Goal: Task Accomplishment & Management: Manage account settings

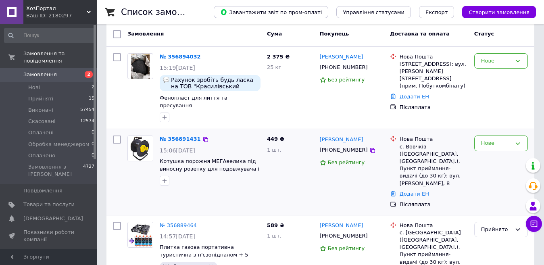
scroll to position [81, 0]
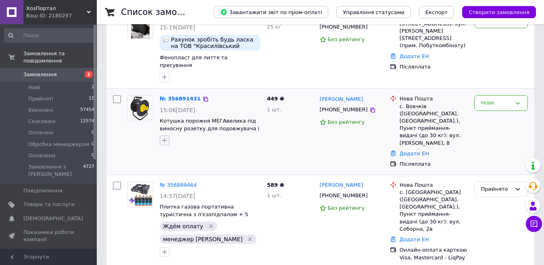
click at [167, 137] on icon "button" at bounding box center [164, 140] width 6 height 6
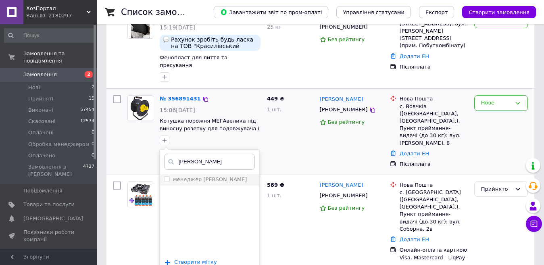
type input "Антон"
click at [215, 176] on div "менеджер [PERSON_NAME]" at bounding box center [209, 179] width 91 height 7
checkbox input "true"
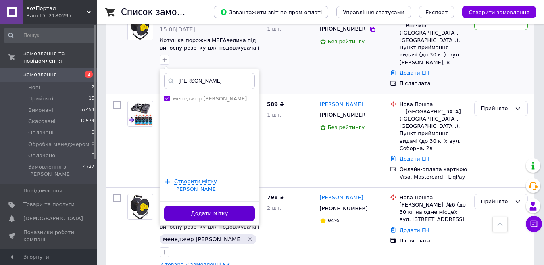
click at [219, 206] on button "Додати мітку" at bounding box center [209, 214] width 91 height 16
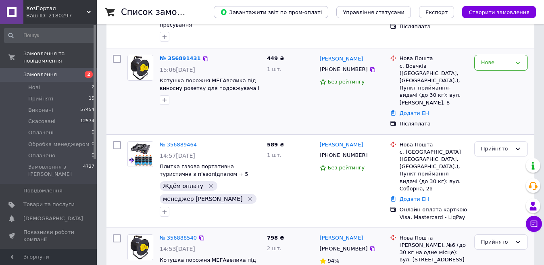
scroll to position [0, 0]
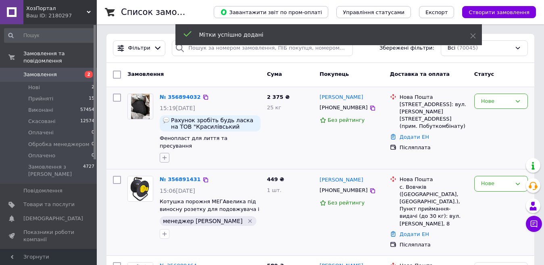
click at [163, 155] on icon "button" at bounding box center [164, 158] width 6 height 6
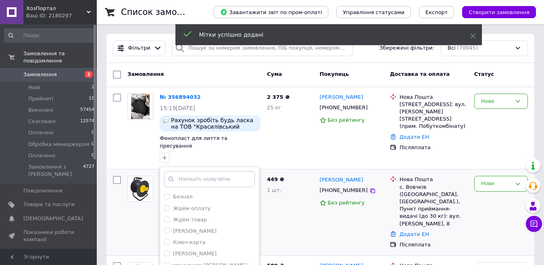
scroll to position [81, 0]
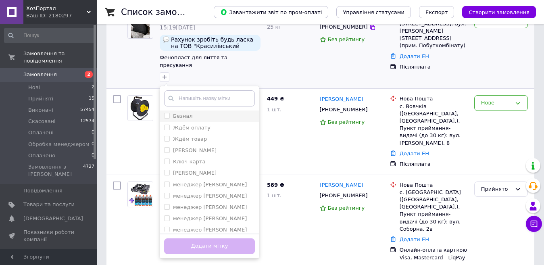
click at [213, 113] on div "Безнал" at bounding box center [209, 116] width 91 height 7
checkbox input "true"
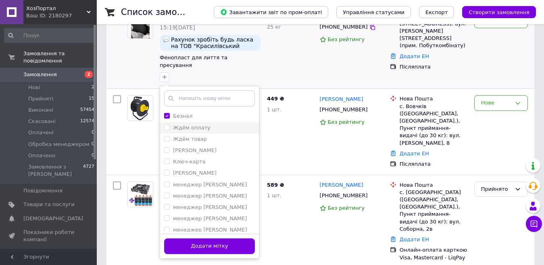
click at [213, 124] on div "Ждём оплату" at bounding box center [209, 127] width 91 height 7
checkbox input "true"
click at [218, 204] on div "менеджер [PERSON_NAME]" at bounding box center [209, 207] width 91 height 7
checkbox input "true"
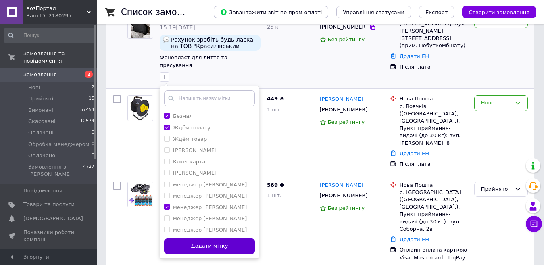
click at [232, 238] on button "Додати мітку" at bounding box center [209, 246] width 91 height 16
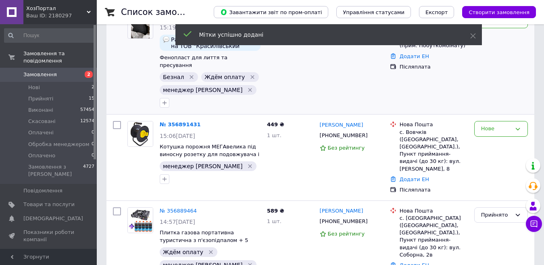
scroll to position [0, 0]
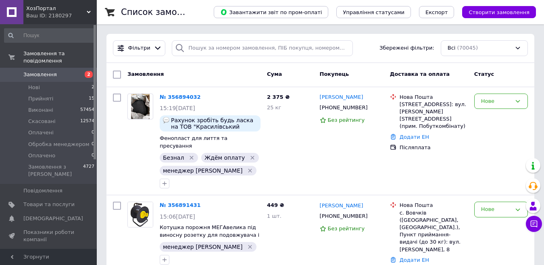
click at [243, 74] on div "Замовлення" at bounding box center [194, 74] width 140 height 15
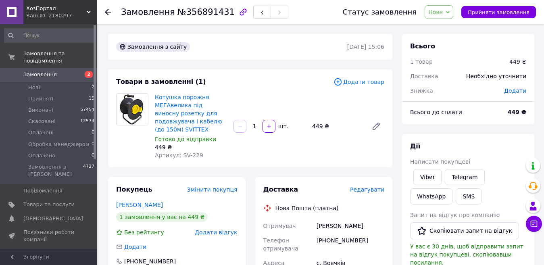
click at [443, 9] on span "Нове" at bounding box center [436, 12] width 15 height 6
click at [450, 27] on li "Прийнято" at bounding box center [459, 28] width 69 height 12
click at [297, 74] on div "Товари в замовленні (1) Додати товар Котушка порожня МЕГАвелика під виносну роз…" at bounding box center [250, 118] width 284 height 98
click at [291, 95] on div "Котушка порожня МЕГАвелика під виносну розетку для подовжувача і кабелю (до 150…" at bounding box center [270, 126] width 236 height 69
click at [196, 15] on span "№356891431" at bounding box center [206, 12] width 57 height 10
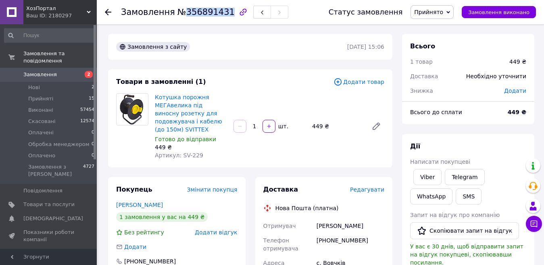
click at [196, 15] on span "№356891431" at bounding box center [206, 12] width 57 height 10
copy span "356891431"
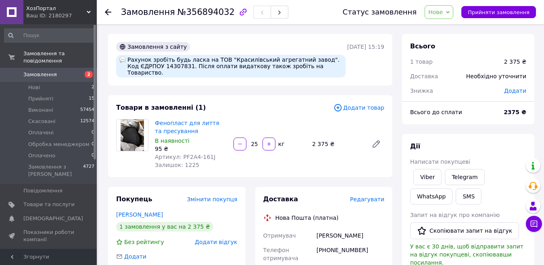
click at [417, 13] on div "Статус замовлення" at bounding box center [380, 12] width 74 height 8
click at [437, 13] on span "Нове" at bounding box center [439, 12] width 29 height 14
click at [452, 26] on li "Прийнято" at bounding box center [459, 28] width 69 height 12
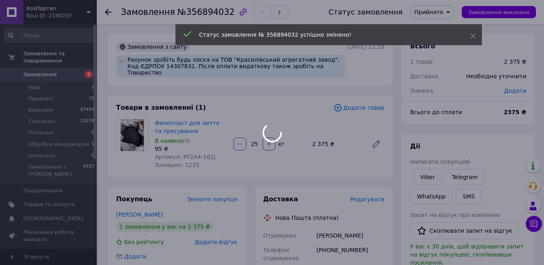
scroll to position [121, 0]
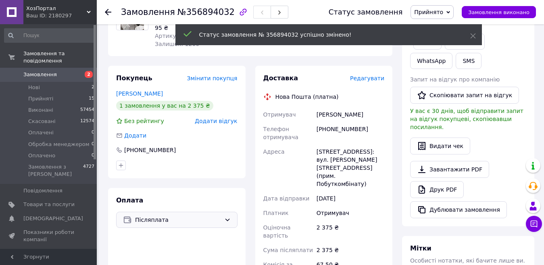
click at [206, 216] on span "Післяплата" at bounding box center [178, 219] width 86 height 9
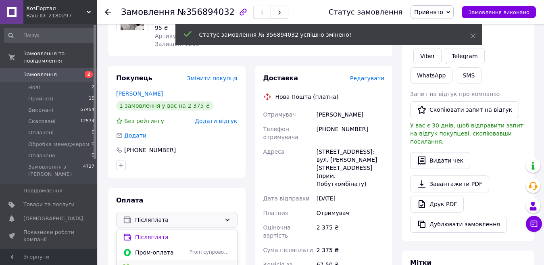
click at [188, 264] on div "без супроводу Prom" at bounding box center [210, 267] width 44 height 7
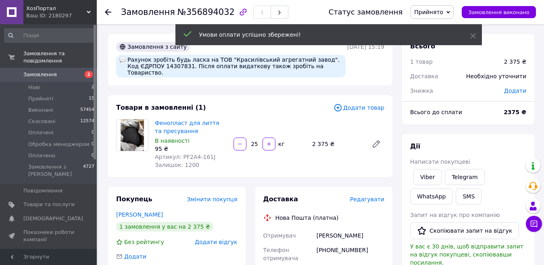
scroll to position [40, 0]
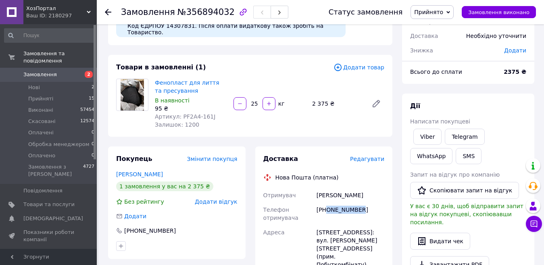
drag, startPoint x: 328, startPoint y: 203, endPoint x: 383, endPoint y: 197, distance: 54.9
click at [383, 203] on div "[PHONE_NUMBER]" at bounding box center [350, 214] width 71 height 23
copy div "0982581031"
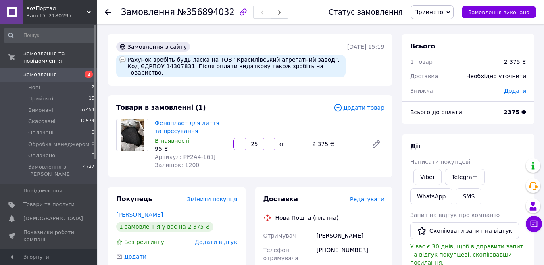
click at [199, 9] on span "№356894032" at bounding box center [206, 12] width 57 height 10
copy span "356894032"
drag, startPoint x: 178, startPoint y: 152, endPoint x: 219, endPoint y: 150, distance: 41.2
click at [219, 153] on div "Артикул: PF2A4-161J" at bounding box center [191, 157] width 72 height 8
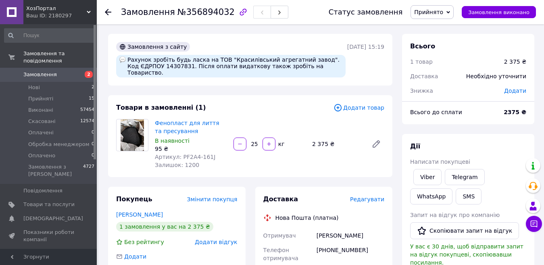
click at [189, 162] on span "Залишок: 1200" at bounding box center [177, 165] width 44 height 6
drag, startPoint x: 179, startPoint y: 150, endPoint x: 217, endPoint y: 148, distance: 38.0
click at [217, 153] on div "Артикул: PF2A4-161J" at bounding box center [191, 157] width 72 height 8
copy span "PF2A4-161J"
drag, startPoint x: 207, startPoint y: 61, endPoint x: 175, endPoint y: 67, distance: 33.2
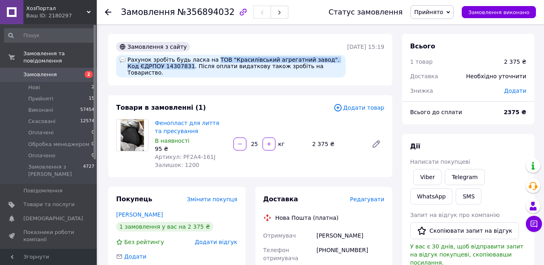
click at [175, 67] on div "Рахунок зробіть будь ласка на ТОВ "Красилівський агрегатний завод". Код ЄДРПОУ …" at bounding box center [231, 66] width 230 height 23
copy div "ТОВ "Красилівський агрегатний завод". Код ЄДРПОУ 14307831"
click at [262, 36] on div "Замовлення з сайту Рахунок зробіть будь ласка на ТОВ "Красилівський агрегатний …" at bounding box center [250, 60] width 284 height 52
click at [181, 17] on span "№356894032" at bounding box center [206, 12] width 57 height 10
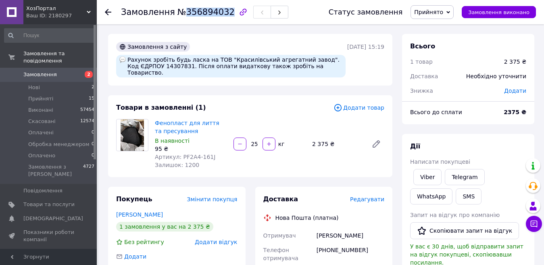
copy span "356894032"
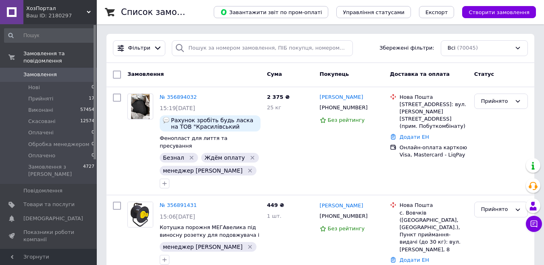
click at [299, 70] on div "Cума" at bounding box center [290, 74] width 53 height 15
click at [296, 74] on div "Cума" at bounding box center [290, 74] width 53 height 15
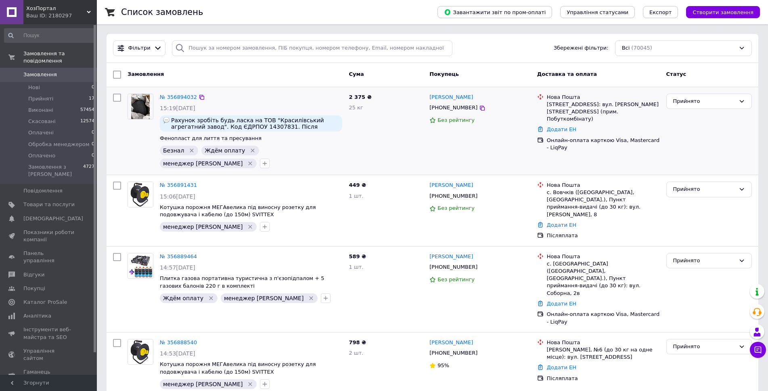
click at [249, 151] on icon "Видалити мітку" at bounding box center [252, 150] width 6 height 6
click at [189, 148] on icon "Видалити мітку" at bounding box center [191, 150] width 6 height 6
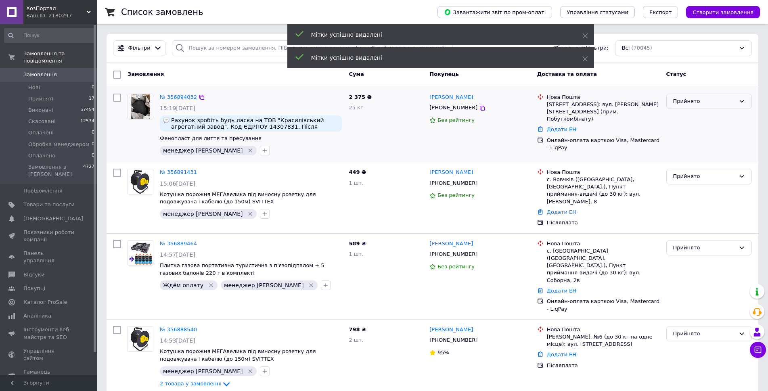
click at [712, 100] on div "Прийнято" at bounding box center [704, 101] width 62 height 8
click at [692, 131] on li "Скасовано" at bounding box center [709, 132] width 85 height 15
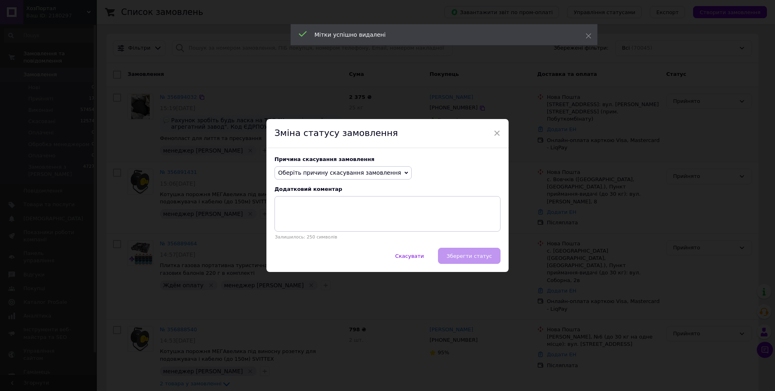
click at [339, 171] on span "Оберіть причину скасування замовлення" at bounding box center [339, 172] width 123 height 6
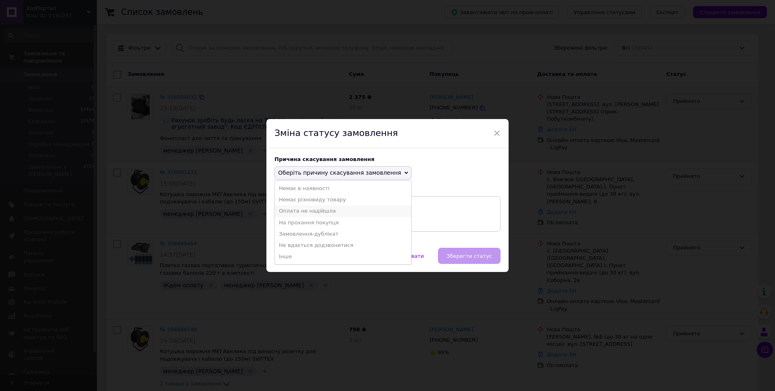
click at [320, 211] on li "Оплата не надійшла" at bounding box center [343, 210] width 136 height 11
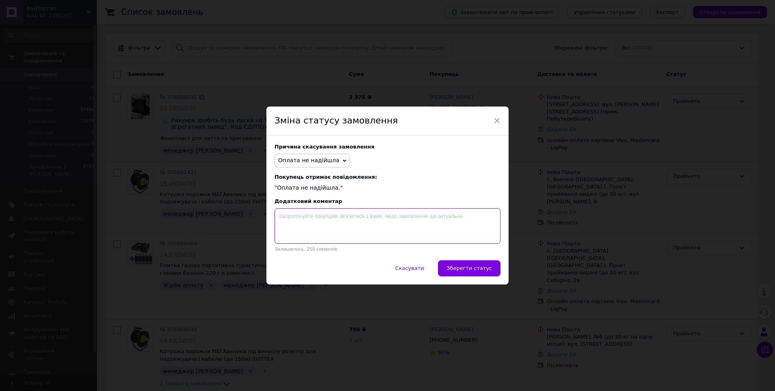
click at [324, 217] on textarea at bounding box center [387, 226] width 226 height 36
click at [471, 264] on button "Зберегти статус" at bounding box center [469, 268] width 63 height 16
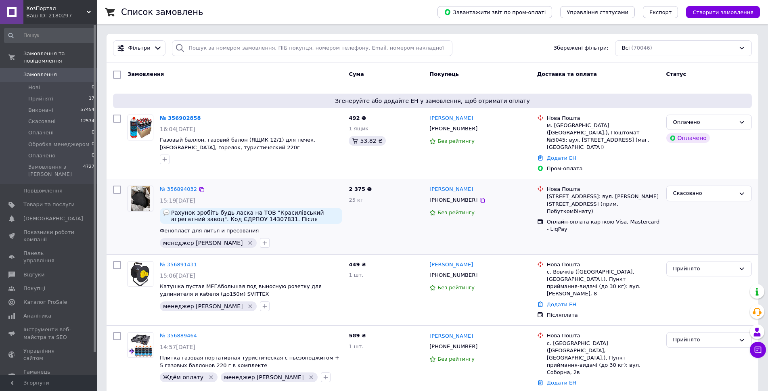
click at [408, 77] on div "Cума" at bounding box center [385, 74] width 81 height 15
click at [165, 157] on icon "button" at bounding box center [164, 159] width 6 height 6
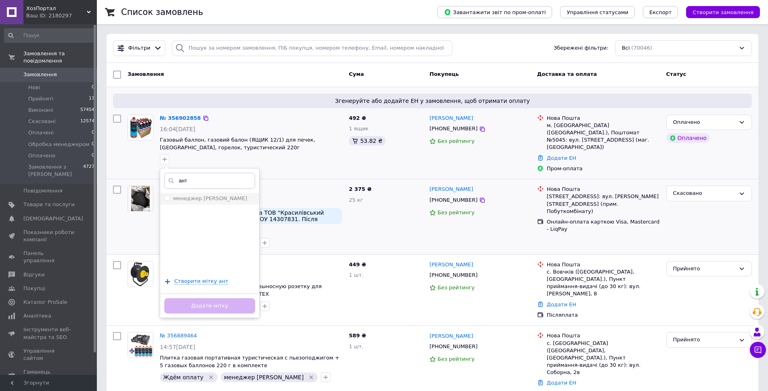
type input "ант"
click at [202, 200] on label "менеджер [PERSON_NAME]" at bounding box center [210, 198] width 74 height 6
checkbox input "true"
click at [232, 303] on button "Додати мітку" at bounding box center [209, 306] width 91 height 16
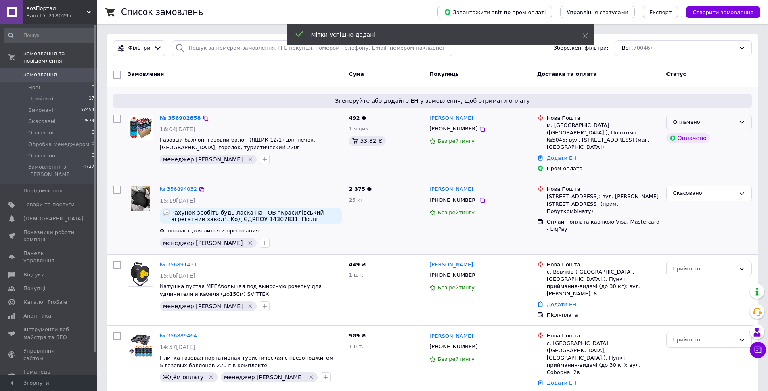
click at [715, 125] on div "Оплачено" at bounding box center [704, 122] width 62 height 8
click at [709, 138] on li "Прийнято" at bounding box center [709, 139] width 85 height 15
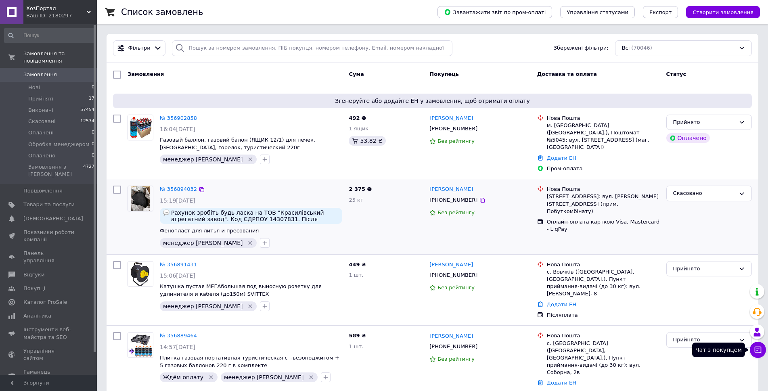
click at [758, 349] on icon at bounding box center [758, 350] width 7 height 7
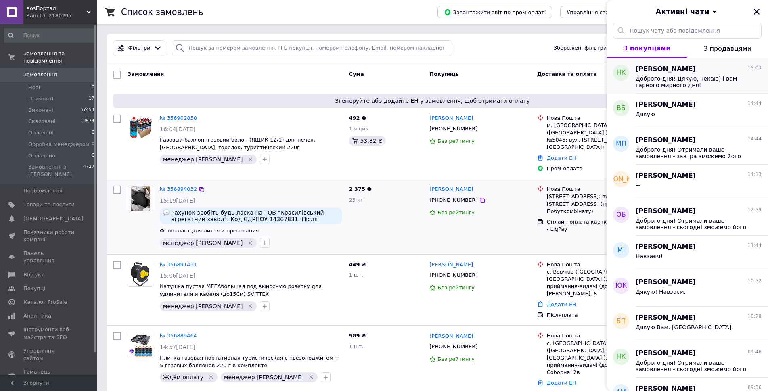
click at [680, 82] on span "Доброго дня! Дякую, чекаю) і вам гарного мирного дня!" at bounding box center [692, 81] width 115 height 13
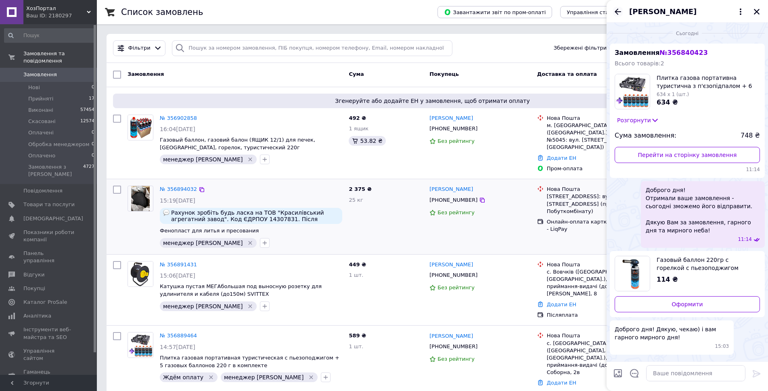
click at [617, 9] on icon "Назад" at bounding box center [618, 12] width 10 height 10
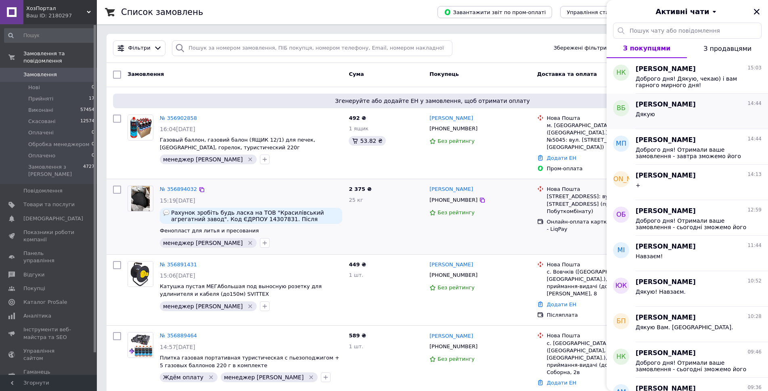
click at [670, 114] on div "Дякую" at bounding box center [698, 115] width 126 height 13
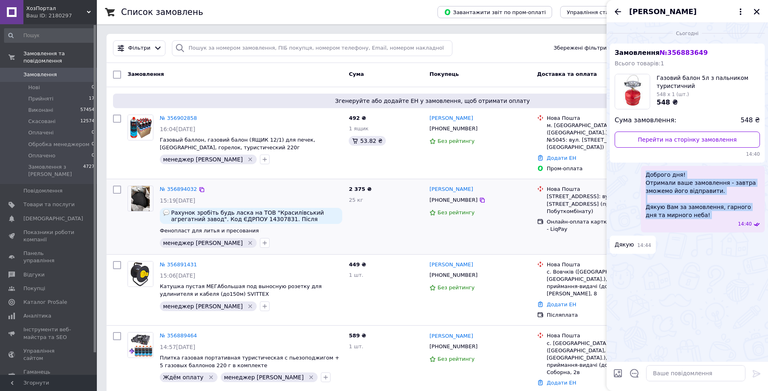
drag, startPoint x: 692, startPoint y: 219, endPoint x: 632, endPoint y: 172, distance: 75.8
click at [632, 172] on div "Доброго дня! Отримали ваше замовлення - завтра зможемо його відправити. Дякую В…" at bounding box center [687, 199] width 155 height 67
copy span "Доброго дня! Отримали ваше замовлення - завтра зможемо його відправити. Дякую В…"
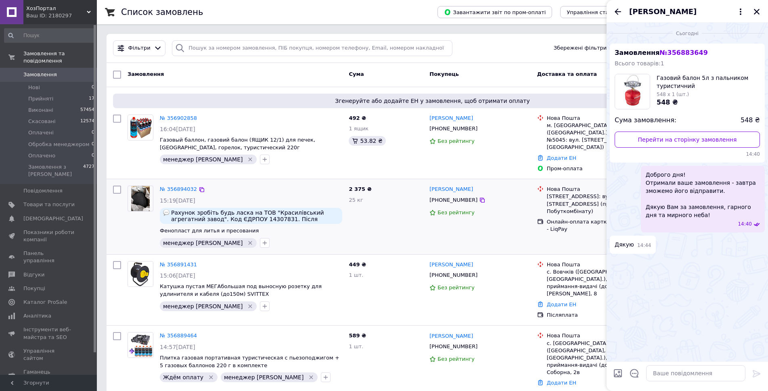
click at [667, 261] on div "Сьогодні Замовлення № 356883649 Всього товарів: 1 Газовий балон 5л з пальником …" at bounding box center [686, 192] width 161 height 339
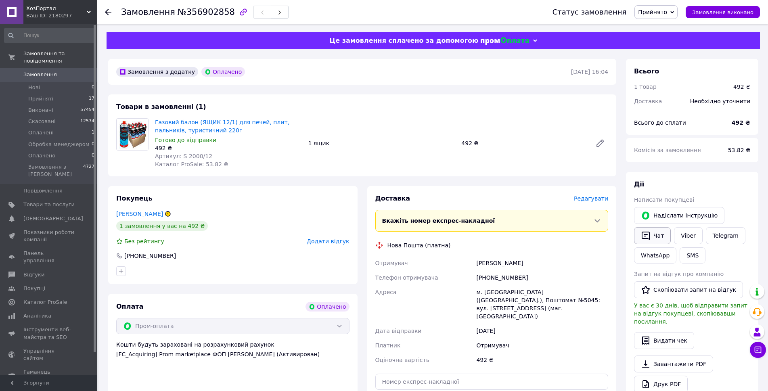
click at [650, 235] on button "Чат" at bounding box center [652, 235] width 37 height 17
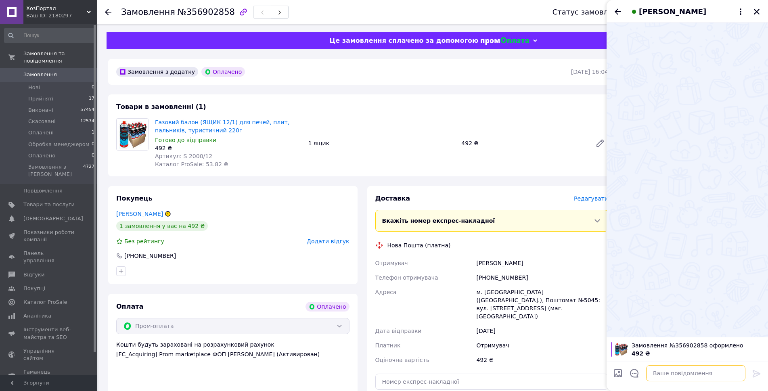
click at [686, 377] on textarea at bounding box center [695, 373] width 99 height 16
paste textarea "Доброго дня! Отримали ваше замовлення - завтра зможемо його відправити. Дякую В…"
type textarea "Доброго дня! Отримали ваше замовлення - завтра зможемо його відправити. Дякую В…"
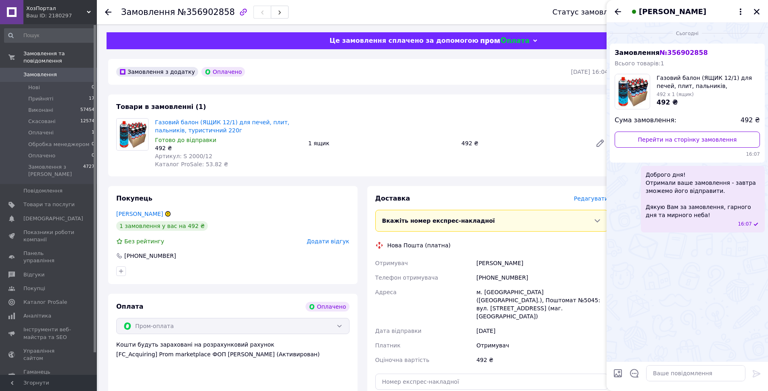
click at [674, 293] on div "Сьогодні Замовлення № 356902858 Всього товарів: 1 Газовий балон (ЯЩИК 12/1) для…" at bounding box center [686, 192] width 161 height 339
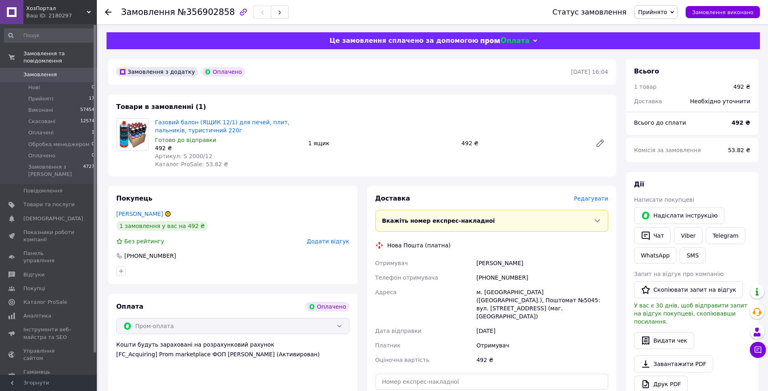
click at [199, 16] on span "№356902858" at bounding box center [206, 12] width 57 height 10
copy span "356902858"
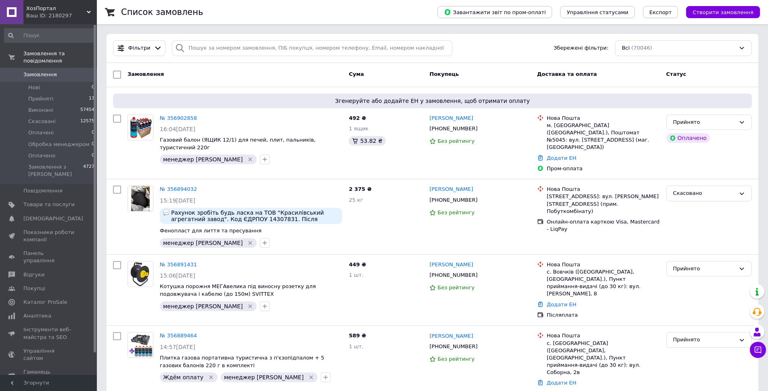
click at [400, 75] on div "Cума" at bounding box center [385, 74] width 81 height 15
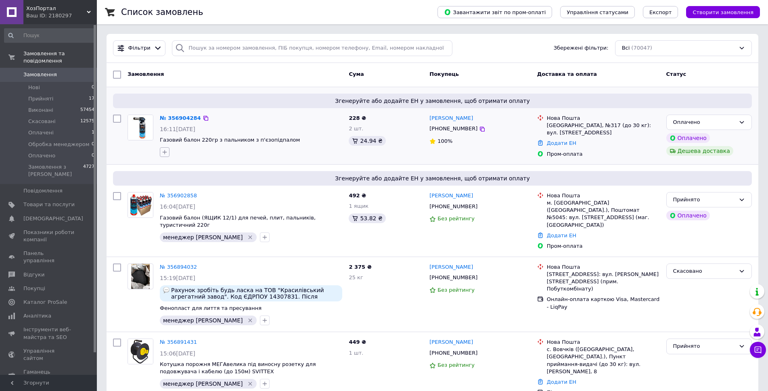
click at [163, 151] on icon "button" at bounding box center [164, 152] width 6 height 6
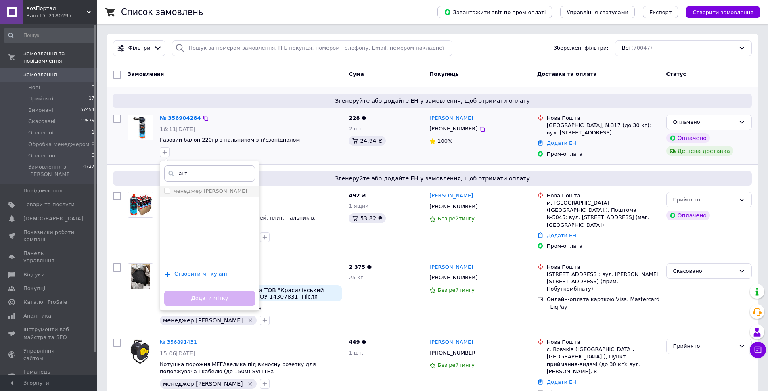
type input "ант"
click at [207, 189] on label "менеджер [PERSON_NAME]" at bounding box center [210, 191] width 74 height 6
checkbox input "true"
click at [231, 298] on button "Додати мітку" at bounding box center [209, 299] width 91 height 16
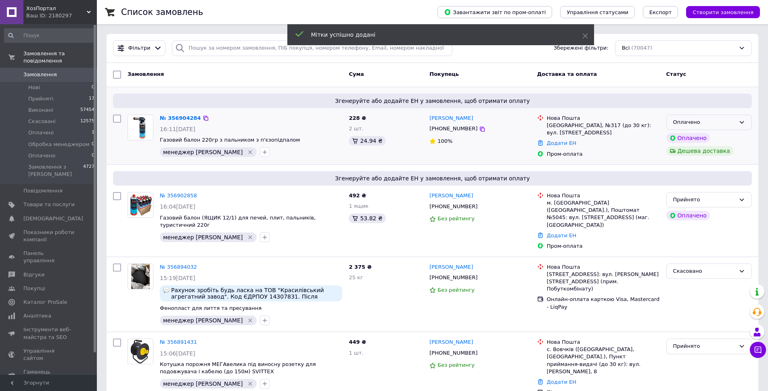
click at [730, 121] on div "Оплачено" at bounding box center [704, 122] width 62 height 8
click at [719, 136] on li "Прийнято" at bounding box center [709, 139] width 85 height 15
click at [761, 352] on icon at bounding box center [758, 350] width 7 height 7
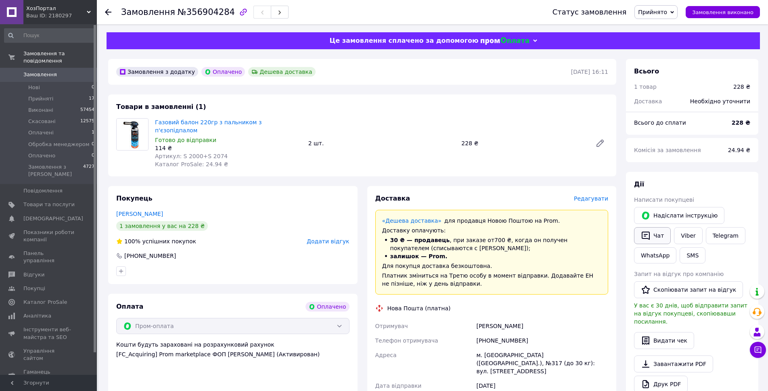
click at [656, 234] on button "Чат" at bounding box center [652, 235] width 37 height 17
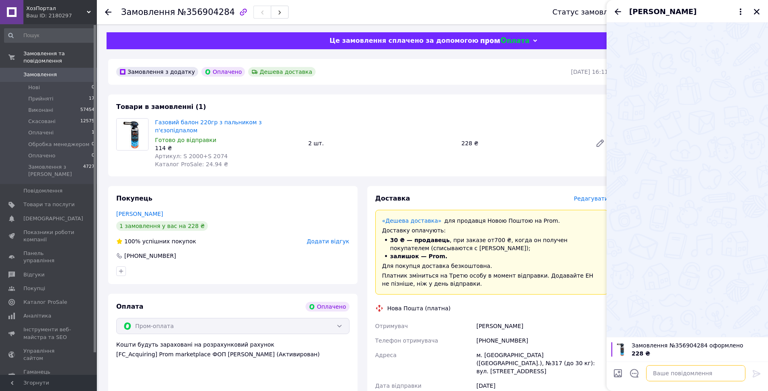
click at [692, 374] on textarea at bounding box center [695, 373] width 99 height 16
paste textarea "Доброго дня! Отримали ваше замовлення - завтра зможемо його відправити. Дякую В…"
type textarea "Доброго дня! Отримали ваше замовлення - завтра зможемо його відправити. Дякую В…"
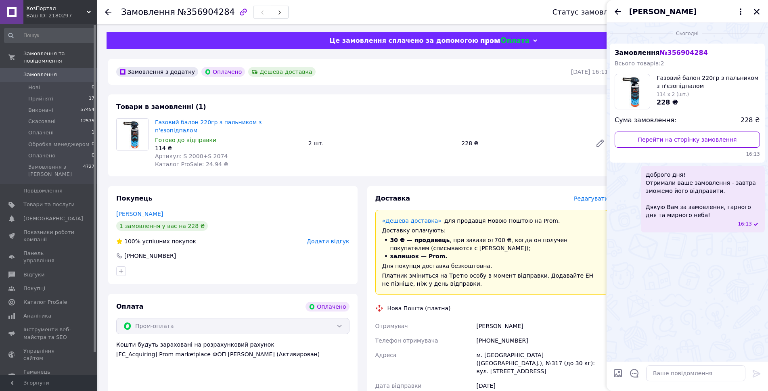
click at [673, 297] on div "Сьогодні Замовлення № 356904284 Всього товарів: 2 Газовий балон 220гр з пальник…" at bounding box center [686, 192] width 161 height 339
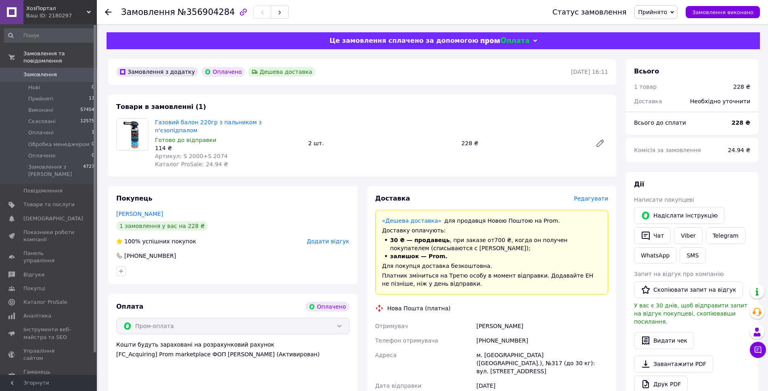
click at [204, 12] on span "№356904284" at bounding box center [206, 12] width 57 height 10
copy span "356904284"
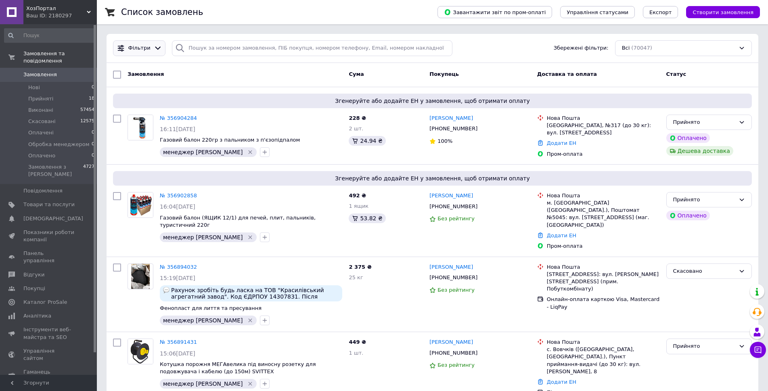
click at [148, 51] on div "Фільтри" at bounding box center [139, 48] width 25 height 8
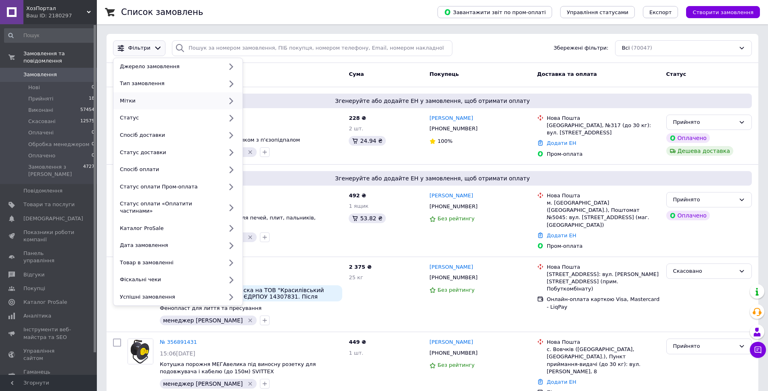
click at [159, 103] on div "Мітки" at bounding box center [170, 100] width 106 height 7
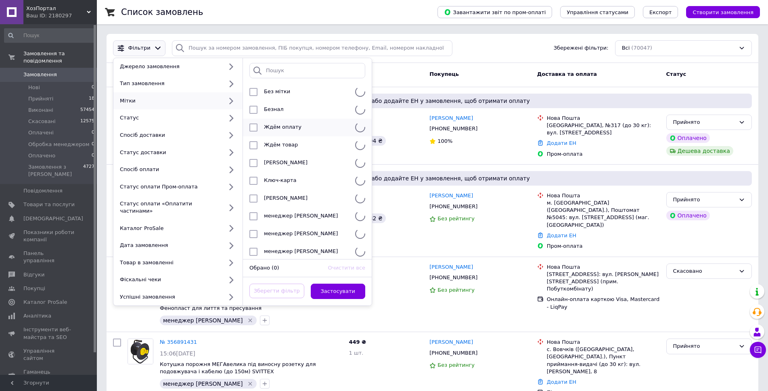
click at [273, 125] on span "Ждём оплату" at bounding box center [283, 127] width 38 height 6
checkbox input "true"
click at [348, 287] on button "Застосувати" at bounding box center [338, 292] width 55 height 16
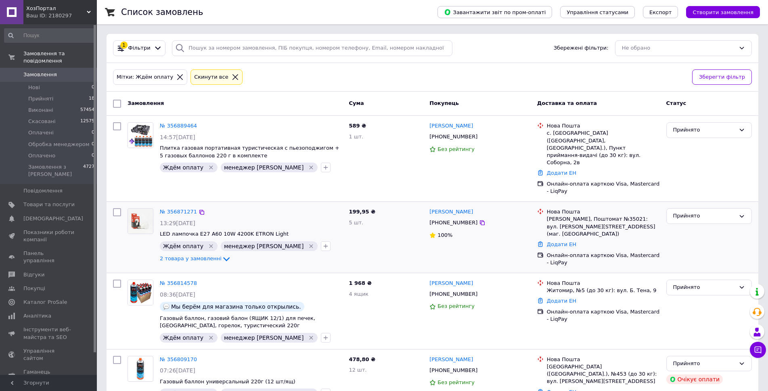
scroll to position [132, 0]
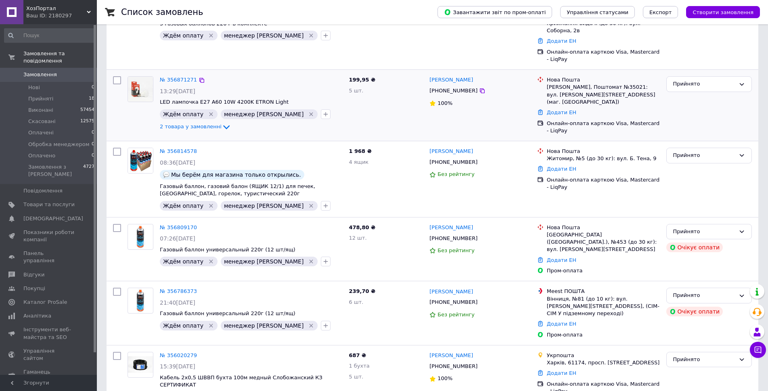
click at [208, 111] on icon "Видалити мітку" at bounding box center [211, 114] width 6 height 6
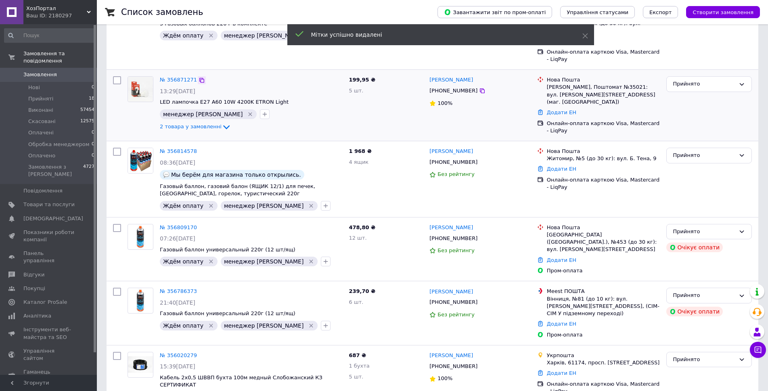
click at [199, 77] on icon at bounding box center [202, 80] width 6 height 6
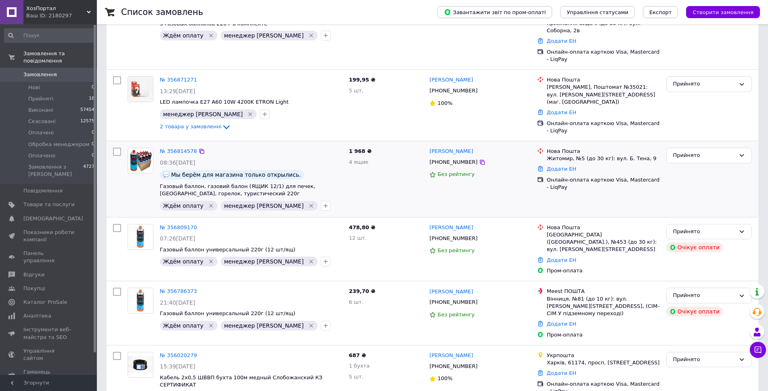
click at [384, 175] on div "1 968 ₴ 4 ящик" at bounding box center [385, 178] width 81 height 69
click at [209, 260] on icon "Видалити мітку" at bounding box center [211, 262] width 4 height 4
click at [199, 224] on icon at bounding box center [202, 227] width 6 height 6
click at [54, 71] on span "Замовлення" at bounding box center [48, 74] width 51 height 7
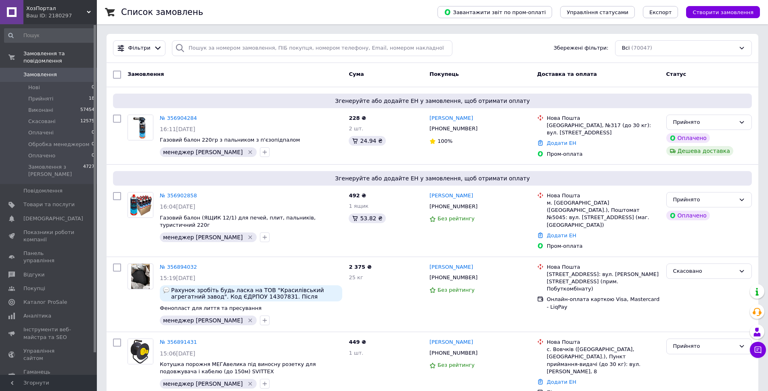
click at [387, 78] on div "Cума" at bounding box center [385, 74] width 81 height 15
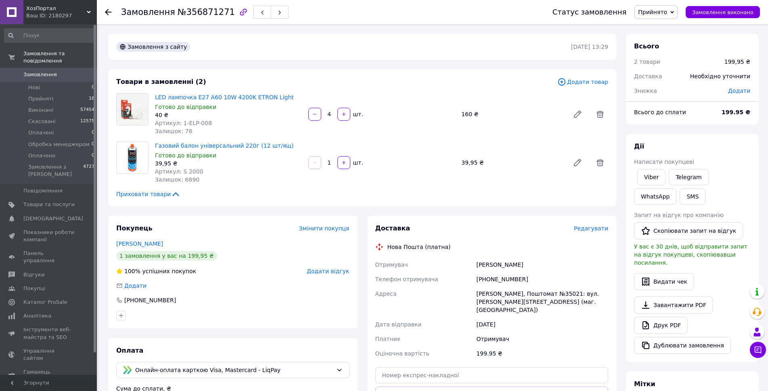
click at [194, 10] on span "№356871271" at bounding box center [206, 12] width 57 height 10
copy span "356871271"
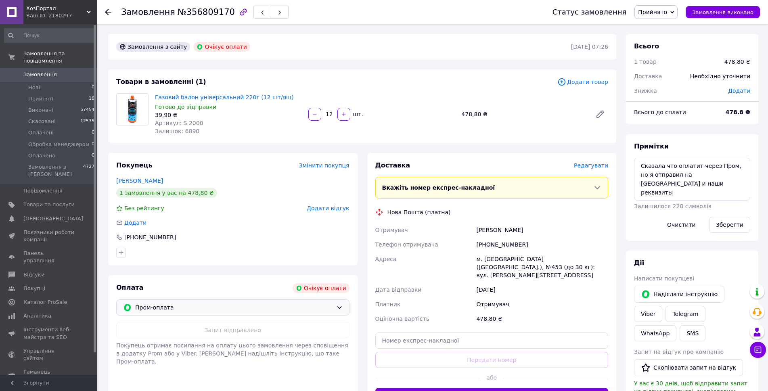
click at [235, 307] on span "Пром-оплата" at bounding box center [234, 307] width 198 height 9
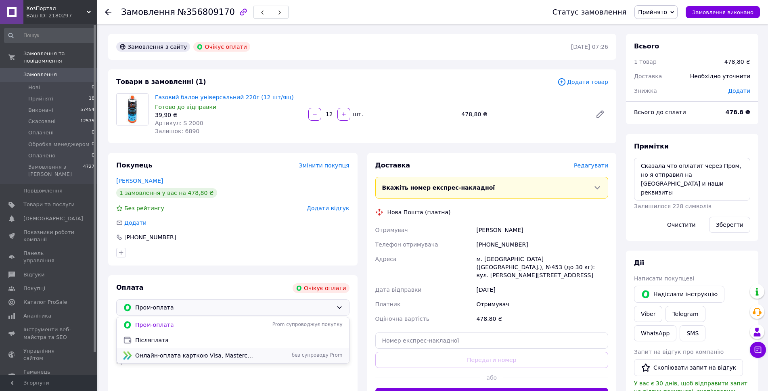
click at [216, 353] on span "Онлайн-оплата карткою Visa, Mastercard - LiqPay" at bounding box center [194, 355] width 118 height 8
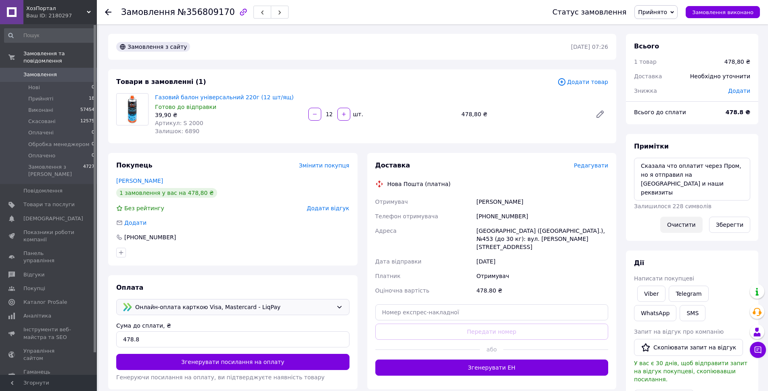
click at [688, 221] on button "Очистити" at bounding box center [681, 225] width 42 height 16
click at [204, 9] on span "№356809170" at bounding box center [206, 12] width 57 height 10
copy span "356809170"
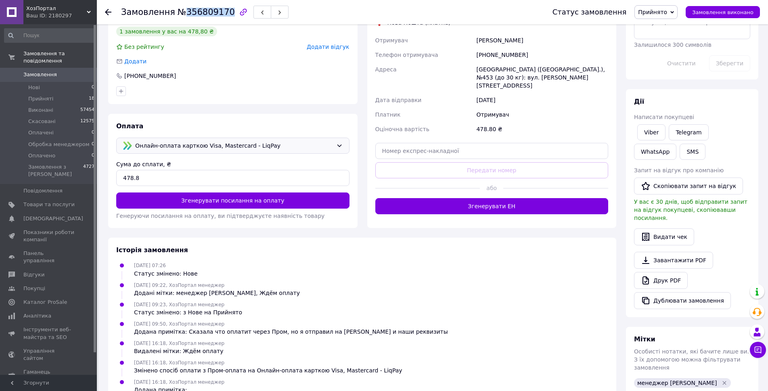
scroll to position [182, 0]
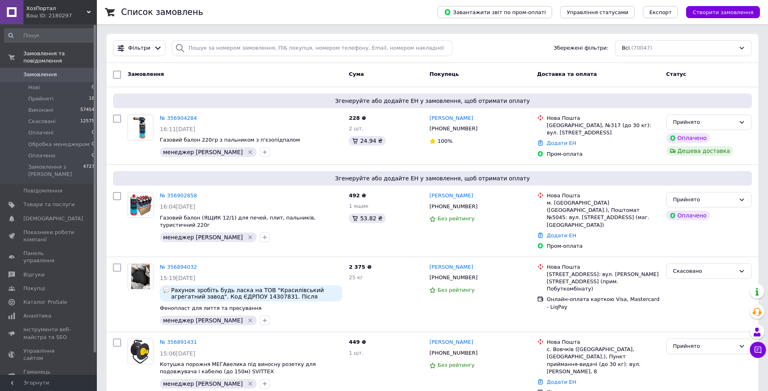
click at [404, 75] on div "Cума" at bounding box center [385, 74] width 81 height 15
click at [388, 73] on div "Cума" at bounding box center [385, 74] width 81 height 15
click at [394, 72] on div "Cума" at bounding box center [385, 74] width 81 height 15
click at [397, 76] on div "Cума" at bounding box center [385, 74] width 81 height 15
click at [383, 73] on div "Cума" at bounding box center [385, 74] width 81 height 15
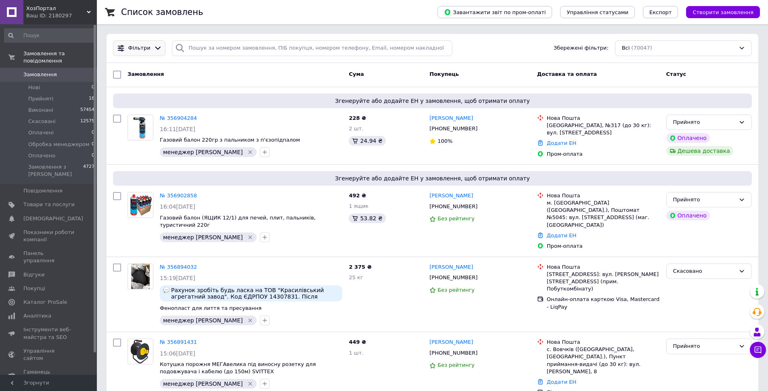
click at [149, 43] on div "Фільтри" at bounding box center [139, 48] width 52 height 16
click at [142, 51] on span "Фільтри" at bounding box center [139, 48] width 22 height 8
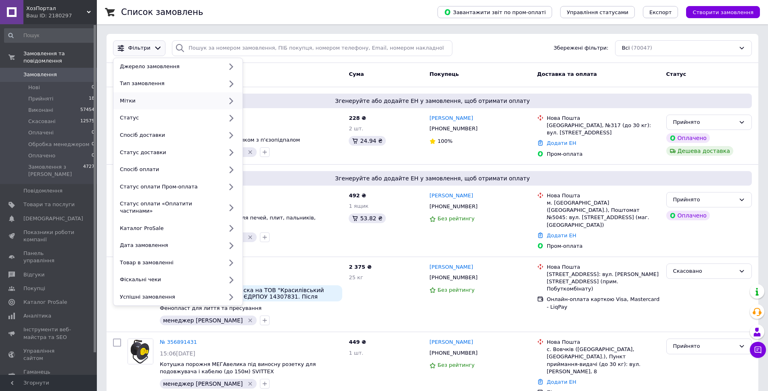
click at [153, 103] on div "Мітки" at bounding box center [170, 100] width 106 height 7
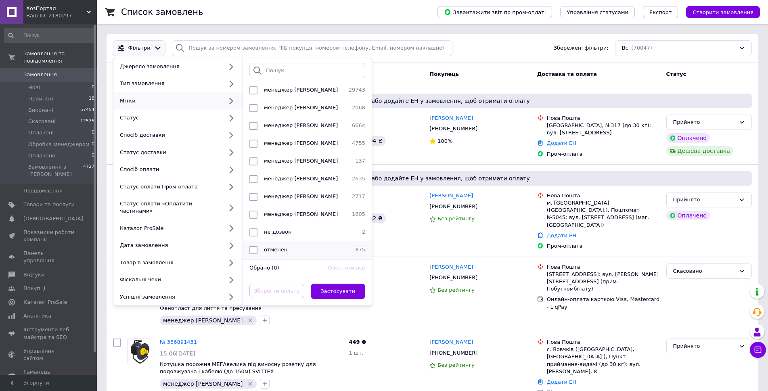
scroll to position [202, 0]
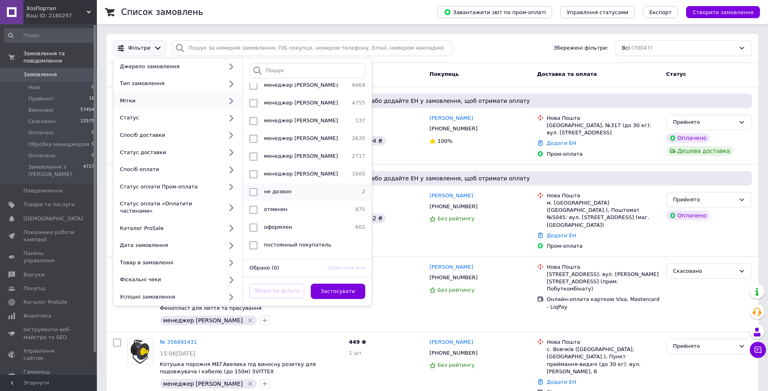
click at [307, 192] on div "не дозвон" at bounding box center [306, 192] width 91 height 8
checkbox input "true"
click at [341, 284] on button "Застосувати" at bounding box center [338, 292] width 55 height 16
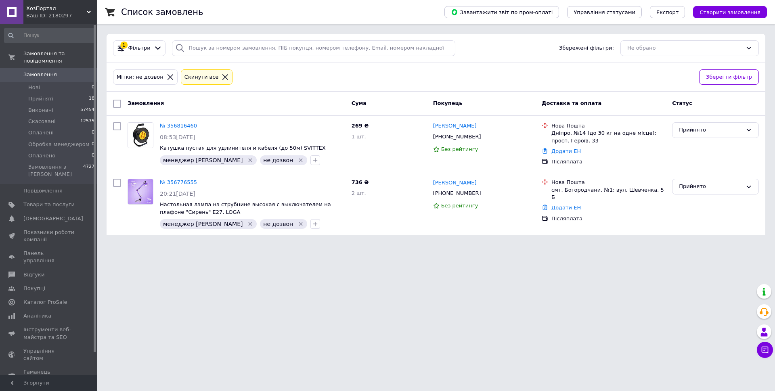
click at [74, 71] on span "Замовлення" at bounding box center [48, 74] width 51 height 7
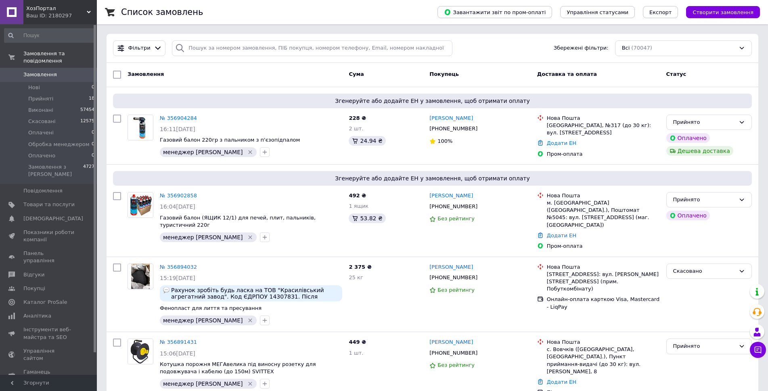
click at [396, 76] on div "Cума" at bounding box center [385, 74] width 81 height 15
click at [390, 73] on div "Cума" at bounding box center [385, 74] width 81 height 15
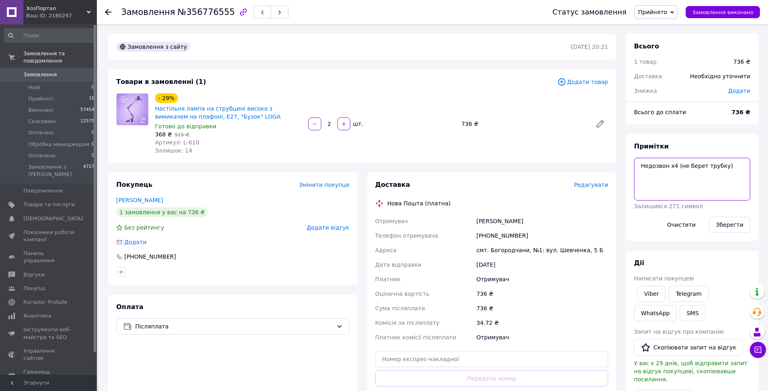
click at [672, 167] on textarea "Недозвон х4 (не берет трубку)" at bounding box center [692, 179] width 116 height 43
type textarea "Недозвон х5 (не берет трубку)"
click at [728, 225] on button "Зберегти" at bounding box center [729, 225] width 41 height 16
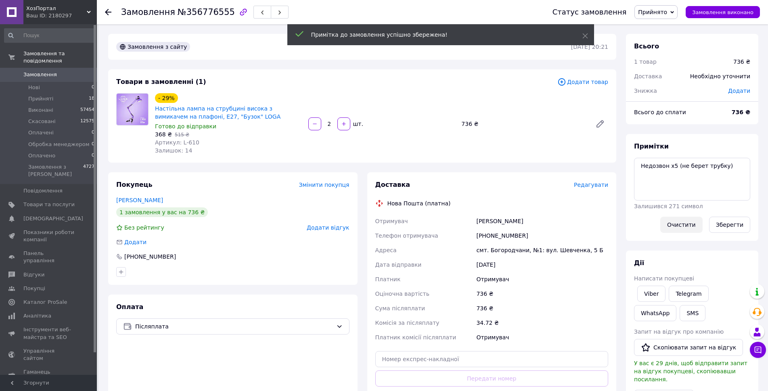
click at [682, 221] on button "Очистити" at bounding box center [681, 225] width 42 height 16
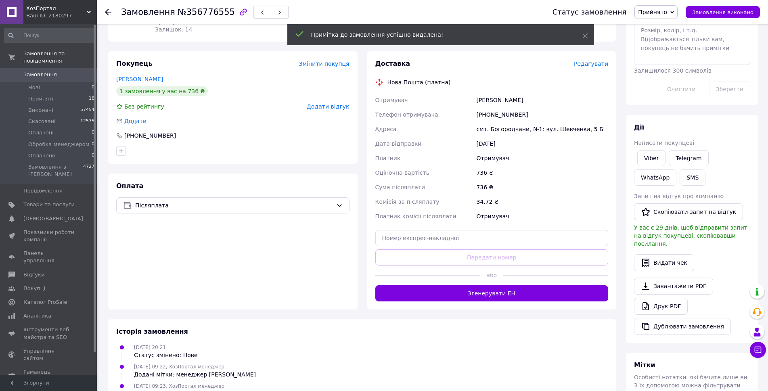
scroll to position [242, 0]
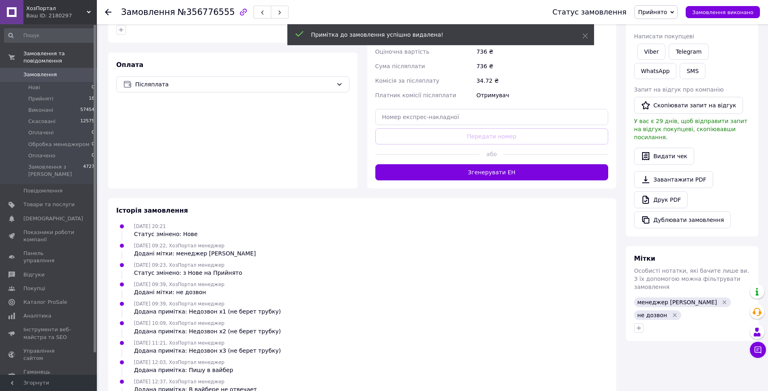
click at [678, 312] on icon "Видалити мітку" at bounding box center [674, 315] width 6 height 6
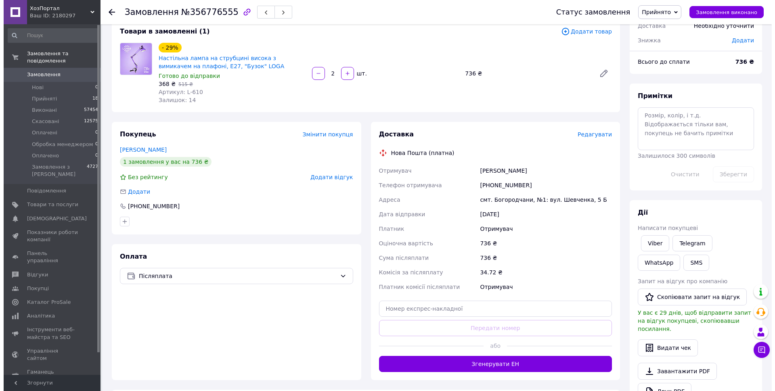
scroll to position [0, 0]
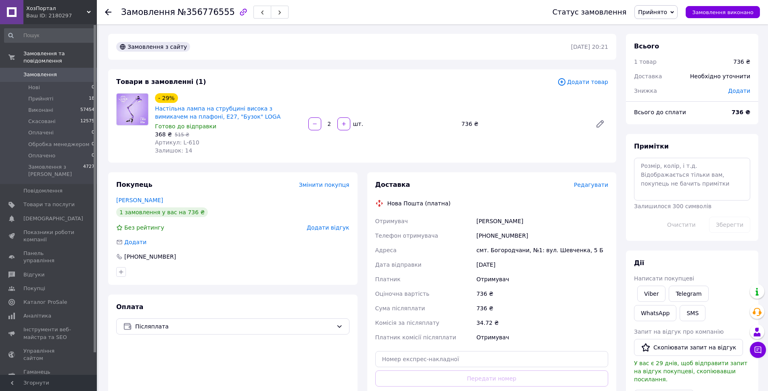
click at [521, 136] on div "- 29% Настільна лампа на струбцині висока з вимикачем на плафоні, Е27, "Бузок" …" at bounding box center [382, 124] width 460 height 65
click at [665, 14] on span "Прийнято" at bounding box center [652, 12] width 29 height 6
click at [667, 42] on li "Скасовано" at bounding box center [669, 40] width 69 height 12
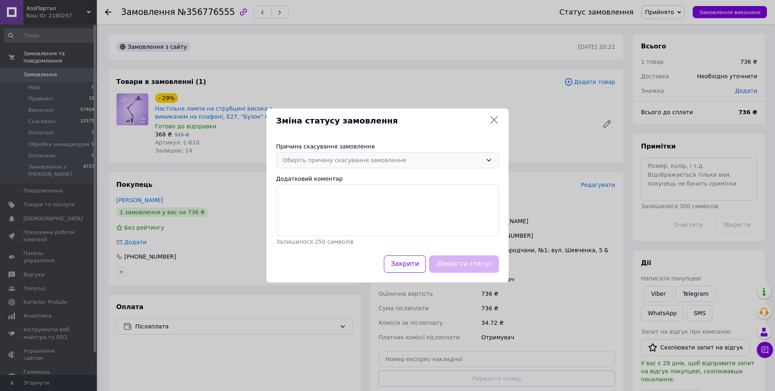
click at [329, 163] on div "Оберіть причину скасування замовлення" at bounding box center [382, 160] width 199 height 9
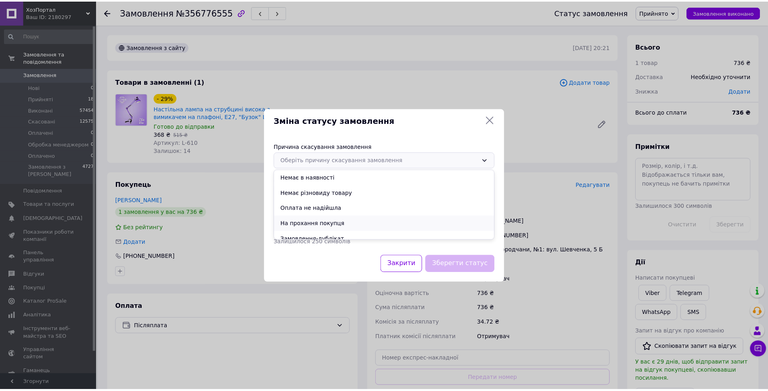
scroll to position [38, 0]
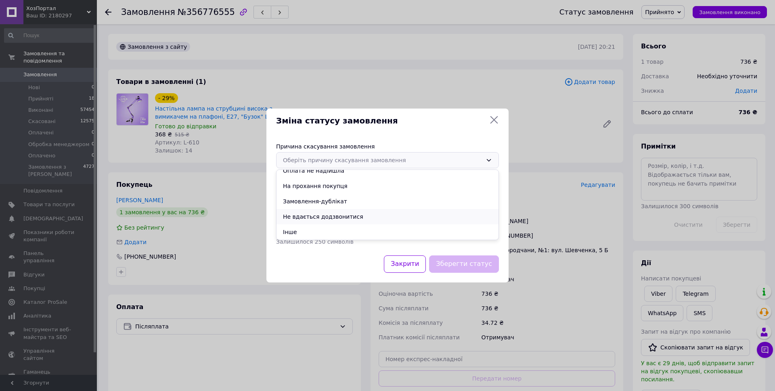
click at [333, 218] on li "Не вдається додзвонитися" at bounding box center [387, 216] width 222 height 15
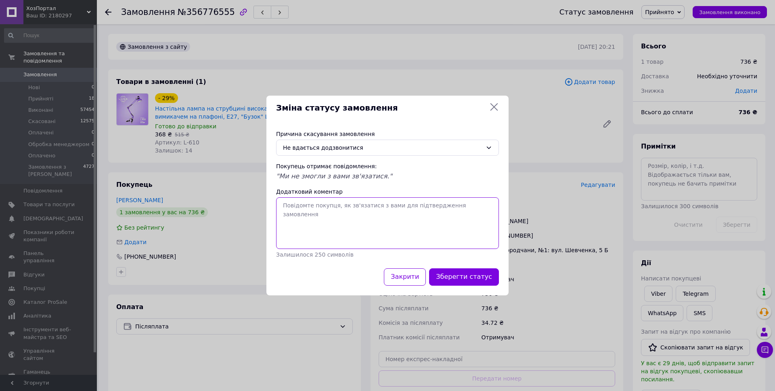
click at [333, 211] on textarea "Додатковий коментар" at bounding box center [387, 223] width 223 height 52
type textarea "Телефонували 5 разів - клієнтка не відповідає на дзвінки. Написали в вайбер - т…"
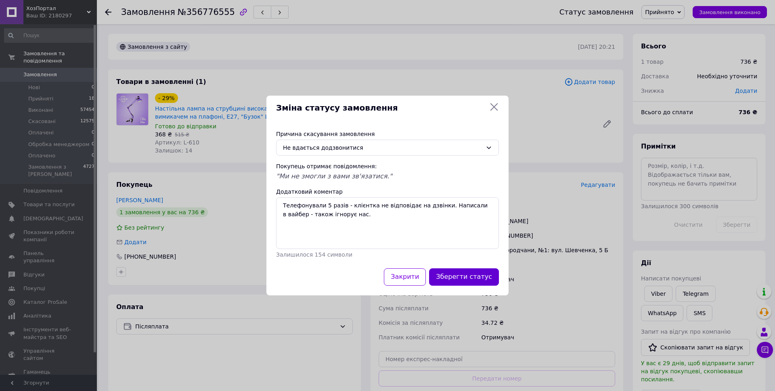
click at [466, 275] on button "Зберегти статус" at bounding box center [464, 276] width 70 height 17
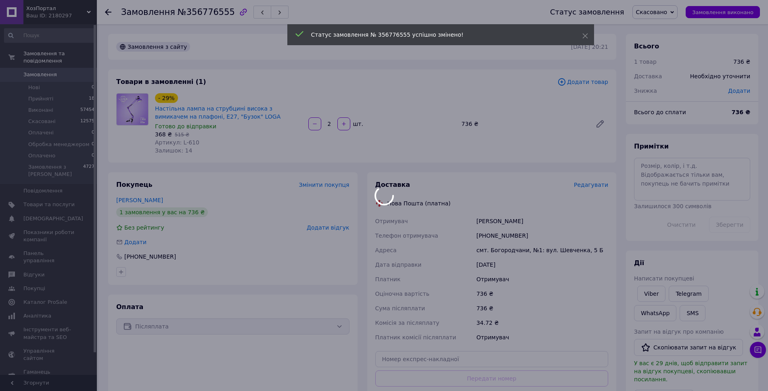
scroll to position [34, 0]
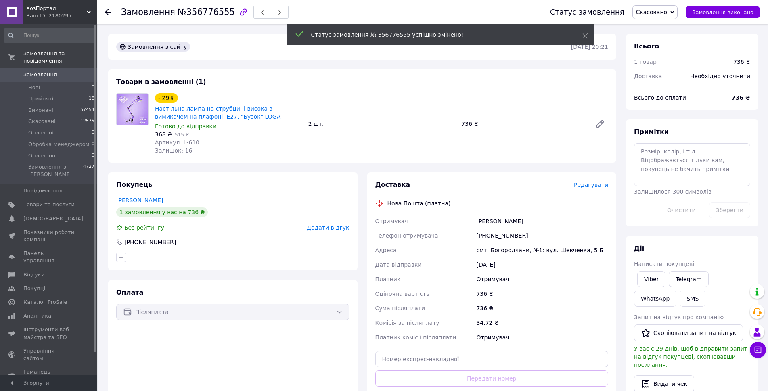
click at [142, 200] on link "Вовк Тетяна" at bounding box center [139, 200] width 47 height 6
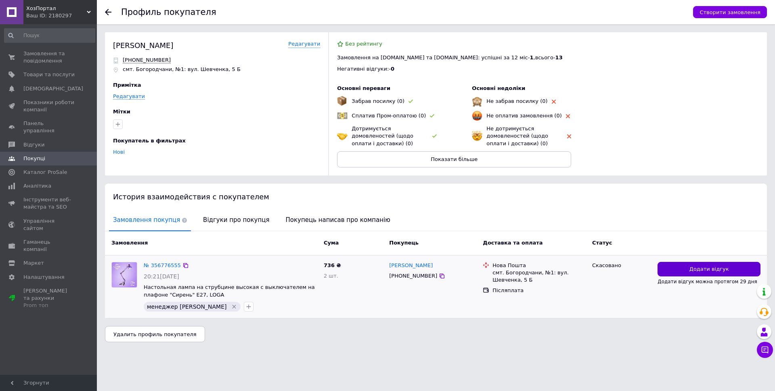
click at [694, 266] on span "Додати відгук" at bounding box center [709, 269] width 40 height 8
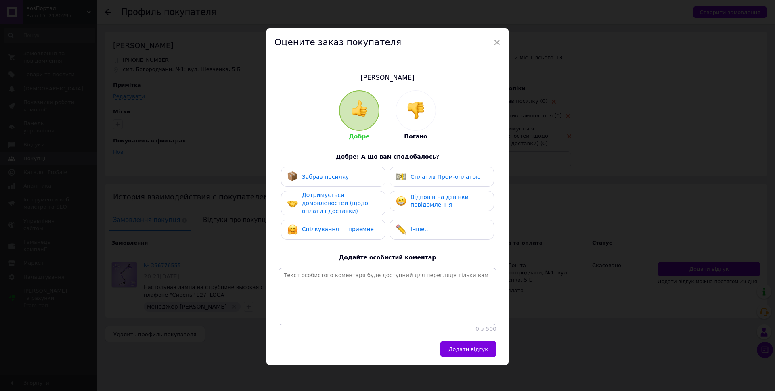
click at [403, 117] on div at bounding box center [416, 111] width 40 height 40
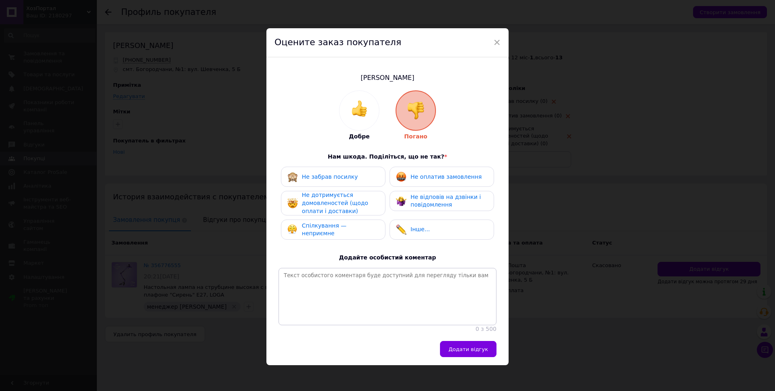
click at [422, 202] on span "Не відповів на дзвінки і повідомлення" at bounding box center [445, 201] width 70 height 15
click at [387, 293] on textarea at bounding box center [387, 296] width 218 height 57
paste textarea "Телефонували 5 разів - клієнтка не відповідає на дзвінки. Написали в вайбер - т…"
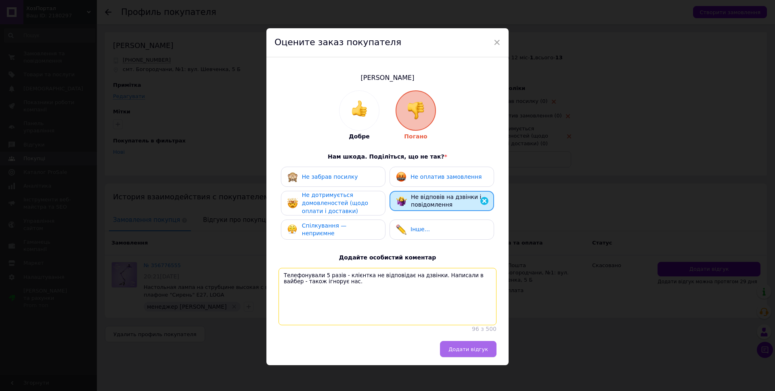
type textarea "Телефонували 5 разів - клієнтка не відповідає на дзвінки. Написали в вайбер - т…"
click at [477, 352] on span "Додати відгук" at bounding box center [468, 349] width 40 height 6
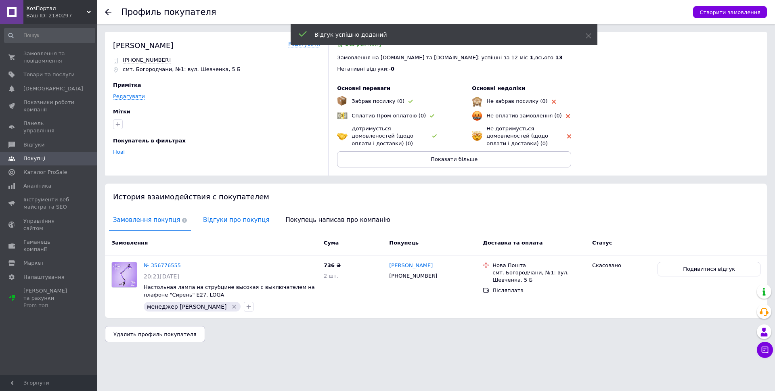
click at [225, 221] on span "Відгуки про покупця" at bounding box center [236, 220] width 74 height 21
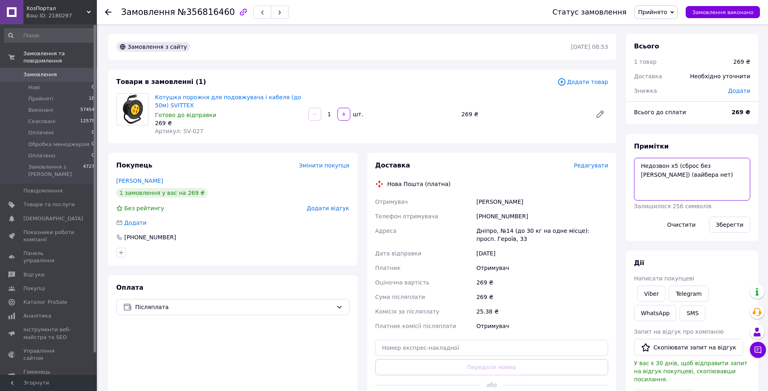
drag, startPoint x: 672, startPoint y: 166, endPoint x: 685, endPoint y: 178, distance: 18.0
click at [672, 166] on textarea "Недозвон х5 (сброс без [PERSON_NAME]) (вайбера нет)" at bounding box center [692, 179] width 116 height 43
type textarea "Недозвон х6 (сброс без [PERSON_NAME]) (вайбера нет)"
click at [718, 224] on button "Зберегти" at bounding box center [729, 225] width 41 height 16
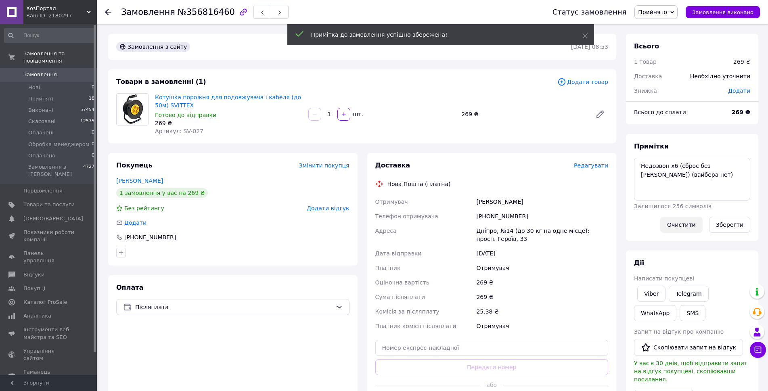
click at [683, 221] on button "Очистити" at bounding box center [681, 225] width 42 height 16
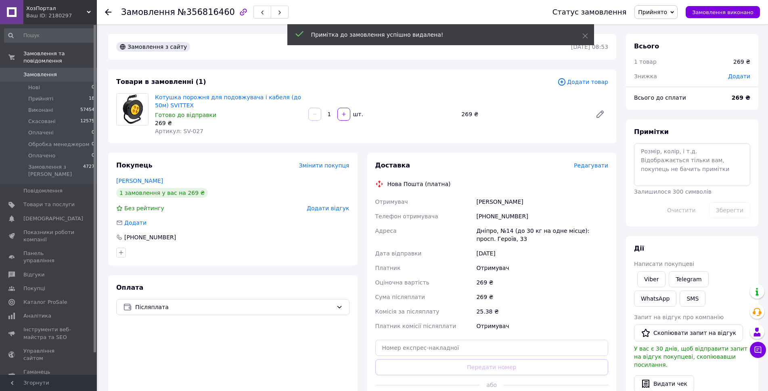
scroll to position [282, 0]
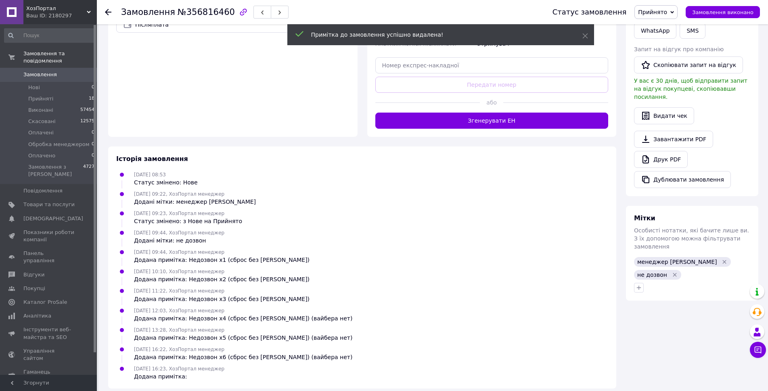
click at [678, 272] on icon "Видалити мітку" at bounding box center [674, 275] width 6 height 6
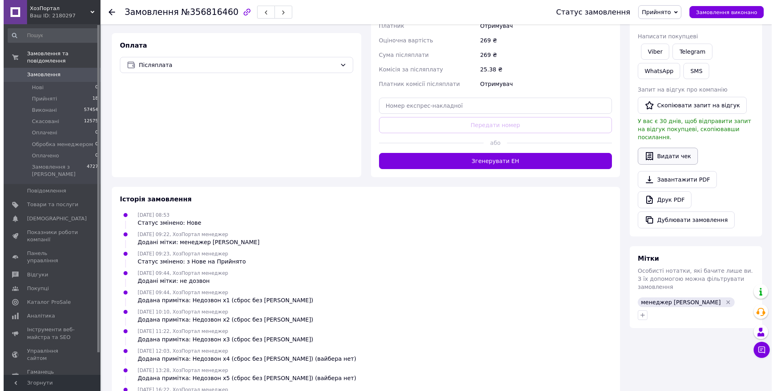
scroll to position [0, 0]
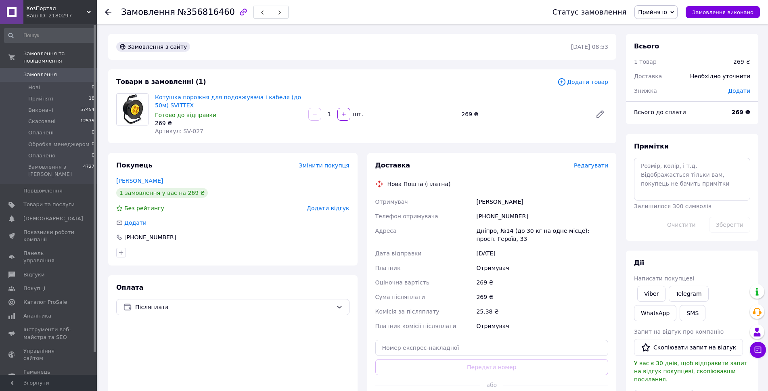
click at [659, 10] on span "Прийнято" at bounding box center [652, 12] width 29 height 6
click at [668, 41] on li "Скасовано" at bounding box center [669, 40] width 69 height 12
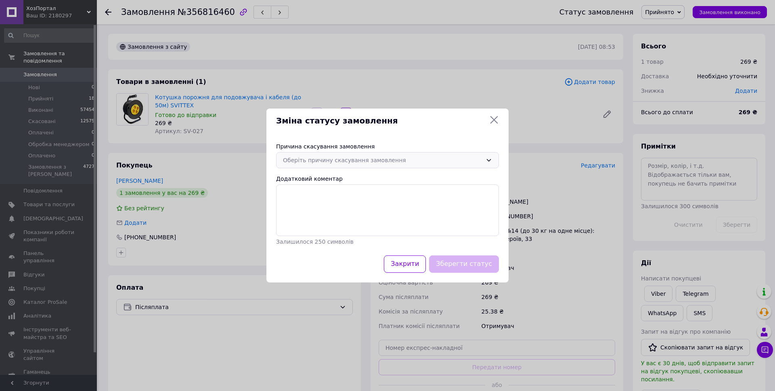
click at [338, 159] on div "Оберіть причину скасування замовлення" at bounding box center [382, 160] width 199 height 9
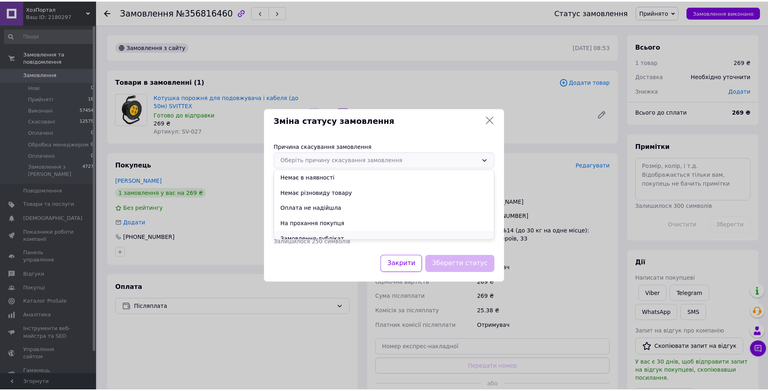
scroll to position [38, 0]
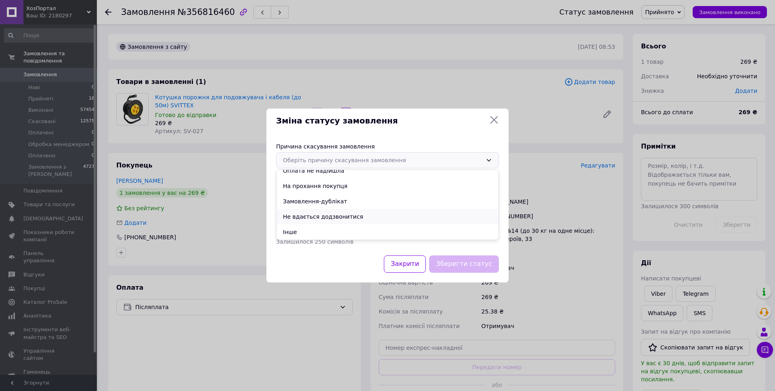
click at [336, 219] on li "Не вдається додзвонитися" at bounding box center [387, 216] width 222 height 15
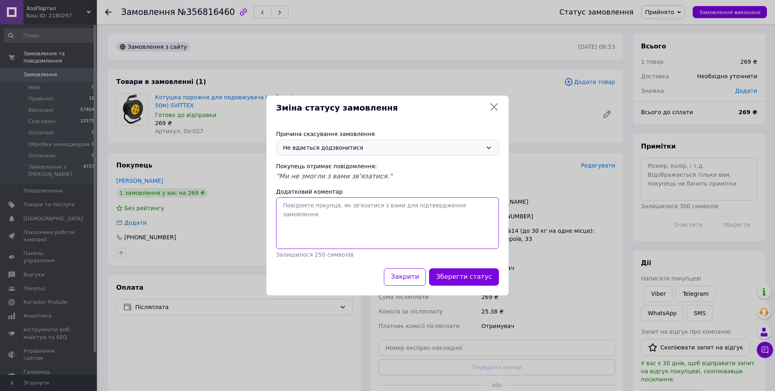
click at [347, 221] on textarea "Додатковий коментар" at bounding box center [387, 223] width 223 height 52
type textarea "Додзвонитися неможливо - постійно обривається дзвінок. Вайбера на цьому номері …"
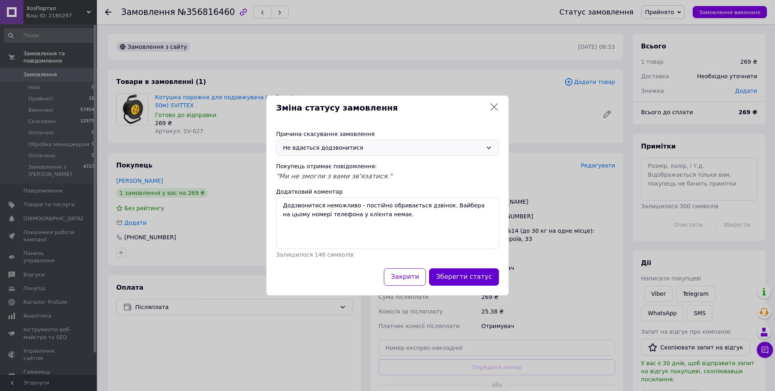
click at [464, 273] on button "Зберегти статус" at bounding box center [464, 276] width 70 height 17
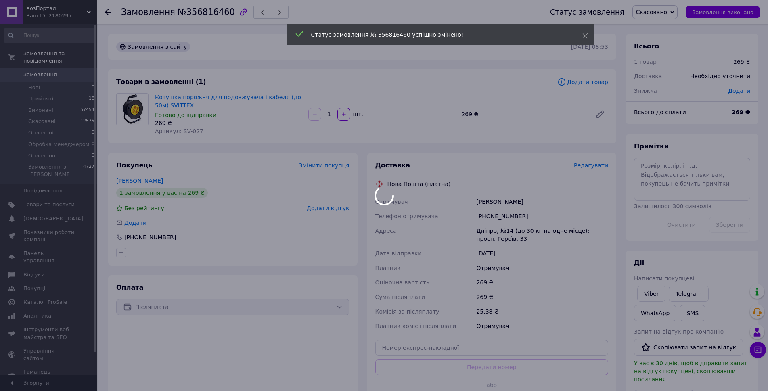
scroll to position [15, 0]
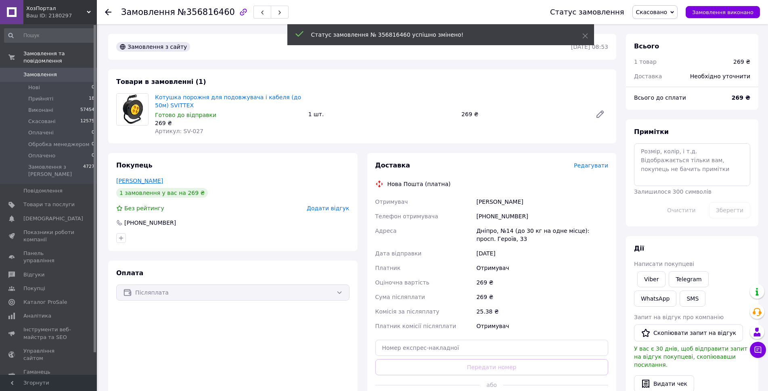
click at [145, 179] on link "[PERSON_NAME]" at bounding box center [139, 181] width 47 height 6
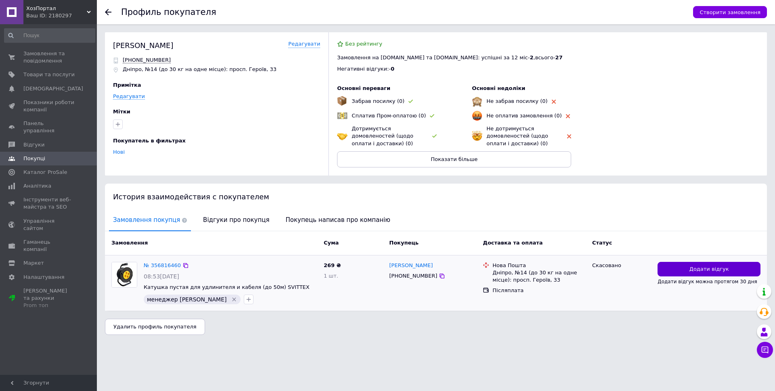
click at [701, 269] on span "Додати відгук" at bounding box center [709, 269] width 40 height 8
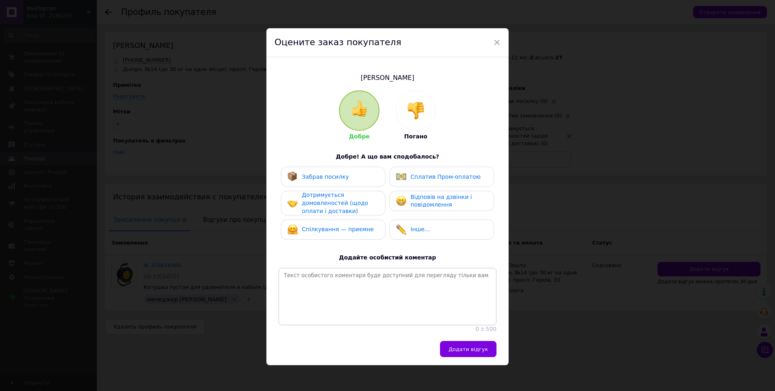
click at [415, 121] on div at bounding box center [416, 111] width 40 height 40
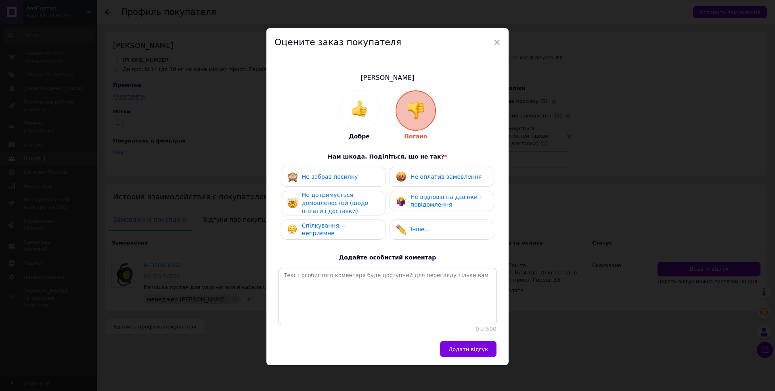
click at [425, 199] on span "Не відповів на дзвінки і повідомлення" at bounding box center [445, 201] width 70 height 15
click at [384, 297] on textarea at bounding box center [387, 296] width 218 height 57
paste textarea "Додзвонитися неможливо - постійно обривається дзвінок. Вайбера на цьому номері …"
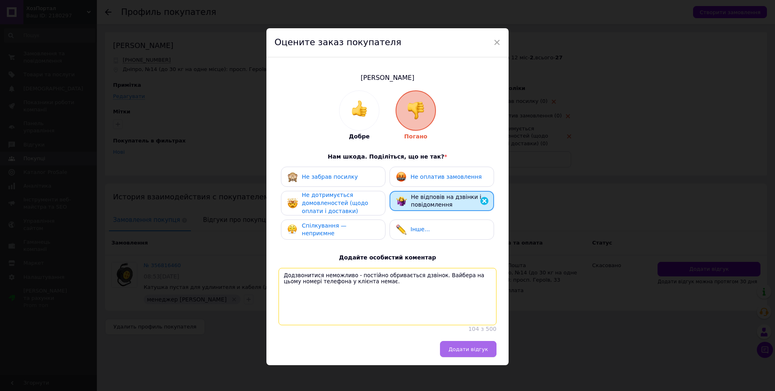
type textarea "Додзвонитися неможливо - постійно обривається дзвінок. Вайбера на цьому номері …"
click at [476, 352] on span "Додати відгук" at bounding box center [468, 349] width 40 height 6
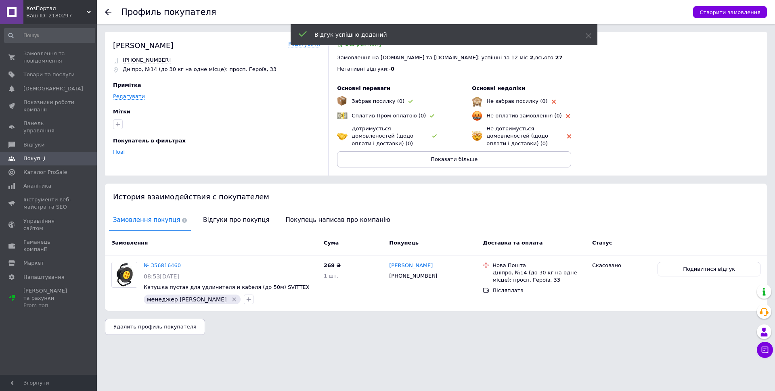
click at [211, 231] on div "Відгуки про покупця" at bounding box center [236, 220] width 74 height 21
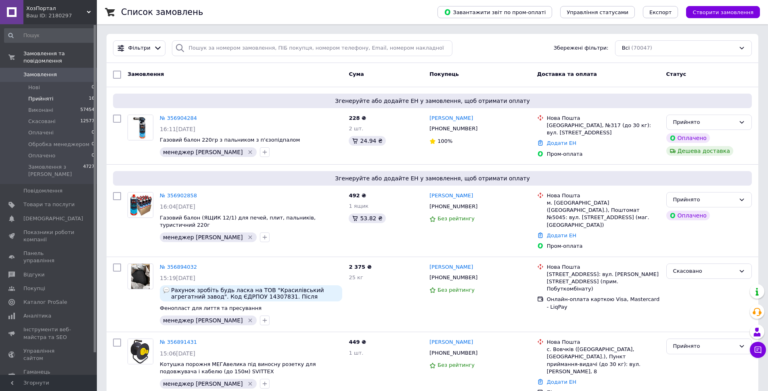
click at [80, 93] on li "Прийняті 16" at bounding box center [49, 98] width 99 height 11
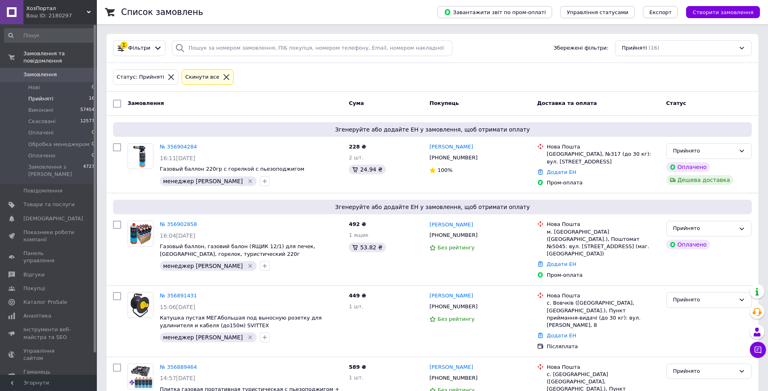
click at [63, 71] on span "Замовлення" at bounding box center [48, 74] width 51 height 7
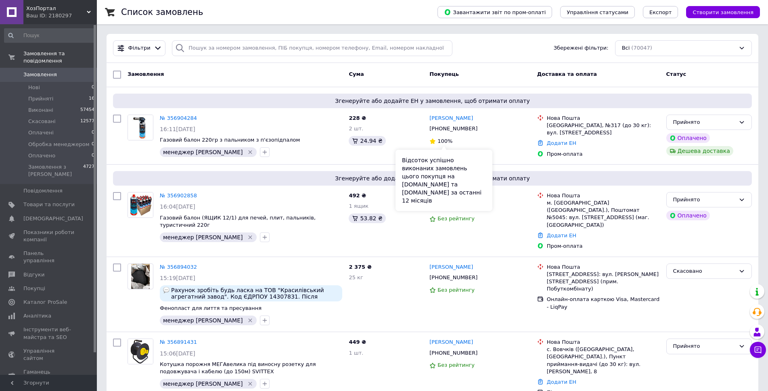
click at [409, 77] on div "Cума" at bounding box center [385, 74] width 81 height 15
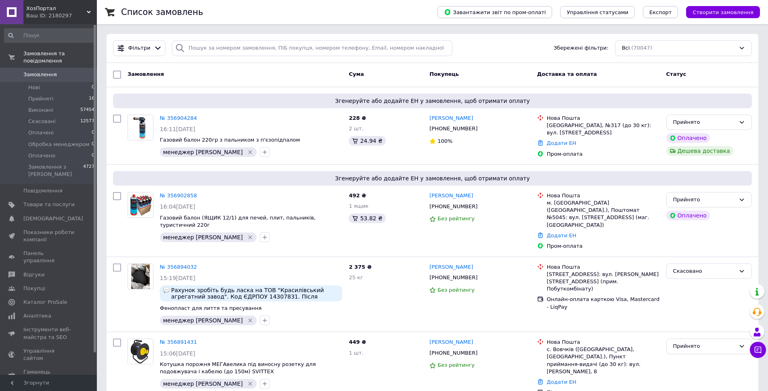
click at [406, 75] on div "Cума" at bounding box center [385, 74] width 81 height 15
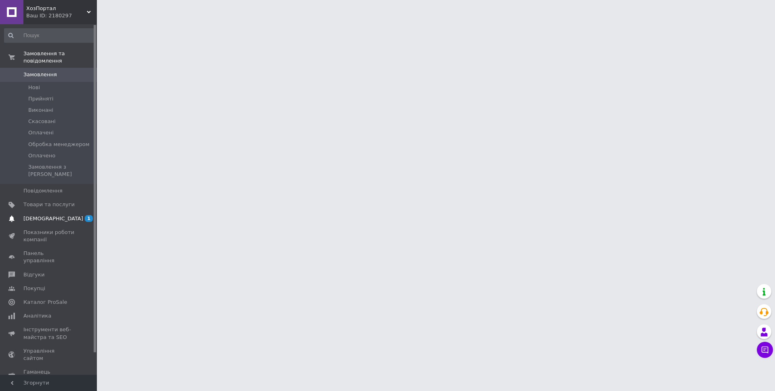
click at [56, 215] on span "[DEMOGRAPHIC_DATA]" at bounding box center [48, 218] width 51 height 7
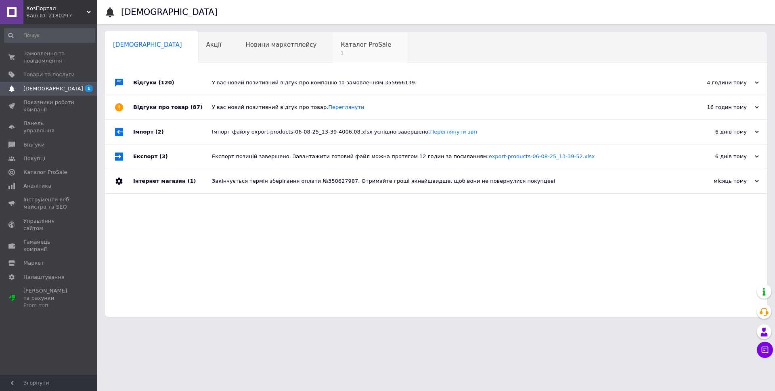
click at [332, 58] on div "Каталог ProSale 1" at bounding box center [369, 48] width 75 height 31
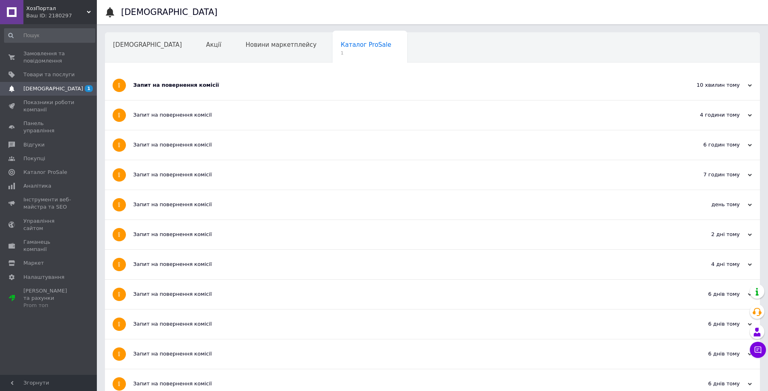
click at [348, 90] on div "Запит на повернення комісії" at bounding box center [402, 85] width 538 height 29
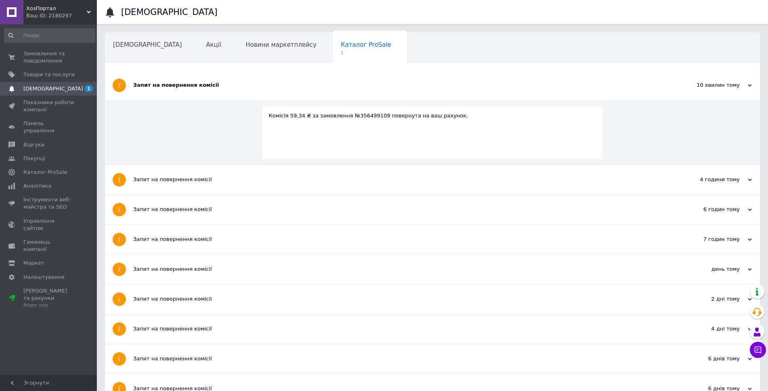
click at [362, 115] on div "Комісія 59,34 ₴ за замовлення №356499109 повернута на ваш рахунок." at bounding box center [433, 115] width 328 height 7
copy div "356499109"
click at [65, 55] on span "Замовлення та повідомлення" at bounding box center [48, 57] width 51 height 15
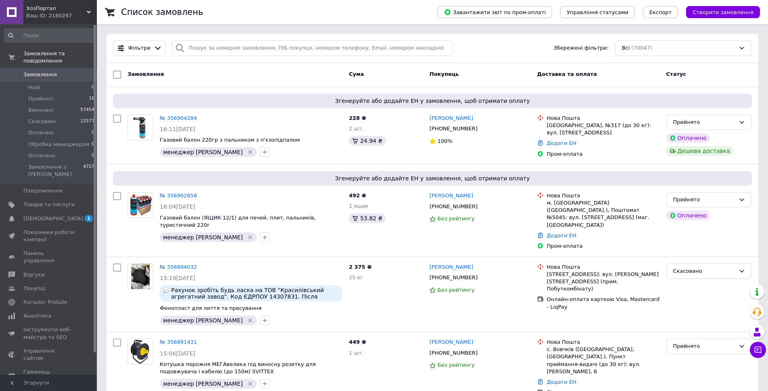
click at [385, 75] on div "Cума" at bounding box center [385, 74] width 81 height 15
click at [324, 49] on input "search" at bounding box center [312, 48] width 280 height 16
paste input "356499109"
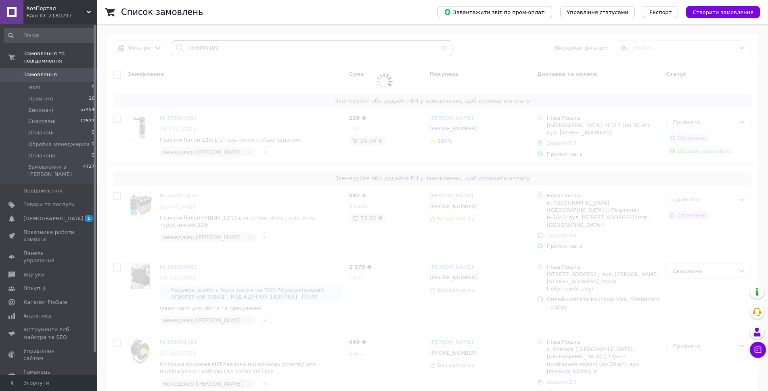
type input "356499109"
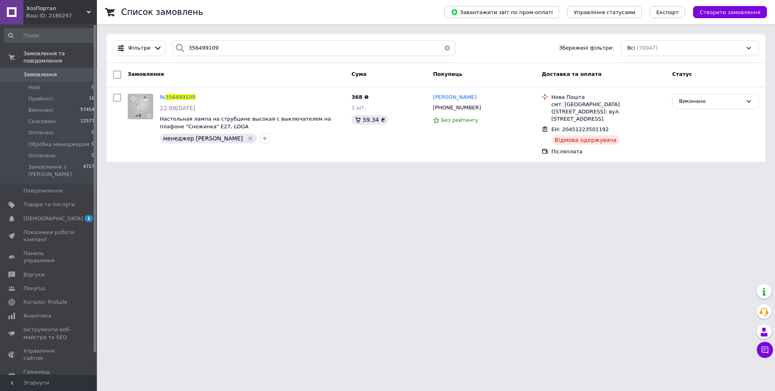
click at [401, 165] on html "ХозПортал Ваш ID: 2180297 Сайт ХозПортал Кабінет покупця Перевірити стан систем…" at bounding box center [387, 85] width 775 height 171
click at [450, 97] on span "Наталія Градінович" at bounding box center [455, 97] width 44 height 6
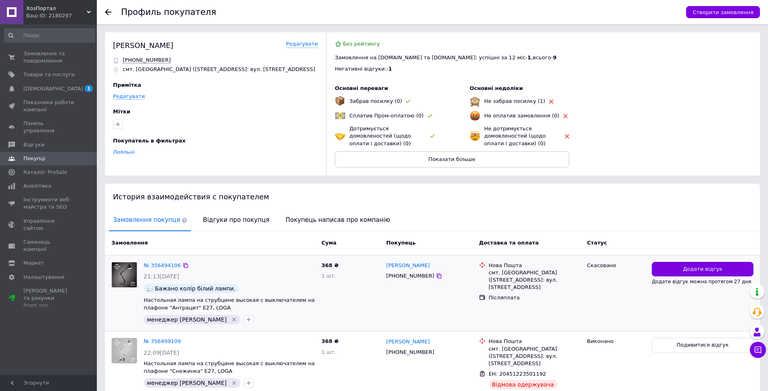
scroll to position [108, 0]
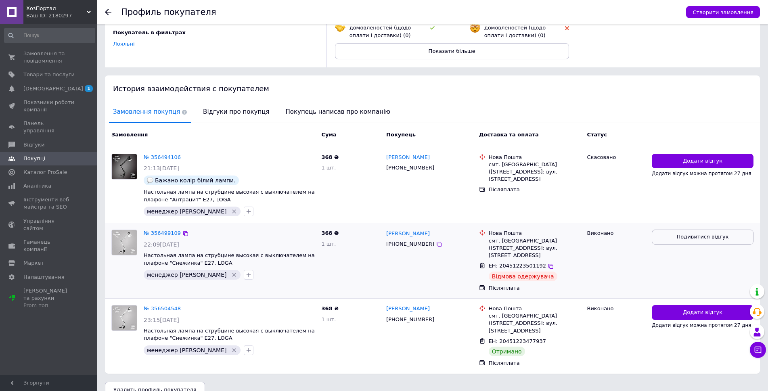
click at [673, 239] on button "Подивитися відгук" at bounding box center [703, 237] width 102 height 15
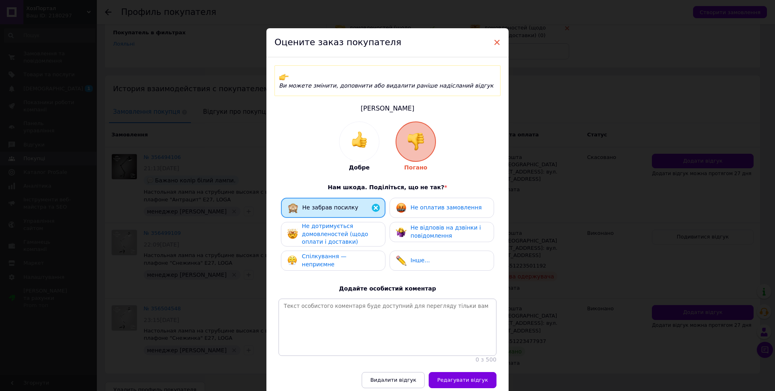
click at [495, 39] on span "×" at bounding box center [496, 43] width 7 height 14
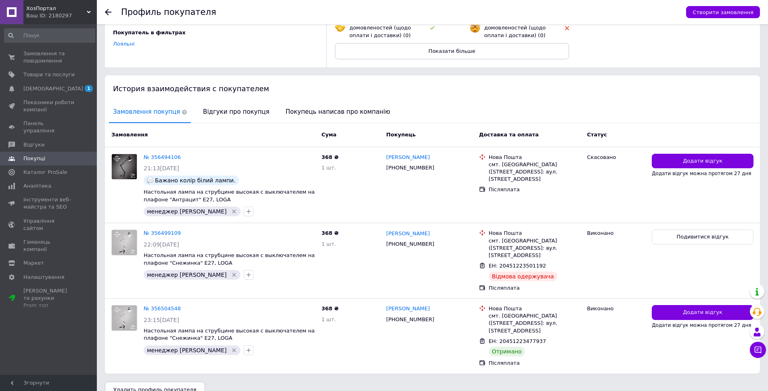
click at [489, 114] on div "Замовлення покупця Відгуки про покупця Покупець написав про компанію" at bounding box center [432, 112] width 655 height 21
click at [687, 163] on span "Додати відгук" at bounding box center [703, 161] width 40 height 8
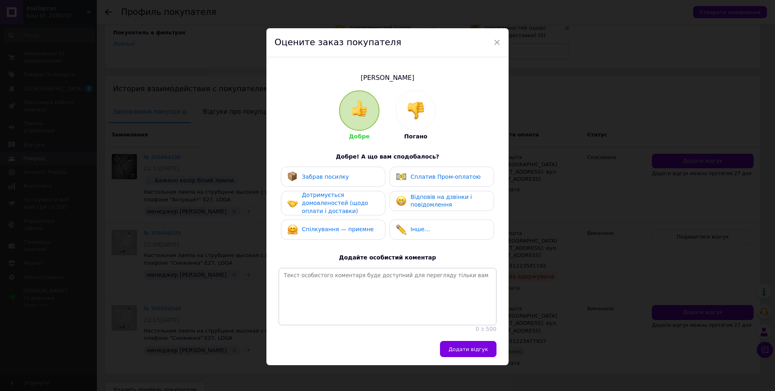
click at [417, 122] on div at bounding box center [416, 111] width 40 height 40
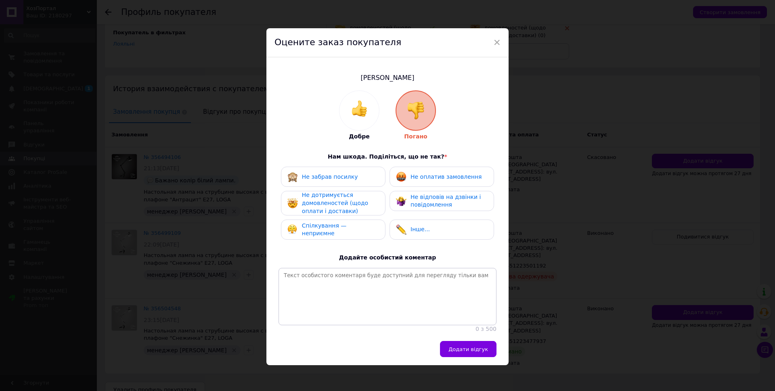
click at [350, 204] on span "Не дотримується домовленостей (щодо оплати і доставки)" at bounding box center [335, 203] width 66 height 22
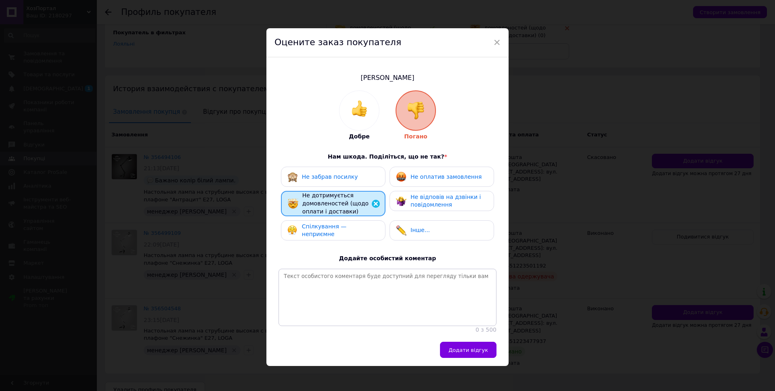
click at [347, 230] on span "Спілкування — неприємне" at bounding box center [324, 230] width 45 height 15
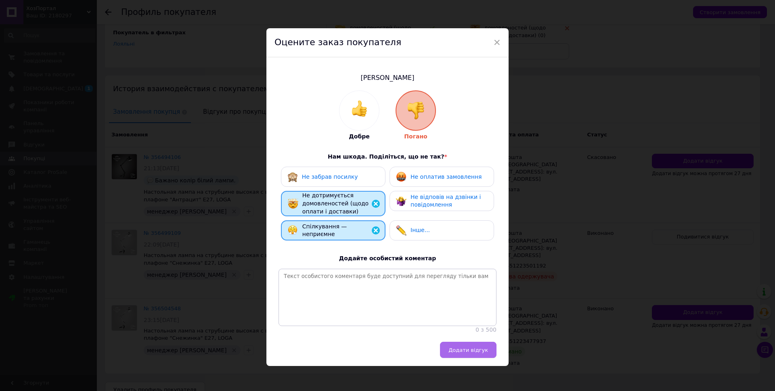
click at [466, 353] on span "Додати відгук" at bounding box center [468, 350] width 40 height 6
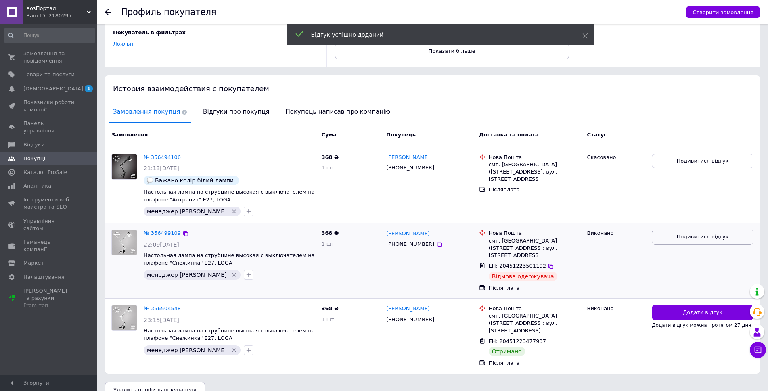
click at [673, 237] on button "Подивитися відгук" at bounding box center [703, 237] width 102 height 15
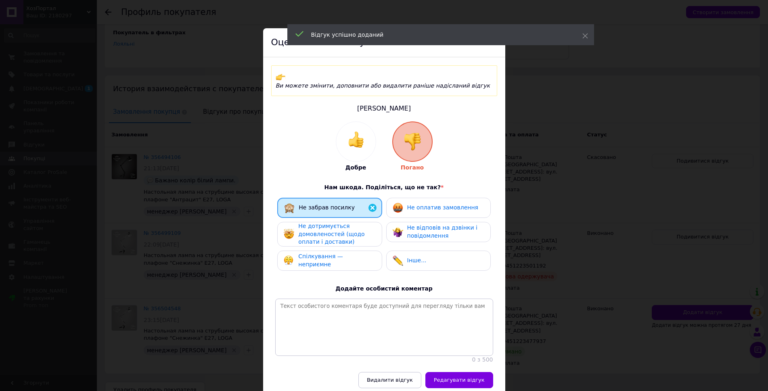
click at [337, 253] on span "Спілкування — неприємне" at bounding box center [320, 260] width 45 height 15
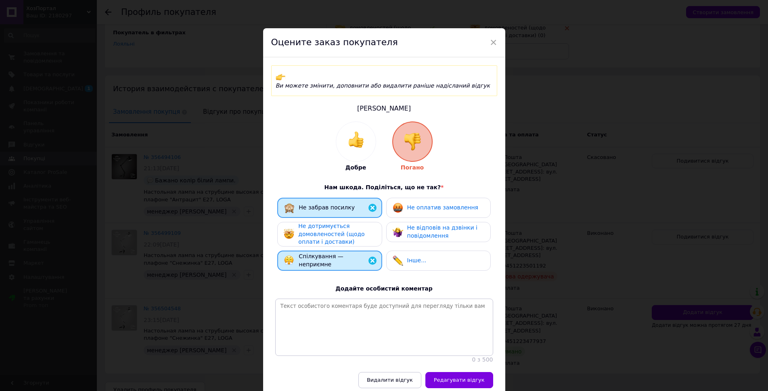
click at [334, 226] on span "Не дотримується домовленостей (щодо оплати і доставки)" at bounding box center [331, 234] width 66 height 22
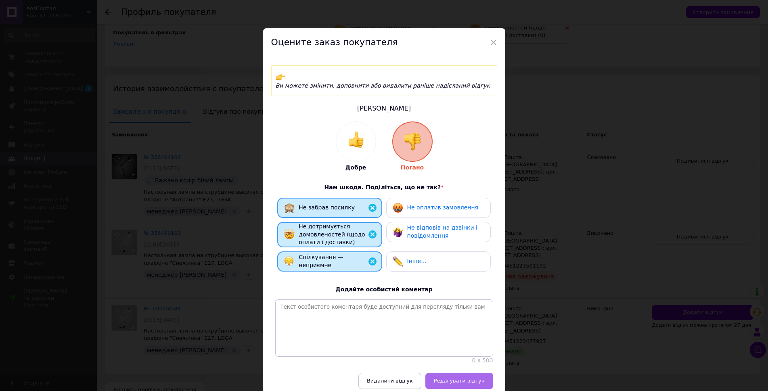
click at [466, 380] on span "Редагувати відгук" at bounding box center [459, 381] width 51 height 6
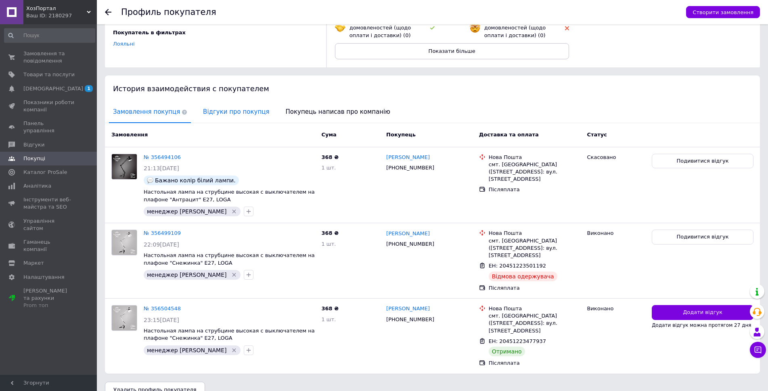
click at [234, 114] on span "Відгуки про покупця" at bounding box center [236, 112] width 74 height 21
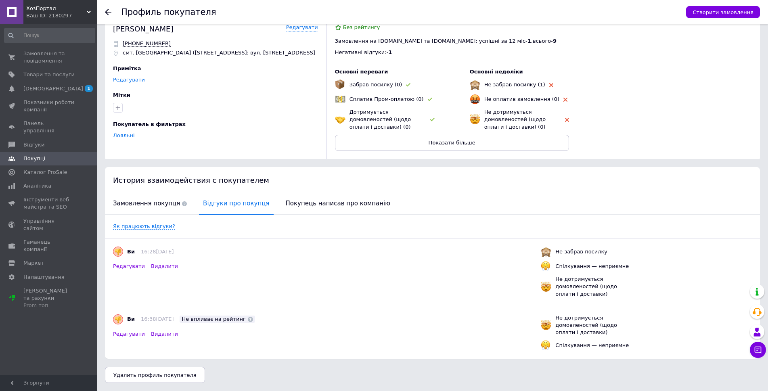
scroll to position [17, 0]
click at [151, 204] on span "Замовлення покупця" at bounding box center [150, 203] width 82 height 21
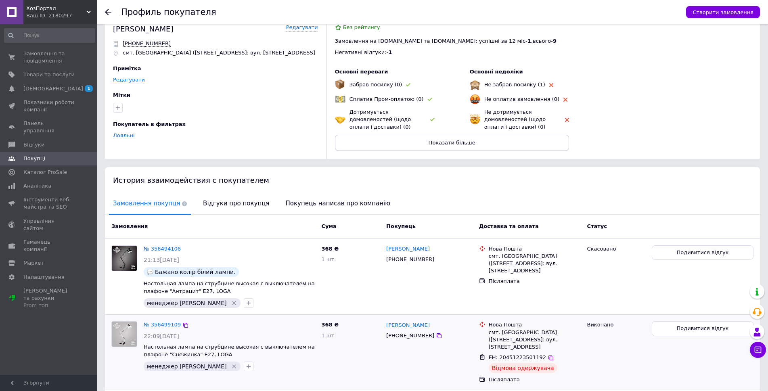
scroll to position [108, 0]
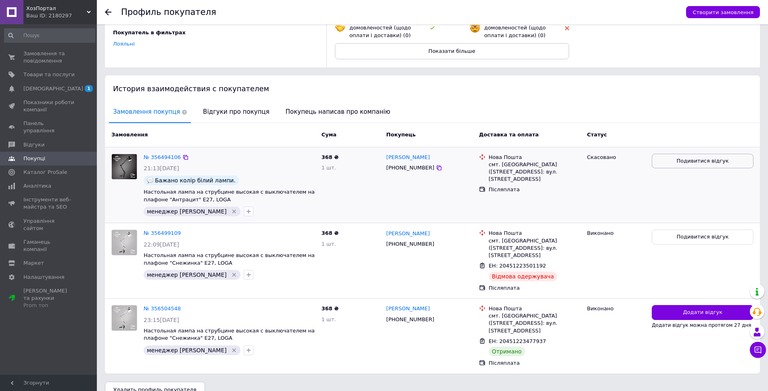
click at [691, 161] on span "Подивитися відгук" at bounding box center [703, 161] width 52 height 8
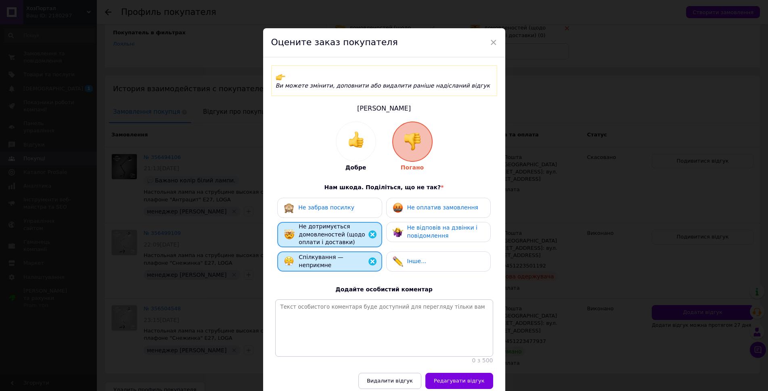
drag, startPoint x: 465, startPoint y: 382, endPoint x: 348, endPoint y: 345, distance: 122.8
click at [348, 345] on div "Оцените заказ покупателя Ви можете змінити, доповнити або видалити раніше надіс…" at bounding box center [384, 212] width 242 height 369
click at [398, 378] on span "Видалити відгук" at bounding box center [390, 381] width 46 height 6
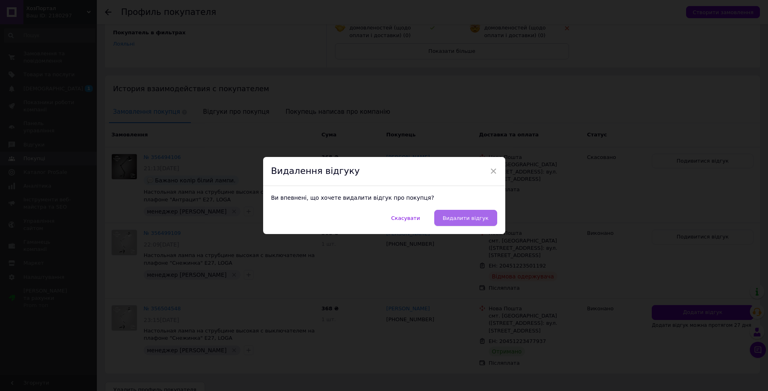
click at [468, 221] on span "Видалити відгук" at bounding box center [466, 218] width 46 height 6
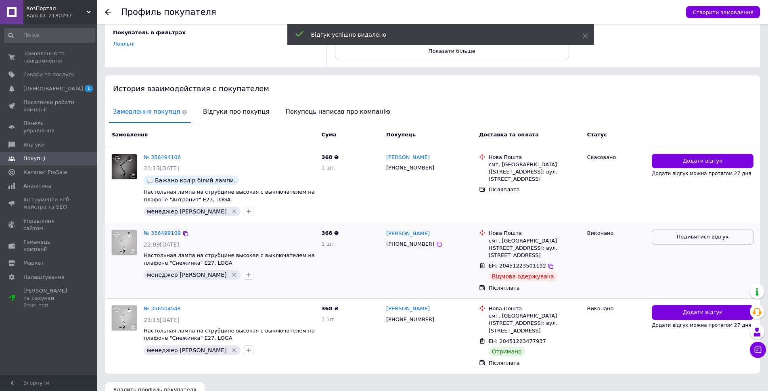
click at [689, 236] on span "Подивитися відгук" at bounding box center [703, 237] width 52 height 8
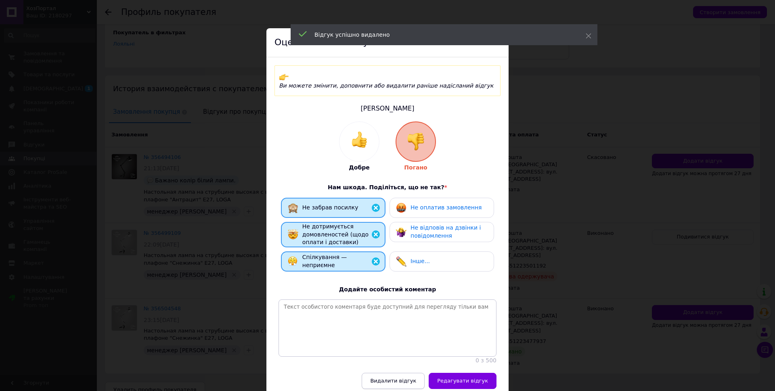
click at [405, 384] on button "Видалити відгук" at bounding box center [393, 381] width 63 height 16
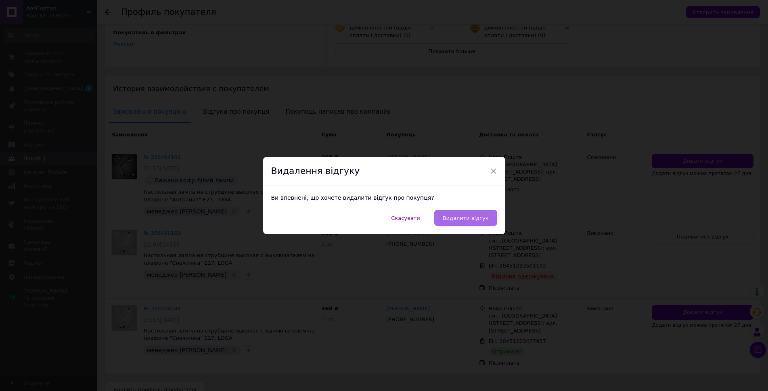
click at [470, 217] on span "Видалити відгук" at bounding box center [466, 218] width 46 height 6
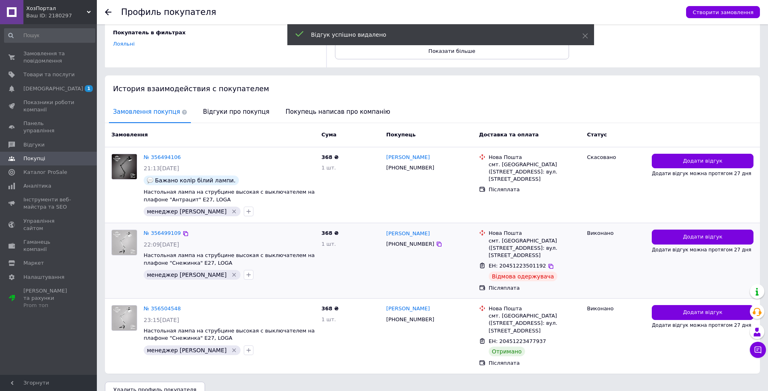
click at [408, 277] on div "Наталія Градінович +380930792804" at bounding box center [429, 260] width 93 height 69
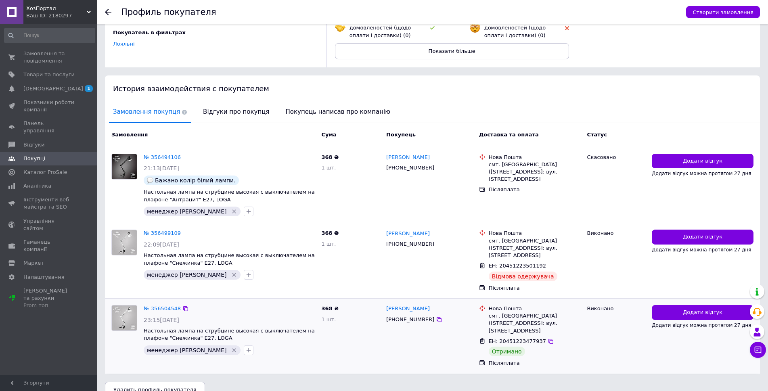
click at [386, 347] on div "Наталія Градінович +380930792804" at bounding box center [429, 336] width 93 height 69
click at [55, 55] on span "Замовлення та повідомлення" at bounding box center [48, 57] width 51 height 15
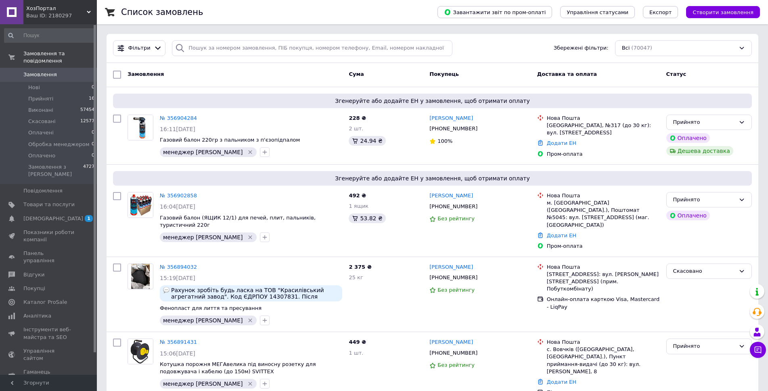
click at [232, 78] on div "Замовлення" at bounding box center [234, 74] width 221 height 15
click at [397, 72] on div "Cума" at bounding box center [385, 74] width 81 height 15
click at [399, 78] on div "Cума" at bounding box center [385, 74] width 81 height 15
click at [401, 74] on div "Cума" at bounding box center [385, 74] width 81 height 15
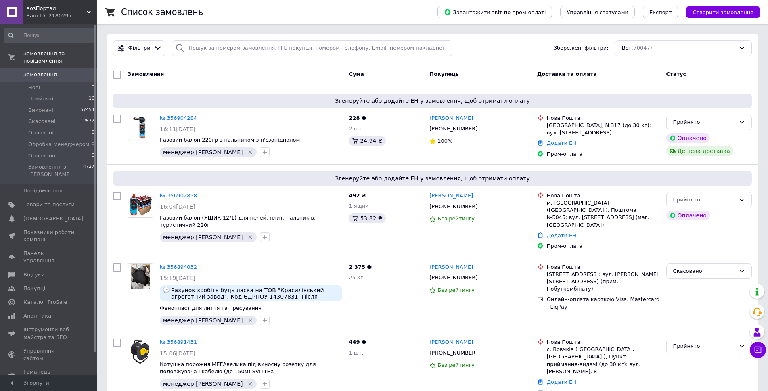
click at [401, 74] on div "Cума" at bounding box center [385, 74] width 81 height 15
click at [322, 77] on div "Замовлення" at bounding box center [234, 74] width 221 height 15
click at [284, 69] on div "Замовлення" at bounding box center [234, 74] width 221 height 15
click at [405, 75] on div "Cума" at bounding box center [385, 74] width 81 height 15
click at [384, 75] on div "Cума" at bounding box center [385, 74] width 81 height 15
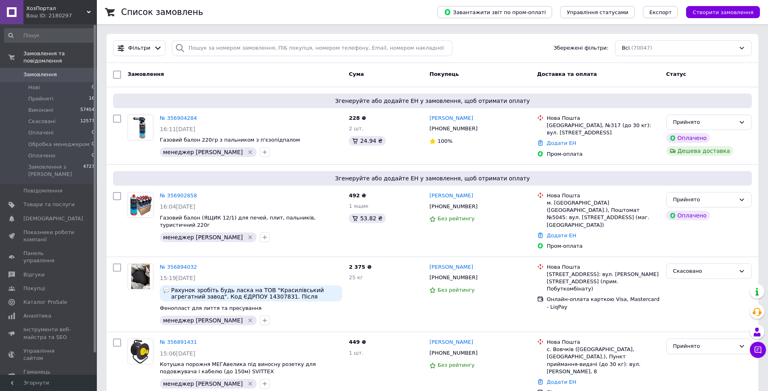
click at [396, 77] on div "Cума" at bounding box center [385, 74] width 81 height 15
click at [397, 72] on div "Cума" at bounding box center [385, 74] width 81 height 15
click at [391, 75] on div "Cума" at bounding box center [385, 74] width 81 height 15
click at [395, 72] on div "Cума" at bounding box center [385, 74] width 81 height 15
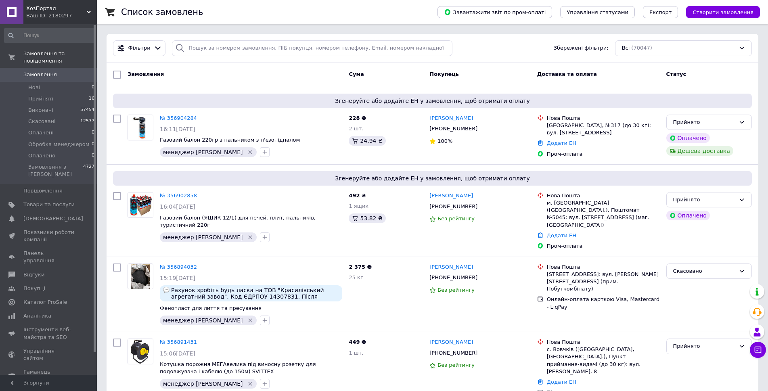
click at [493, 74] on div "Покупець" at bounding box center [479, 74] width 107 height 15
click at [389, 76] on div "Cума" at bounding box center [385, 74] width 81 height 15
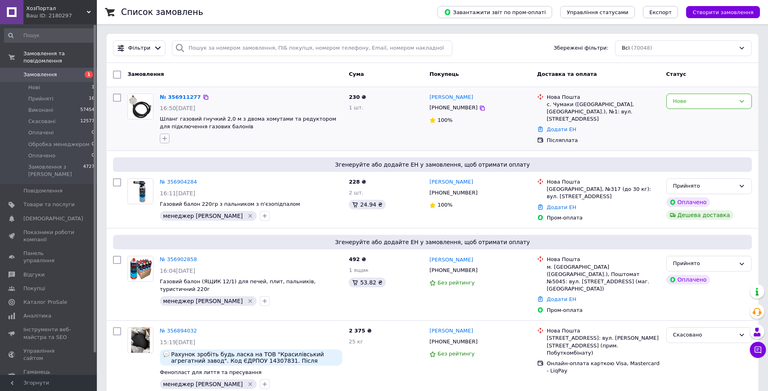
click at [165, 137] on icon "button" at bounding box center [165, 138] width 4 height 4
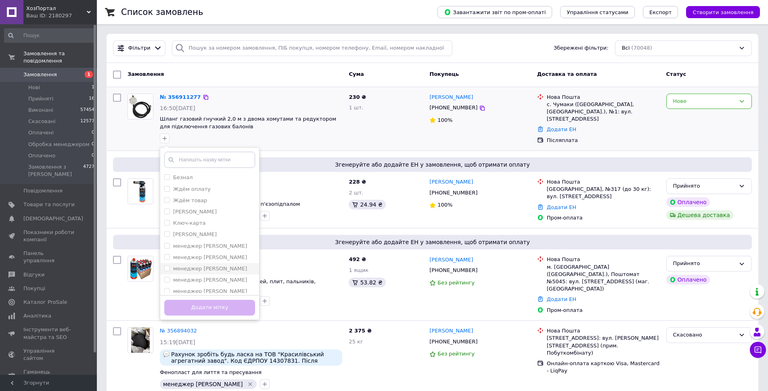
click at [218, 269] on div "менеджер [PERSON_NAME]" at bounding box center [209, 268] width 91 height 7
checkbox input "true"
click at [230, 307] on button "Додати мітку" at bounding box center [209, 308] width 91 height 16
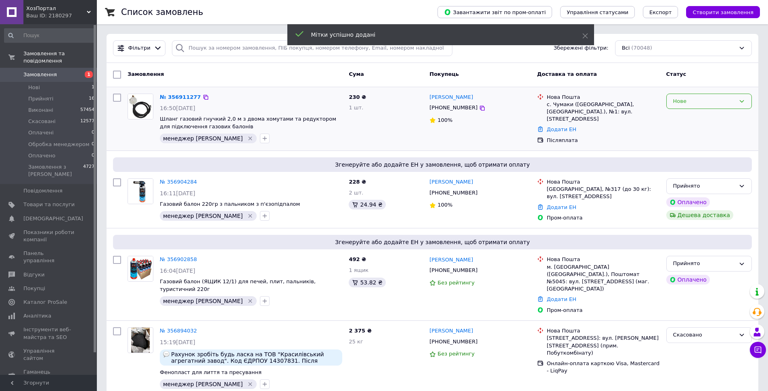
click at [711, 101] on div "Нове" at bounding box center [704, 101] width 62 height 8
click at [706, 111] on li "Прийнято" at bounding box center [709, 118] width 85 height 15
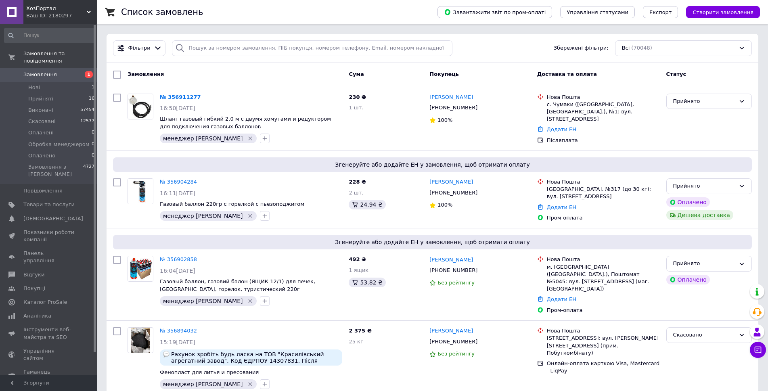
click at [395, 73] on div "Cума" at bounding box center [385, 74] width 81 height 15
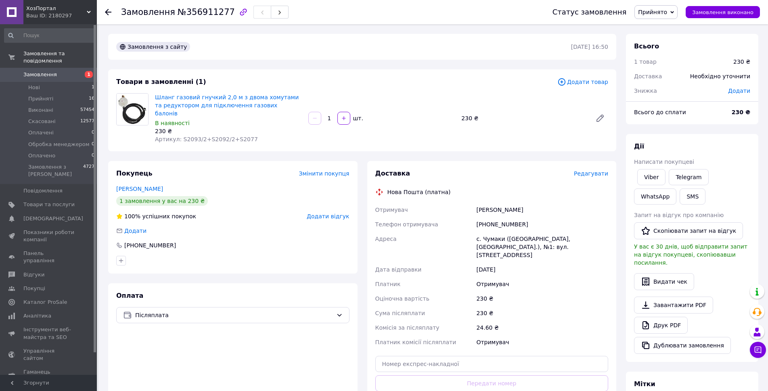
click at [457, 137] on div "Товари в замовленні (1) Додати товар Шланг газовий гнучкий 2,0 м з двома хомута…" at bounding box center [362, 110] width 508 height 82
drag, startPoint x: 485, startPoint y: 215, endPoint x: 534, endPoint y: 216, distance: 49.3
click at [534, 217] on div "[PHONE_NUMBER]" at bounding box center [542, 224] width 135 height 15
click at [443, 208] on div "Отримувач" at bounding box center [424, 210] width 101 height 15
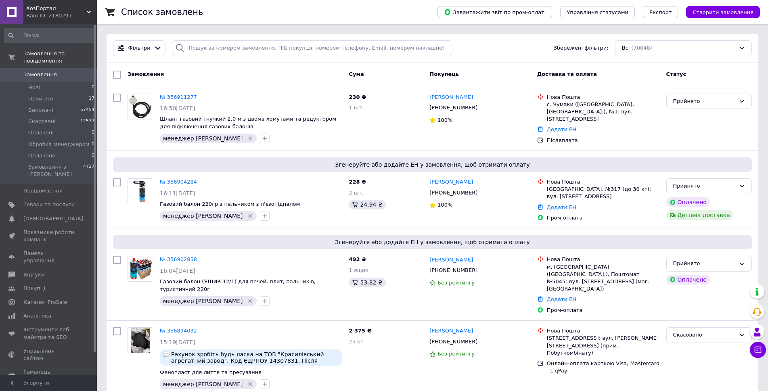
click at [412, 74] on div "Cума" at bounding box center [385, 74] width 81 height 15
click at [397, 72] on div "Cума" at bounding box center [385, 74] width 81 height 15
click at [413, 77] on div "Cума" at bounding box center [385, 74] width 81 height 15
click at [390, 71] on div "Cума" at bounding box center [385, 74] width 81 height 15
click at [394, 73] on div "Cума" at bounding box center [385, 74] width 81 height 15
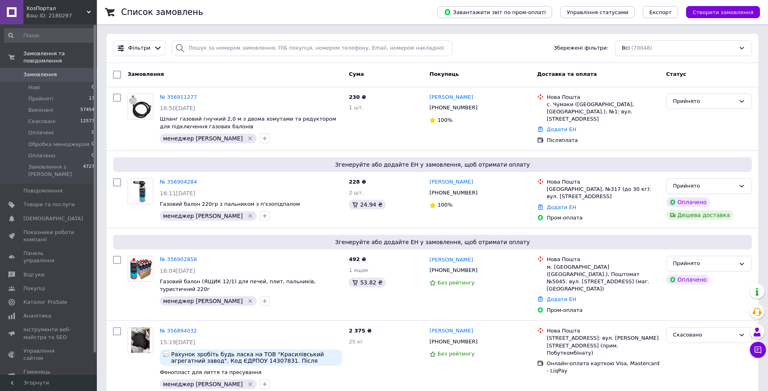
click at [393, 73] on div "Cума" at bounding box center [385, 74] width 81 height 15
drag, startPoint x: 350, startPoint y: 72, endPoint x: 395, endPoint y: 74, distance: 45.3
click at [386, 74] on div "Cума" at bounding box center [385, 74] width 81 height 15
click at [413, 73] on div "Cума" at bounding box center [385, 74] width 81 height 15
click at [394, 73] on div "Cума" at bounding box center [385, 74] width 81 height 15
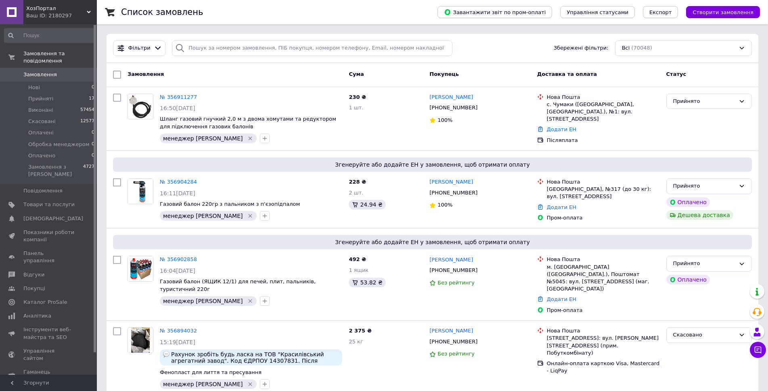
click at [394, 73] on div "Cума" at bounding box center [385, 74] width 81 height 15
click at [390, 73] on div "Cума" at bounding box center [385, 74] width 81 height 15
click at [395, 73] on div "Cума" at bounding box center [385, 74] width 81 height 15
click at [400, 76] on div "Cума" at bounding box center [385, 74] width 81 height 15
click at [366, 48] on input "search" at bounding box center [312, 48] width 280 height 16
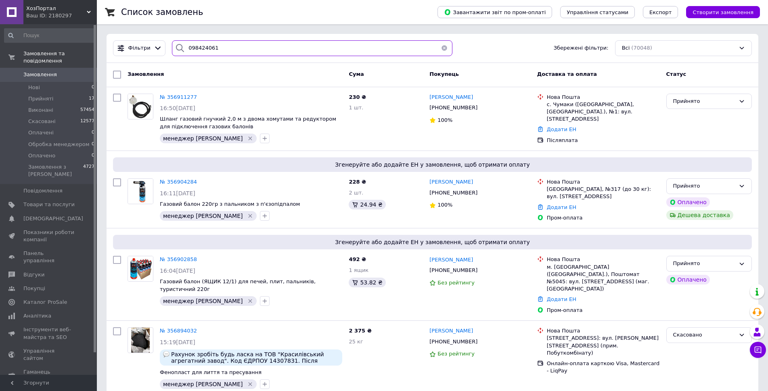
type input "0984240614"
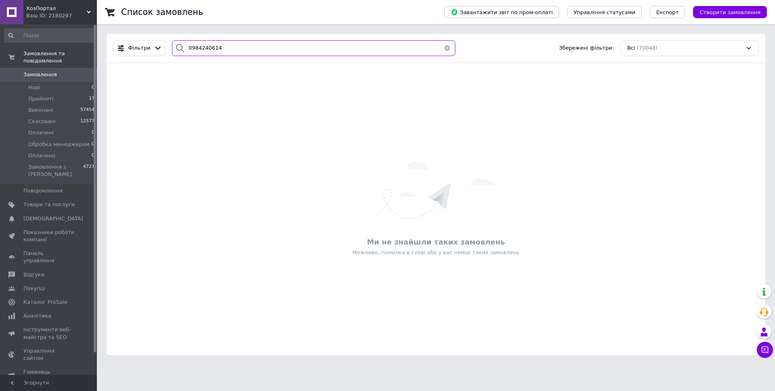
click at [199, 48] on input "0984240614" at bounding box center [313, 48] width 283 height 16
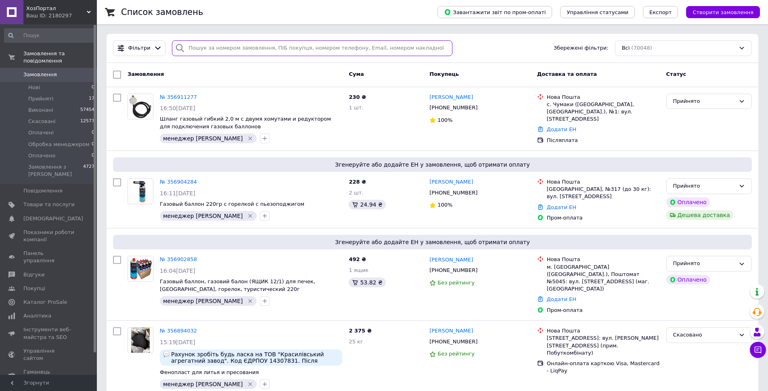
click at [253, 48] on input "search" at bounding box center [312, 48] width 280 height 16
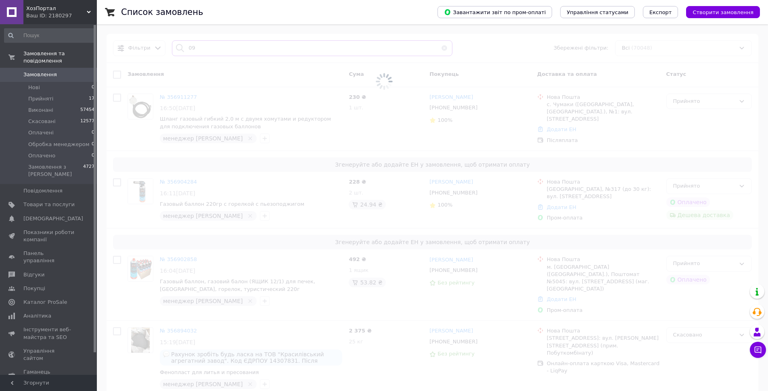
type input "0"
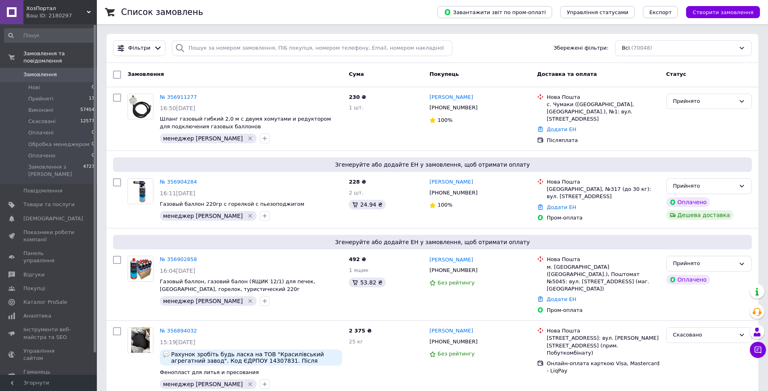
click at [316, 76] on div "Замовлення" at bounding box center [234, 74] width 221 height 15
click at [380, 75] on div "Cума" at bounding box center [385, 74] width 81 height 15
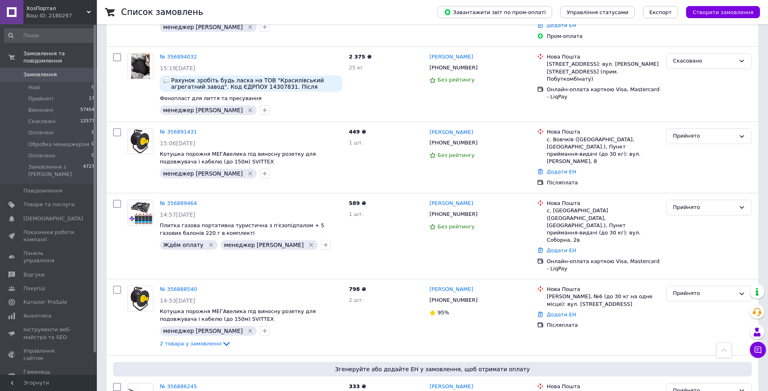
scroll to position [0, 0]
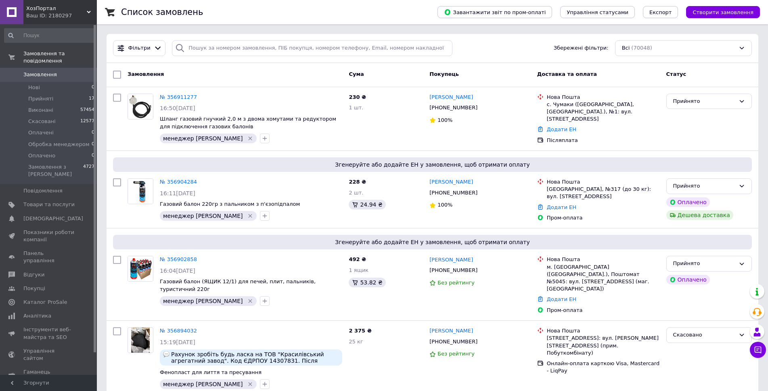
click at [374, 65] on div "Замовлення Cума Покупець Доставка та оплата Статус" at bounding box center [433, 75] width 652 height 24
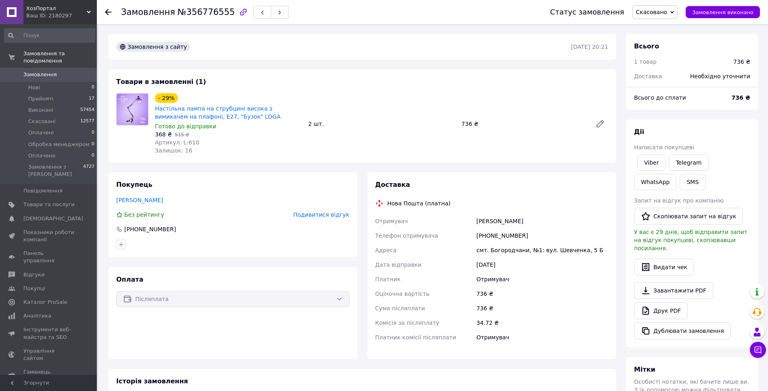
scroll to position [34, 0]
click at [360, 52] on div "Замовлення з сайту" at bounding box center [343, 46] width 456 height 13
click at [201, 113] on link "Настільна лампа на струбцині висока з вимикачем на плафоні, Е27, "Бузок" LOGA" at bounding box center [217, 112] width 125 height 15
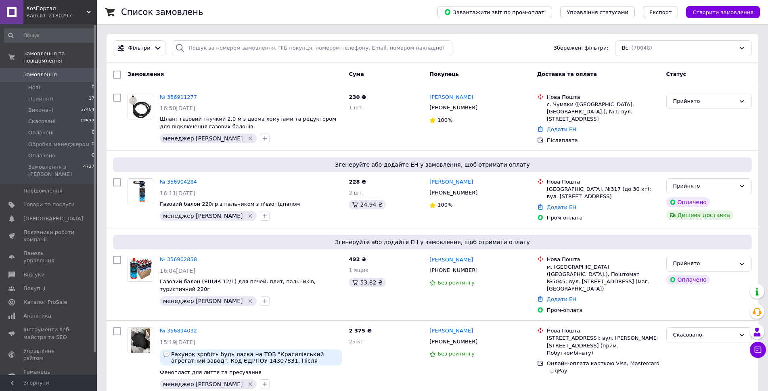
click at [389, 70] on div "Cума" at bounding box center [385, 74] width 81 height 15
click at [389, 74] on div "Cума" at bounding box center [385, 74] width 81 height 15
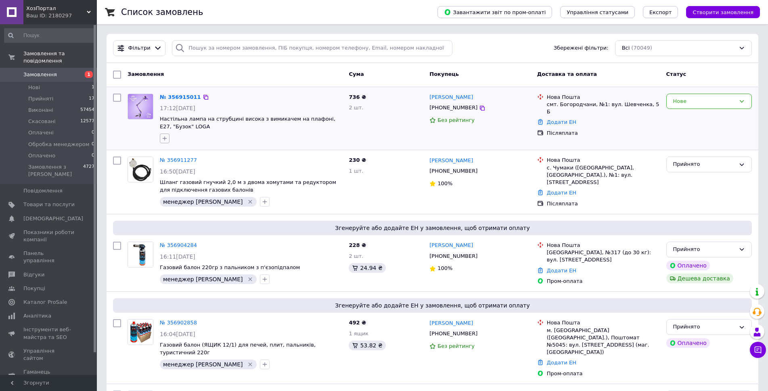
click at [162, 137] on icon "button" at bounding box center [164, 138] width 6 height 6
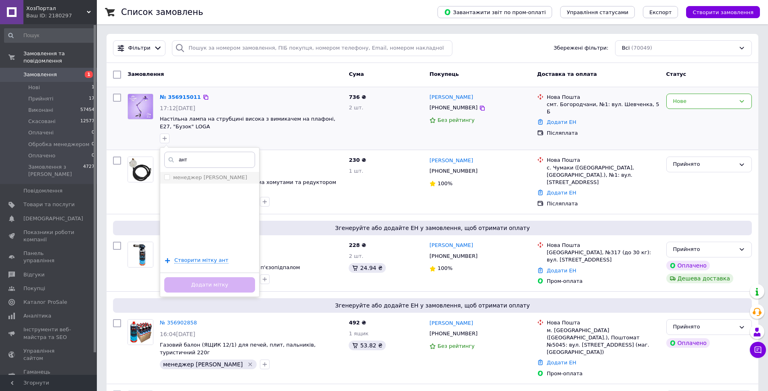
type input "ант"
click at [196, 176] on label "менеджер [PERSON_NAME]" at bounding box center [210, 177] width 74 height 6
checkbox input "true"
click at [232, 288] on button "Додати мітку" at bounding box center [209, 285] width 91 height 16
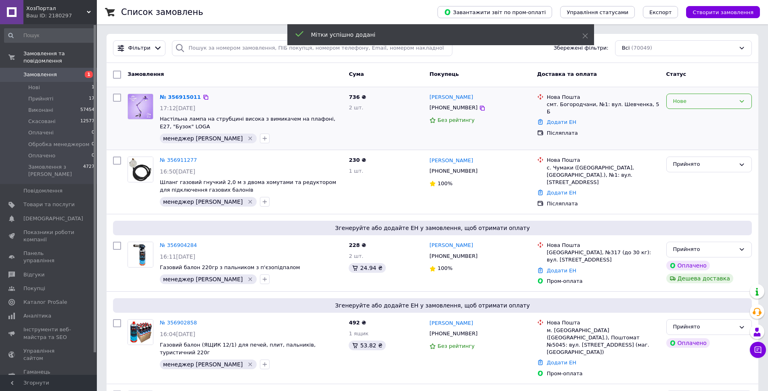
click at [695, 102] on div "Нове" at bounding box center [704, 101] width 62 height 8
click at [695, 117] on li "Прийнято" at bounding box center [709, 118] width 85 height 15
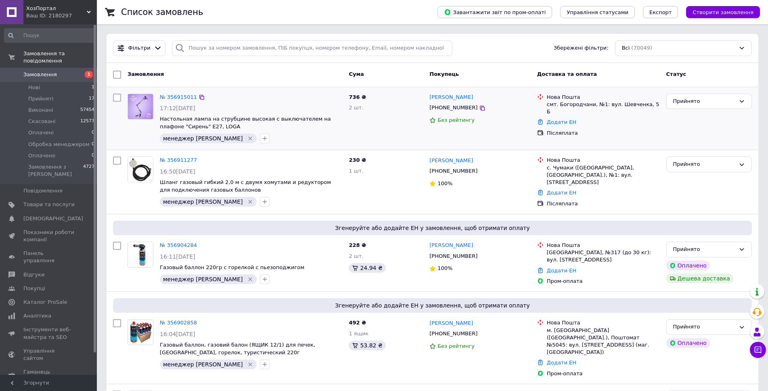
click at [242, 92] on div "№ 356915011 17:12, 12.08.2025 Настольная лампа на струбцине высокая с выключате…" at bounding box center [251, 118] width 189 height 56
click at [199, 98] on icon at bounding box center [202, 97] width 6 height 6
drag, startPoint x: 484, startPoint y: 112, endPoint x: 438, endPoint y: 111, distance: 46.0
click at [438, 111] on div "[PHONE_NUMBER]" at bounding box center [480, 107] width 102 height 9
copy div "0987240614"
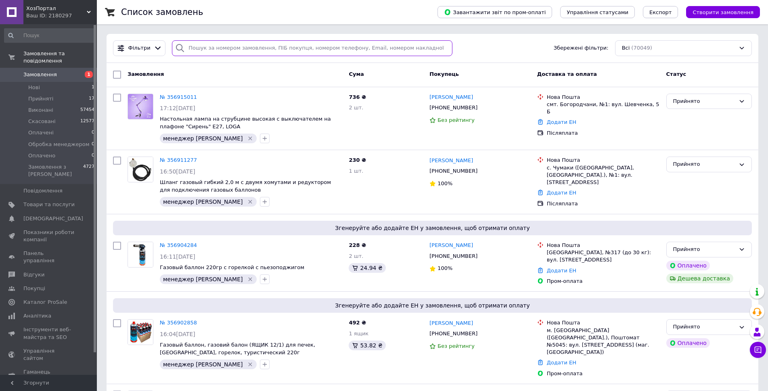
click at [338, 50] on input "search" at bounding box center [312, 48] width 280 height 16
paste input "0987240614"
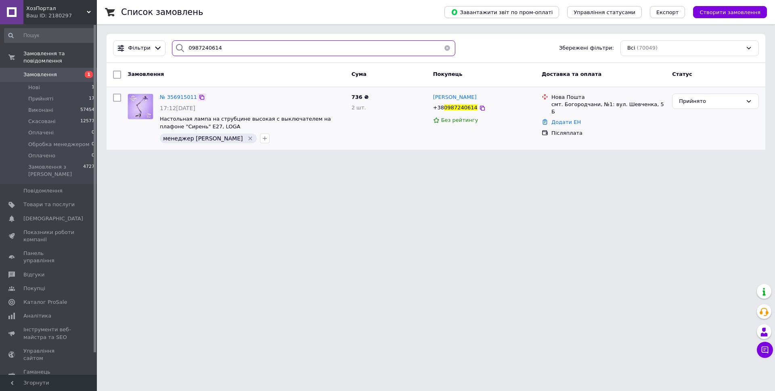
type input "0987240614"
click at [199, 96] on icon at bounding box center [201, 97] width 5 height 5
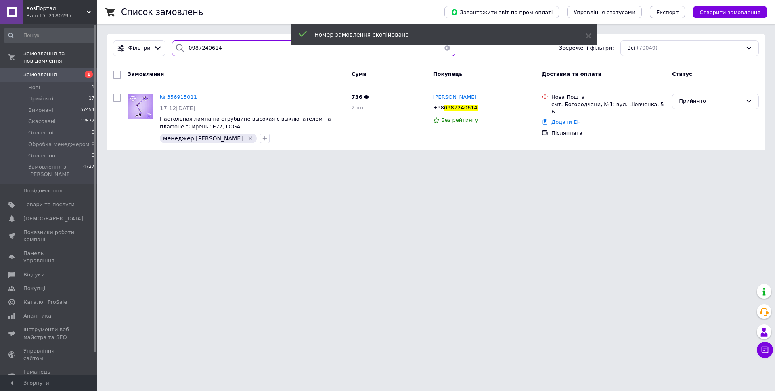
click at [234, 49] on input "0987240614" at bounding box center [313, 48] width 283 height 16
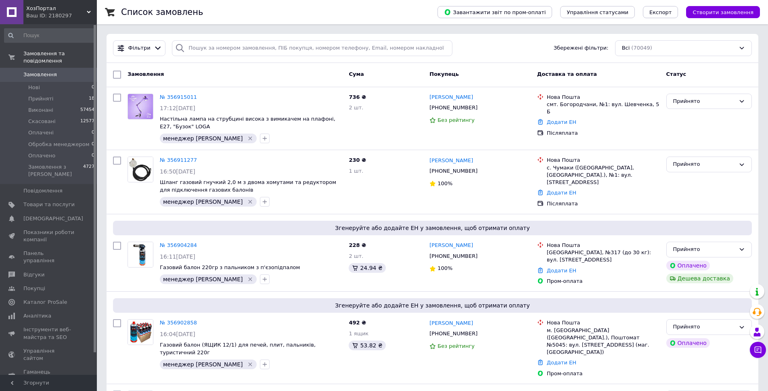
click at [389, 76] on div "Cума" at bounding box center [385, 74] width 81 height 15
click at [390, 76] on div "Cума" at bounding box center [385, 74] width 81 height 15
click at [417, 72] on div "Cума" at bounding box center [385, 74] width 81 height 15
click at [401, 70] on div "Cума" at bounding box center [385, 74] width 81 height 15
click at [400, 73] on div "Cума" at bounding box center [385, 74] width 81 height 15
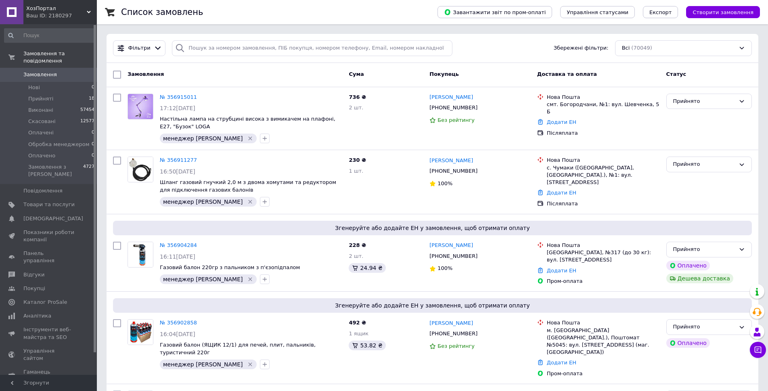
click at [393, 69] on div "Cума" at bounding box center [385, 74] width 81 height 15
click at [392, 76] on div "Cума" at bounding box center [385, 74] width 81 height 15
click at [484, 50] on div "Фільтри Збережені фільтри: Всі (70049)" at bounding box center [432, 48] width 645 height 16
click at [759, 349] on icon at bounding box center [758, 350] width 7 height 7
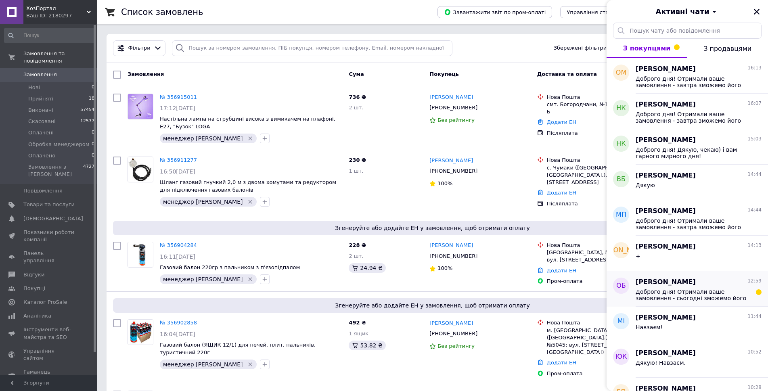
click at [666, 285] on span "[PERSON_NAME]" at bounding box center [665, 282] width 60 height 9
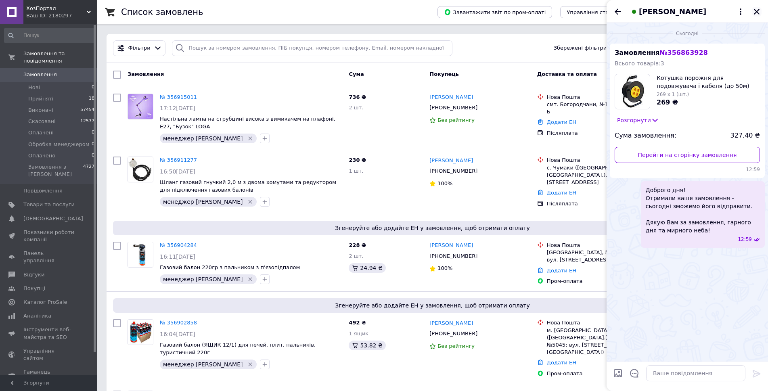
click at [757, 11] on icon "Закрити" at bounding box center [757, 12] width 6 height 6
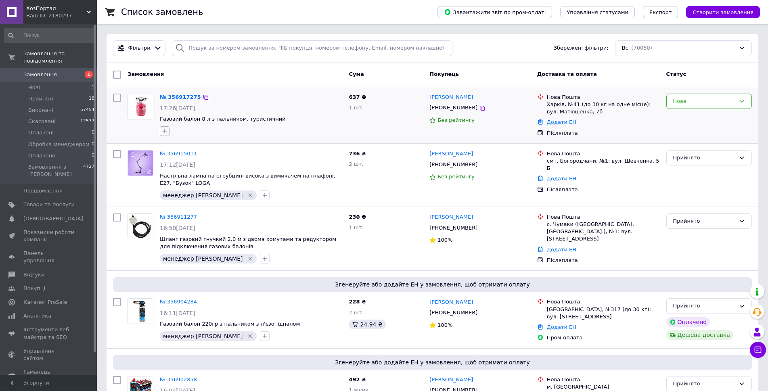
click at [164, 130] on icon "button" at bounding box center [164, 131] width 6 height 6
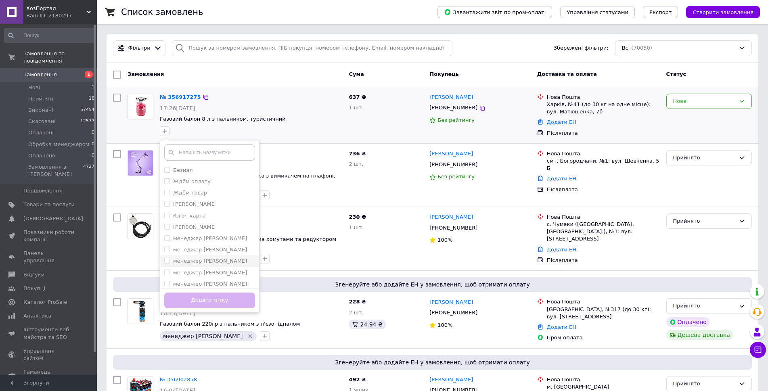
click at [211, 258] on label "менеджер [PERSON_NAME]" at bounding box center [210, 261] width 74 height 6
checkbox input "true"
click at [234, 297] on button "Додати мітку" at bounding box center [209, 301] width 91 height 16
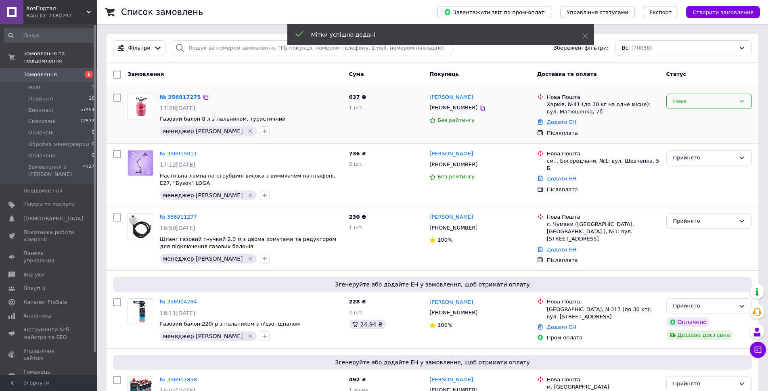
click at [702, 105] on div "Нове" at bounding box center [704, 101] width 62 height 8
click at [699, 115] on li "Прийнято" at bounding box center [709, 118] width 85 height 15
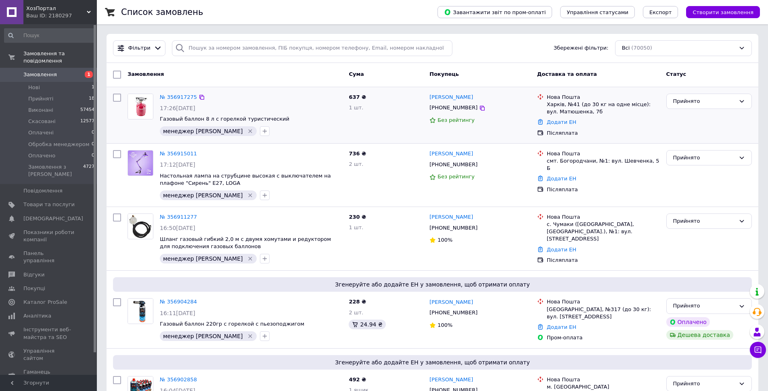
click at [383, 77] on div "Cума" at bounding box center [385, 74] width 81 height 15
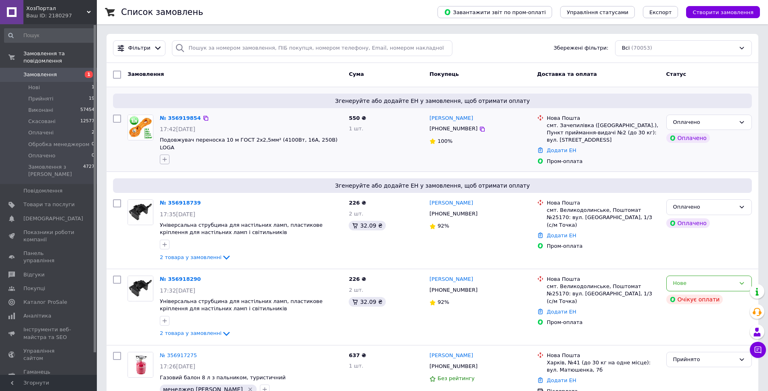
click at [164, 156] on icon "button" at bounding box center [164, 159] width 6 height 6
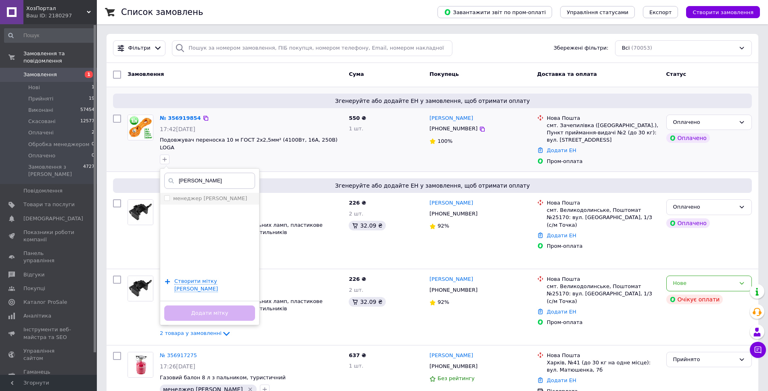
type input "[PERSON_NAME]"
click at [213, 195] on label "менеджер [PERSON_NAME]" at bounding box center [210, 198] width 74 height 6
checkbox input "true"
click at [228, 305] on button "Додати мітку" at bounding box center [209, 313] width 91 height 16
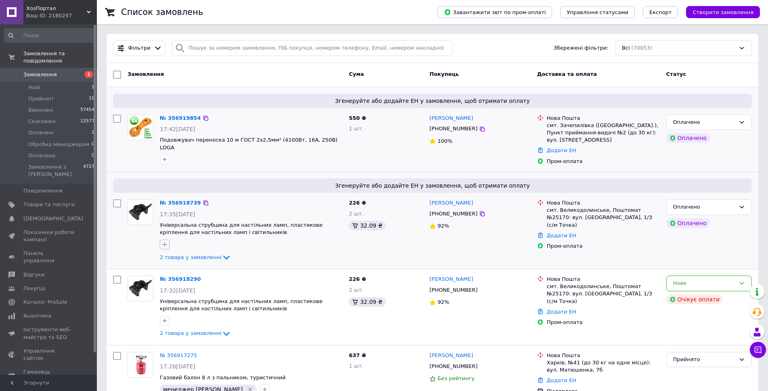
click at [167, 245] on icon "button" at bounding box center [165, 244] width 4 height 4
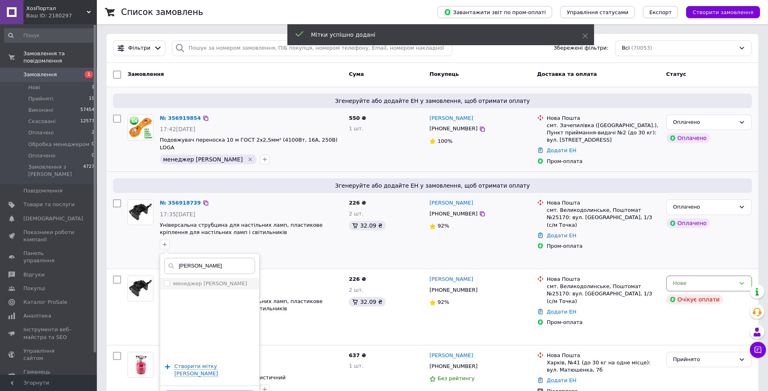
type input "Антон"
click at [199, 284] on label "менеджер [PERSON_NAME]" at bounding box center [210, 283] width 74 height 6
checkbox input "true"
click at [240, 390] on button "Додати мітку" at bounding box center [209, 398] width 91 height 16
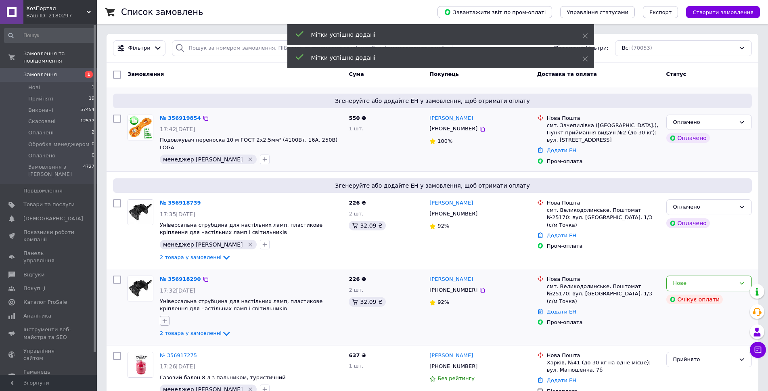
click at [163, 320] on icon "button" at bounding box center [164, 321] width 6 height 6
type input "Антон"
click at [199, 360] on label "менеджер [PERSON_NAME]" at bounding box center [210, 360] width 74 height 6
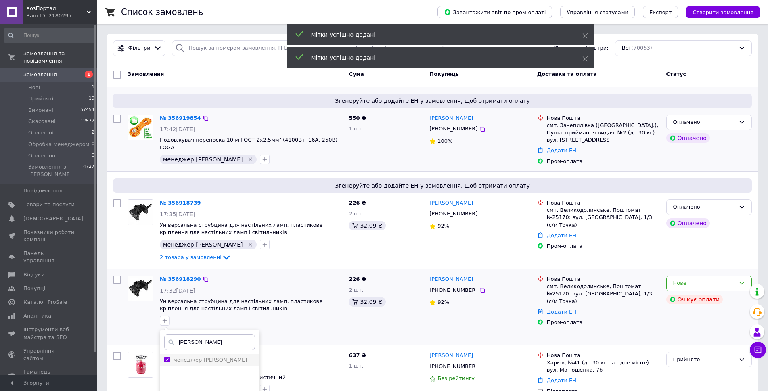
checkbox input "true"
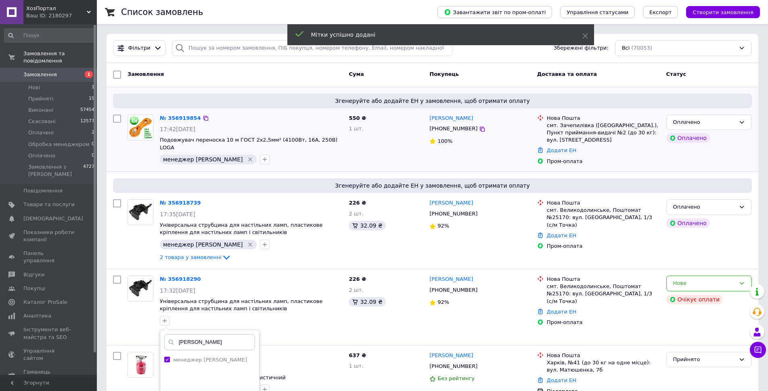
scroll to position [121, 0]
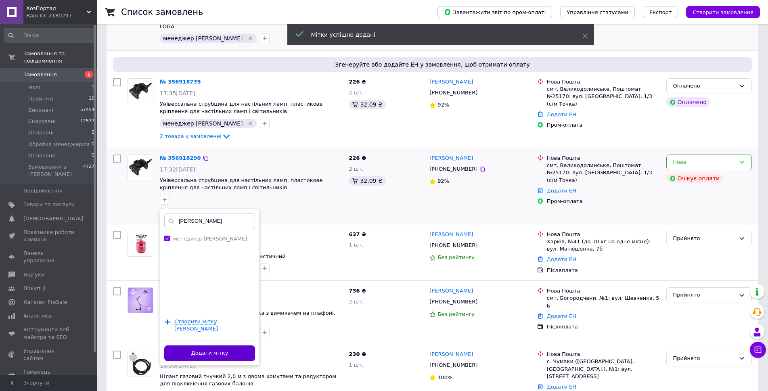
click at [223, 345] on button "Додати мітку" at bounding box center [209, 353] width 91 height 16
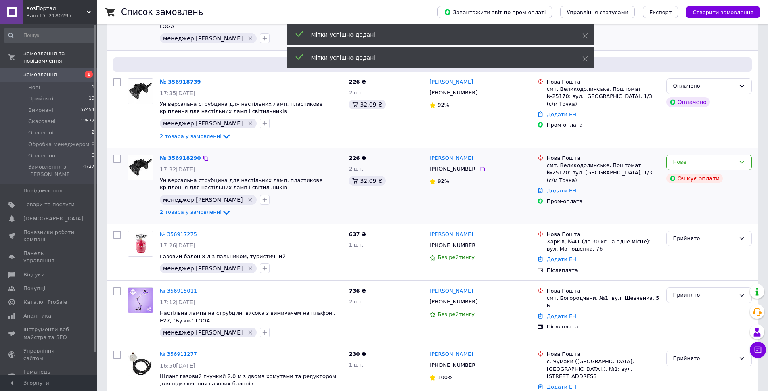
scroll to position [0, 0]
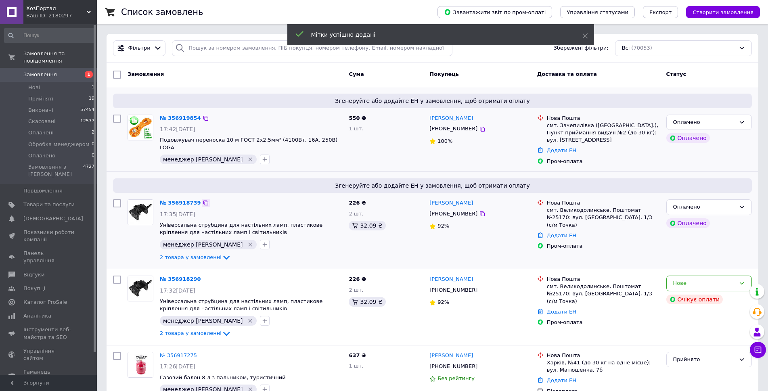
click at [203, 203] on icon at bounding box center [206, 203] width 6 height 6
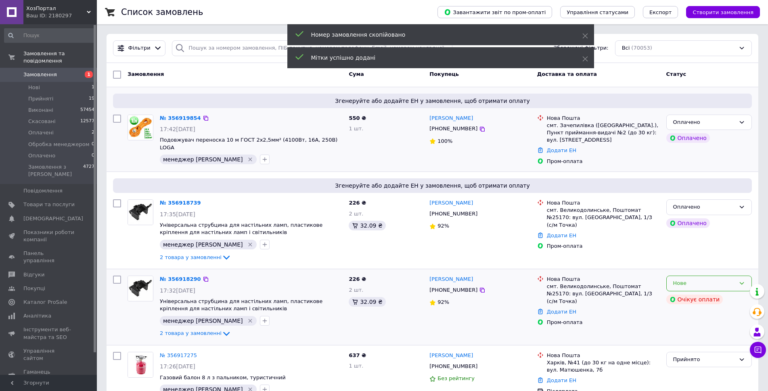
click at [702, 284] on div "Нове" at bounding box center [704, 283] width 62 height 8
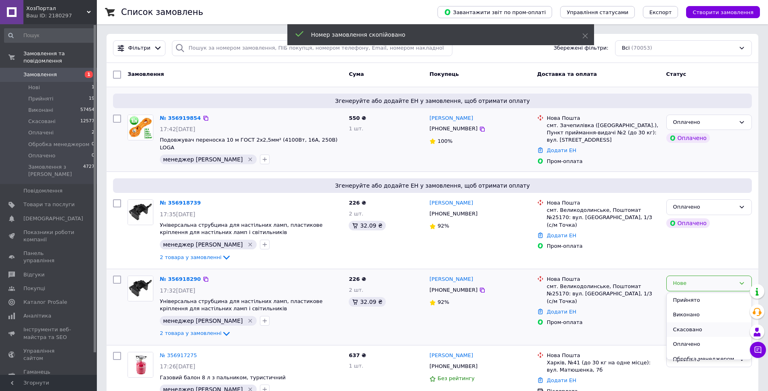
click at [694, 326] on li "Скасовано" at bounding box center [709, 329] width 85 height 15
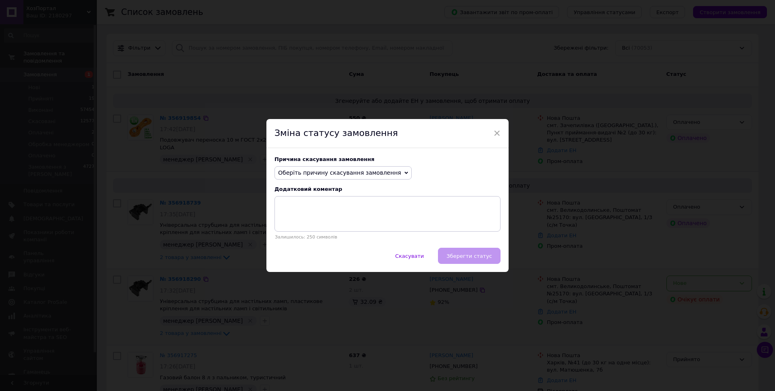
click at [343, 173] on span "Оберіть причину скасування замовлення" at bounding box center [339, 172] width 123 height 6
click at [326, 232] on li "Замовлення-дублікат" at bounding box center [343, 233] width 136 height 11
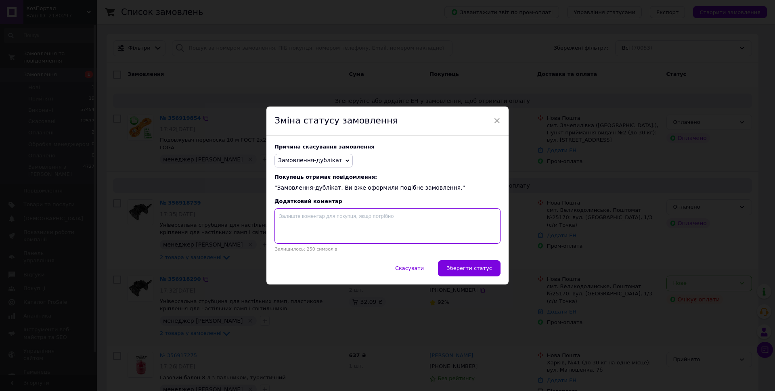
click at [334, 221] on textarea at bounding box center [387, 226] width 226 height 36
paste textarea "356918739"
type textarea "356918739"
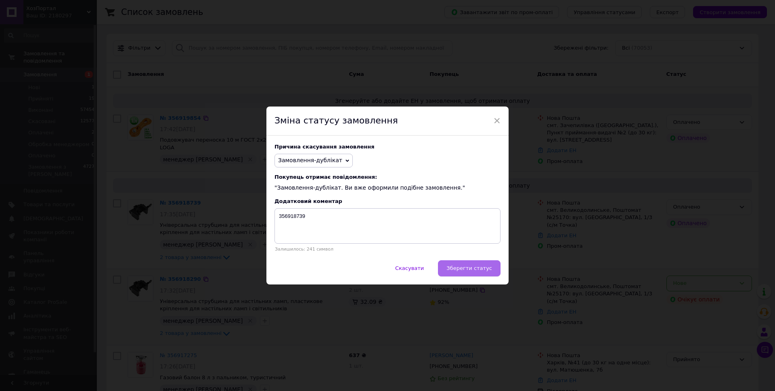
click at [478, 269] on span "Зберегти статус" at bounding box center [469, 268] width 46 height 6
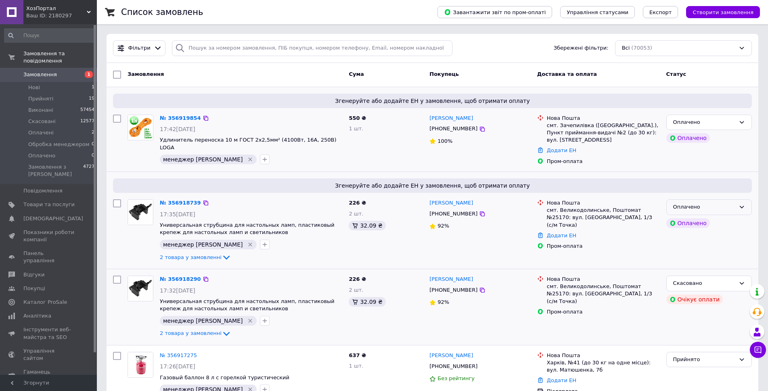
click at [706, 207] on div "Оплачено" at bounding box center [704, 207] width 62 height 8
click at [705, 222] on li "Прийнято" at bounding box center [709, 224] width 85 height 15
click at [717, 123] on div "Оплачено" at bounding box center [704, 122] width 62 height 8
click at [711, 135] on li "Прийнято" at bounding box center [709, 139] width 85 height 15
click at [249, 45] on input "search" at bounding box center [312, 48] width 280 height 16
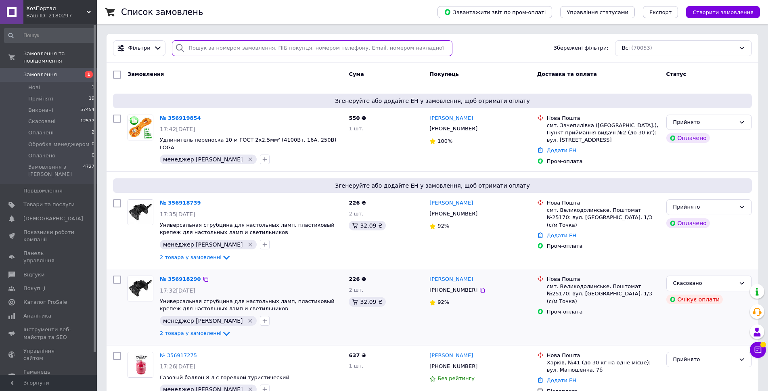
paste input "356918290"
type input "356918290"
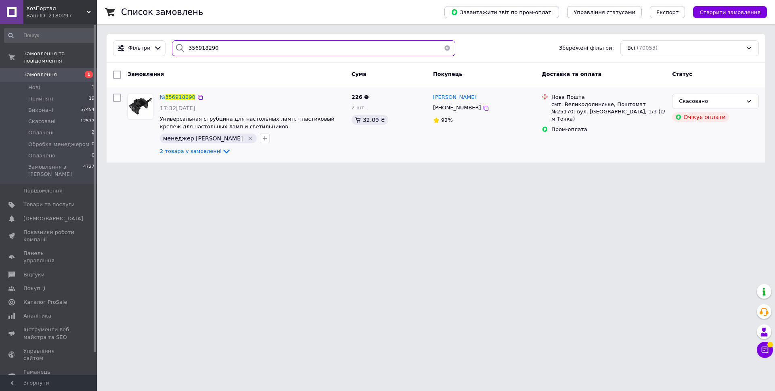
drag, startPoint x: 234, startPoint y: 44, endPoint x: 191, endPoint y: 38, distance: 43.5
click at [169, 38] on div "Фільтри 356918290 Збережені фільтри: Всі (70053)" at bounding box center [436, 48] width 658 height 29
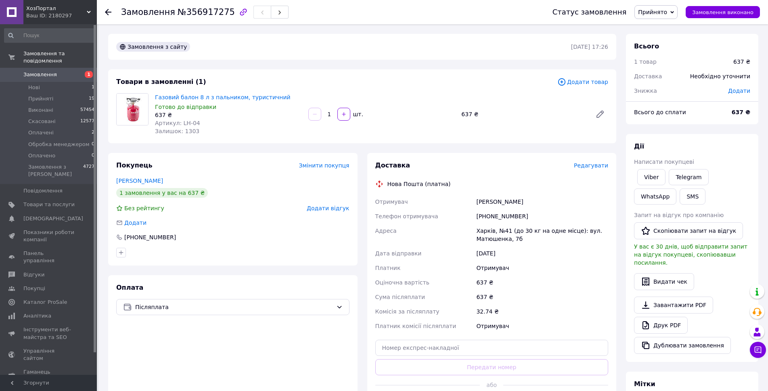
click at [211, 12] on span "№356917275" at bounding box center [206, 12] width 57 height 10
copy span "356917275"
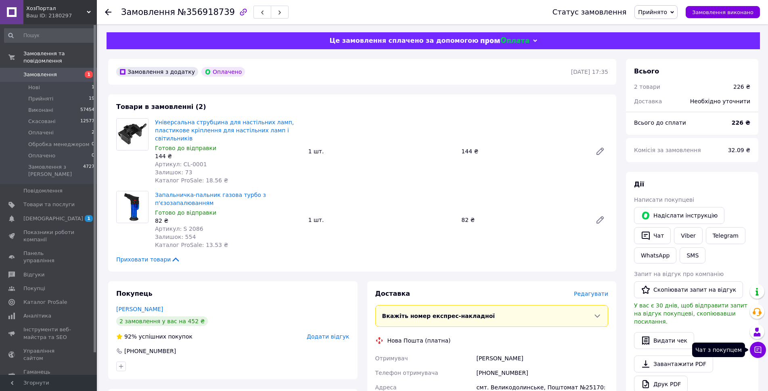
click at [764, 354] on button "Чат з покупцем" at bounding box center [758, 350] width 16 height 16
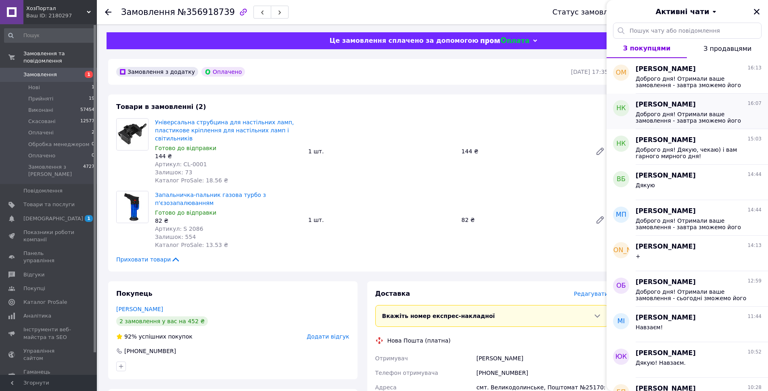
click at [693, 114] on span "Доброго дня! Отримали ваше замовлення - завтра зможемо його відправити. Дякую В…" at bounding box center [692, 117] width 115 height 13
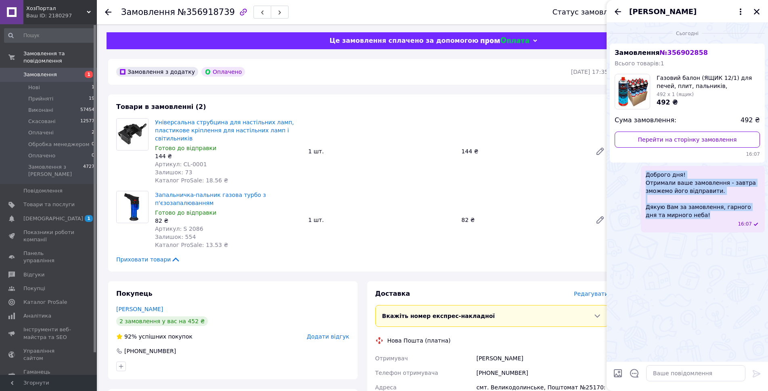
drag, startPoint x: 685, startPoint y: 212, endPoint x: 646, endPoint y: 170, distance: 57.7
click at [641, 168] on div "Доброго дня! Отримали ваше замовлення - завтра зможемо його відправити. Дякую В…" at bounding box center [703, 199] width 124 height 67
copy span "Доброго дня! Отримали ваше замовлення - завтра зможемо його відправити. Дякую В…"
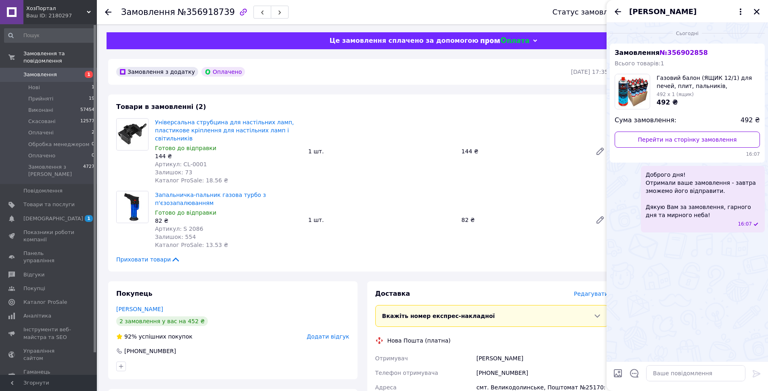
click at [674, 263] on div "Сьогодні Замовлення № 356902858 Всього товарів: 1 Газовий балон (ЯЩИК 12/1) для…" at bounding box center [686, 192] width 161 height 339
click at [753, 8] on icon "Закрити" at bounding box center [756, 11] width 7 height 7
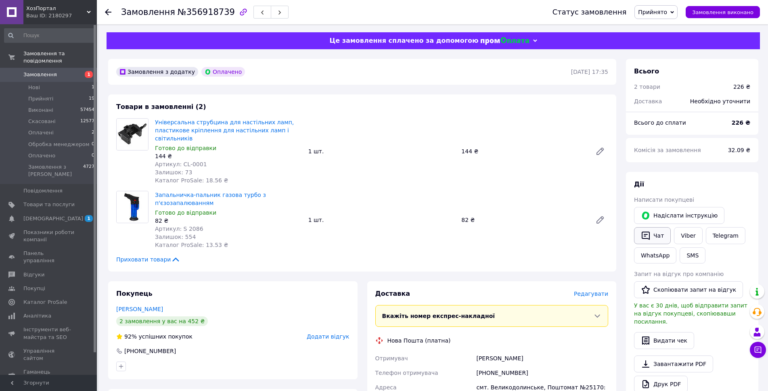
click at [655, 238] on button "Чат" at bounding box center [652, 235] width 37 height 17
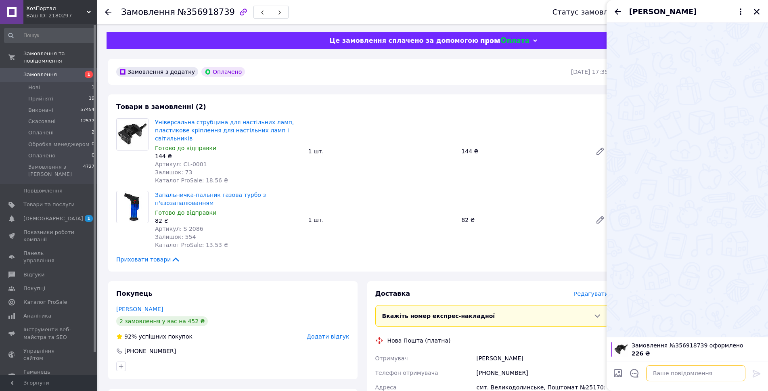
click at [690, 373] on textarea at bounding box center [695, 373] width 99 height 16
paste textarea "Доброго дня! Отримали ваше замовлення - завтра зможемо його відправити. Дякую В…"
type textarea "Доброго дня! Отримали ваше замовлення - завтра зможемо його відправити. Дякую В…"
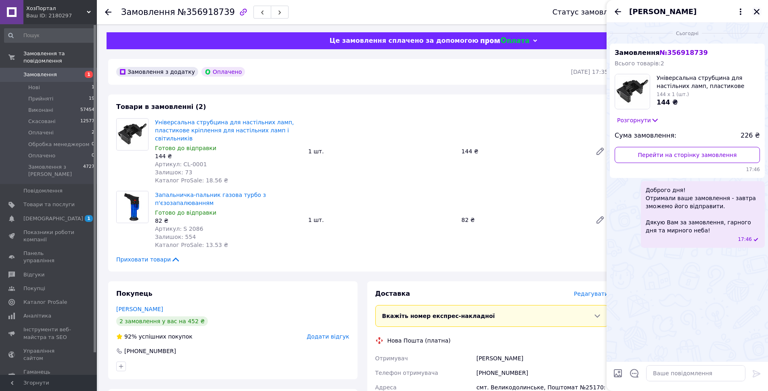
click at [756, 11] on icon "Закрити" at bounding box center [757, 12] width 6 height 6
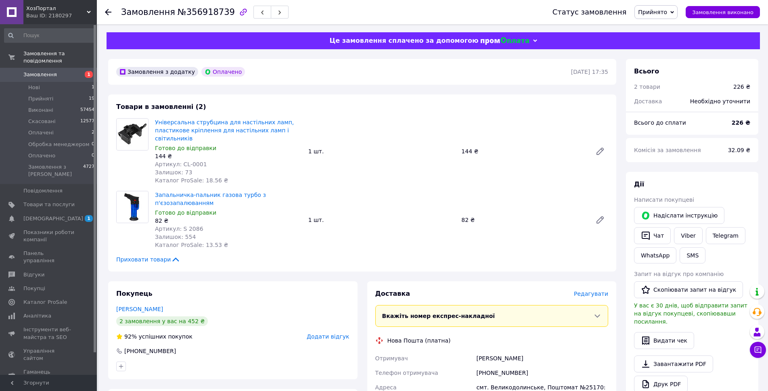
click at [209, 9] on span "№356918739" at bounding box center [206, 12] width 57 height 10
copy span "356918739"
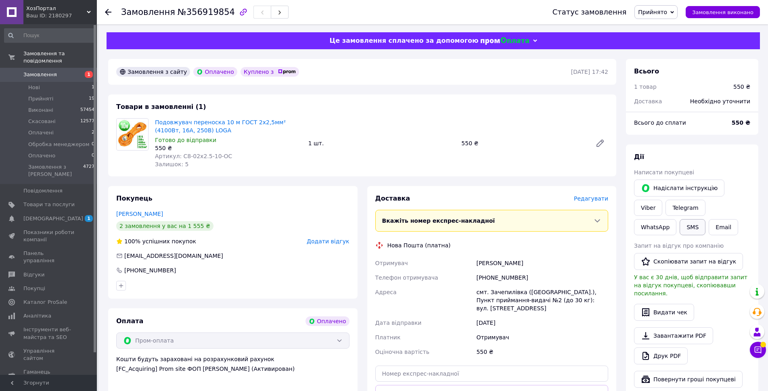
click at [705, 219] on button "SMS" at bounding box center [692, 227] width 26 height 16
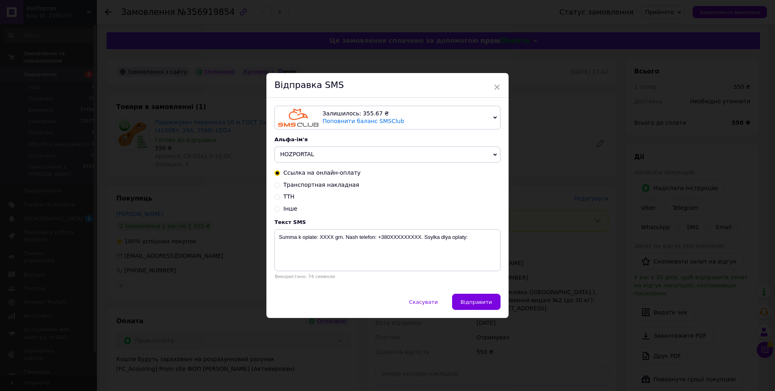
click at [277, 209] on input "Інше" at bounding box center [277, 208] width 6 height 6
radio input "true"
radio input "false"
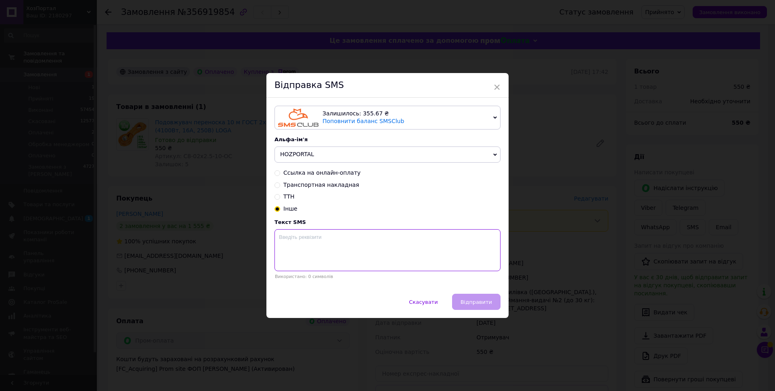
click at [322, 243] on textarea at bounding box center [387, 250] width 226 height 42
paste textarea "Доброго дня! Отримали ваше замовлення - завтра зможемо його відправити. Дякую В…"
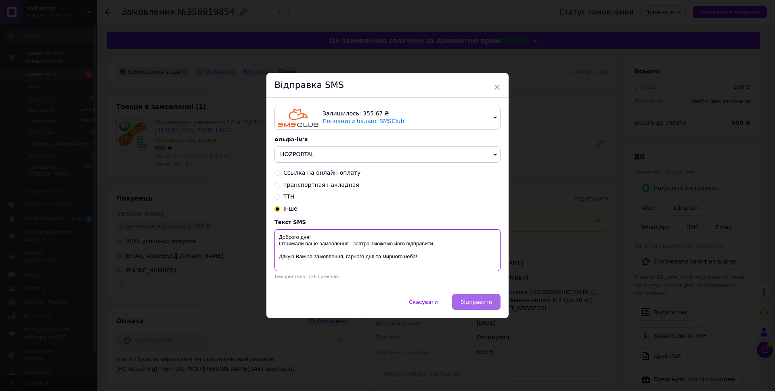
type textarea "Доброго дня! Отримали ваше замовлення - завтра зможемо його відправити. Дякую В…"
click at [472, 302] on span "Відправити" at bounding box center [475, 302] width 31 height 6
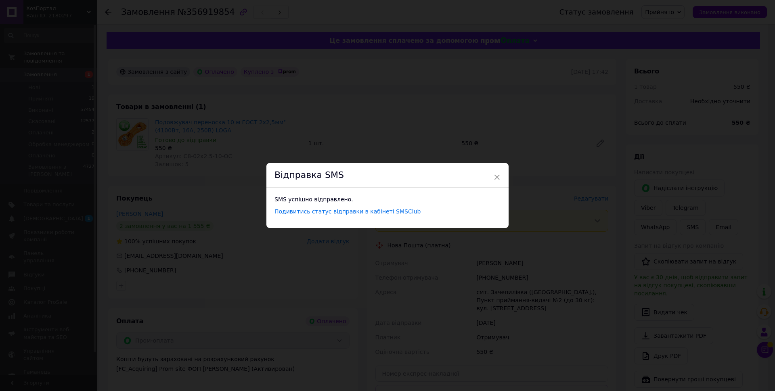
click at [449, 99] on div "× Відправка SMS SMS успішно відправлено. Подивитись статус відправки в кабінеті…" at bounding box center [387, 195] width 775 height 391
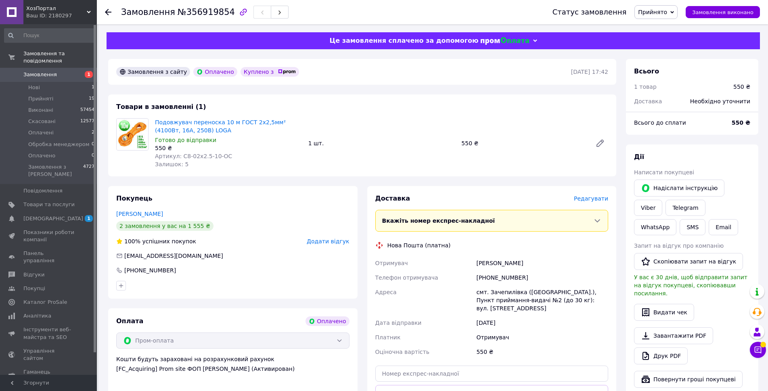
click at [198, 12] on span "№356919854" at bounding box center [206, 12] width 57 height 10
copy span "356919854"
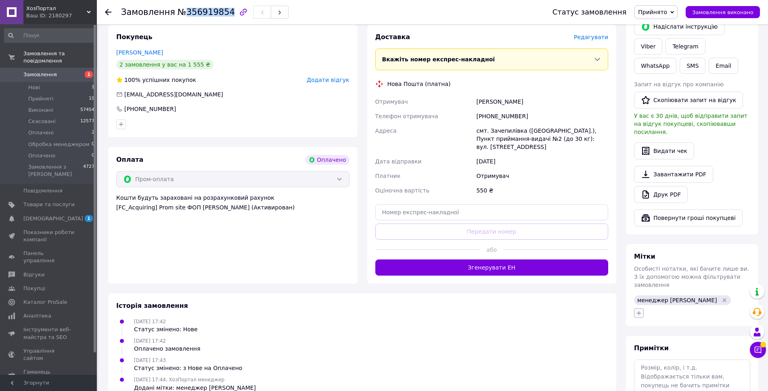
click at [637, 308] on button "button" at bounding box center [639, 313] width 10 height 10
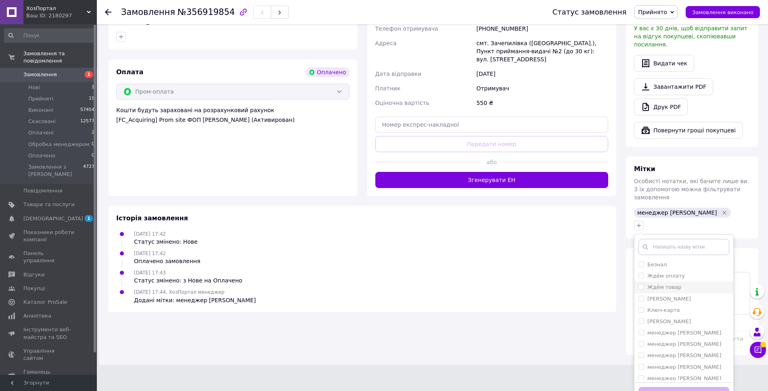
click at [683, 284] on div "Ждём товар" at bounding box center [683, 287] width 91 height 7
checkbox input "true"
click at [677, 387] on button "Додати мітку" at bounding box center [683, 395] width 91 height 16
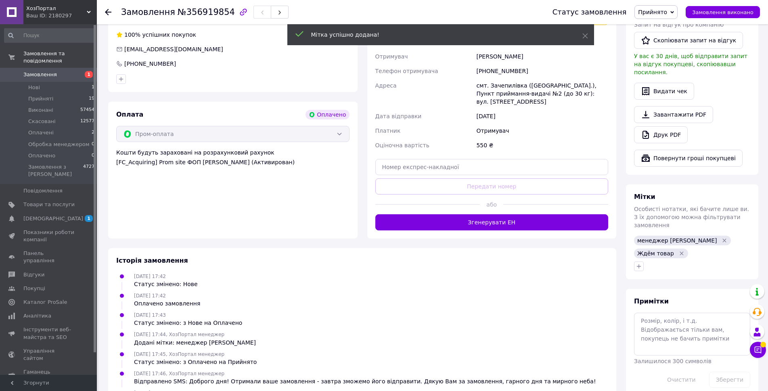
scroll to position [230, 0]
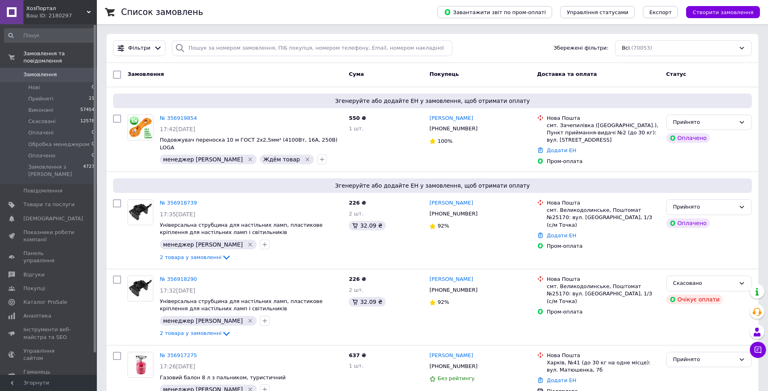
click at [386, 72] on div "Cума" at bounding box center [385, 74] width 81 height 15
click at [393, 71] on div "Cума" at bounding box center [385, 74] width 81 height 15
click at [398, 75] on div "Cума" at bounding box center [385, 74] width 81 height 15
click at [392, 73] on div "Cума" at bounding box center [385, 74] width 81 height 15
click at [396, 77] on div "Cума" at bounding box center [385, 74] width 81 height 15
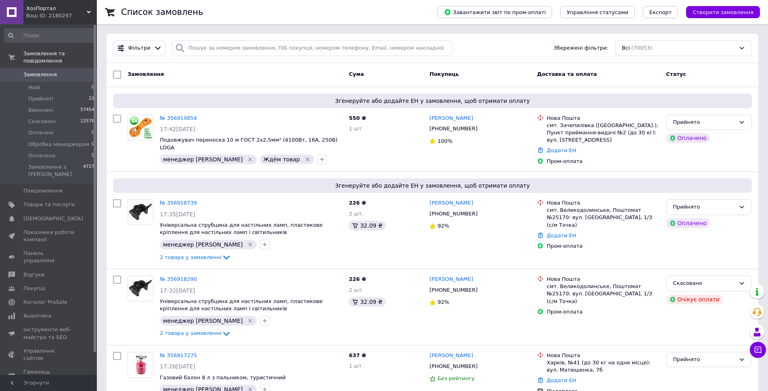
click at [399, 73] on div "Cума" at bounding box center [385, 74] width 81 height 15
click at [404, 75] on div "Cума" at bounding box center [385, 74] width 81 height 15
